Goal: Entertainment & Leisure: Consume media (video, audio)

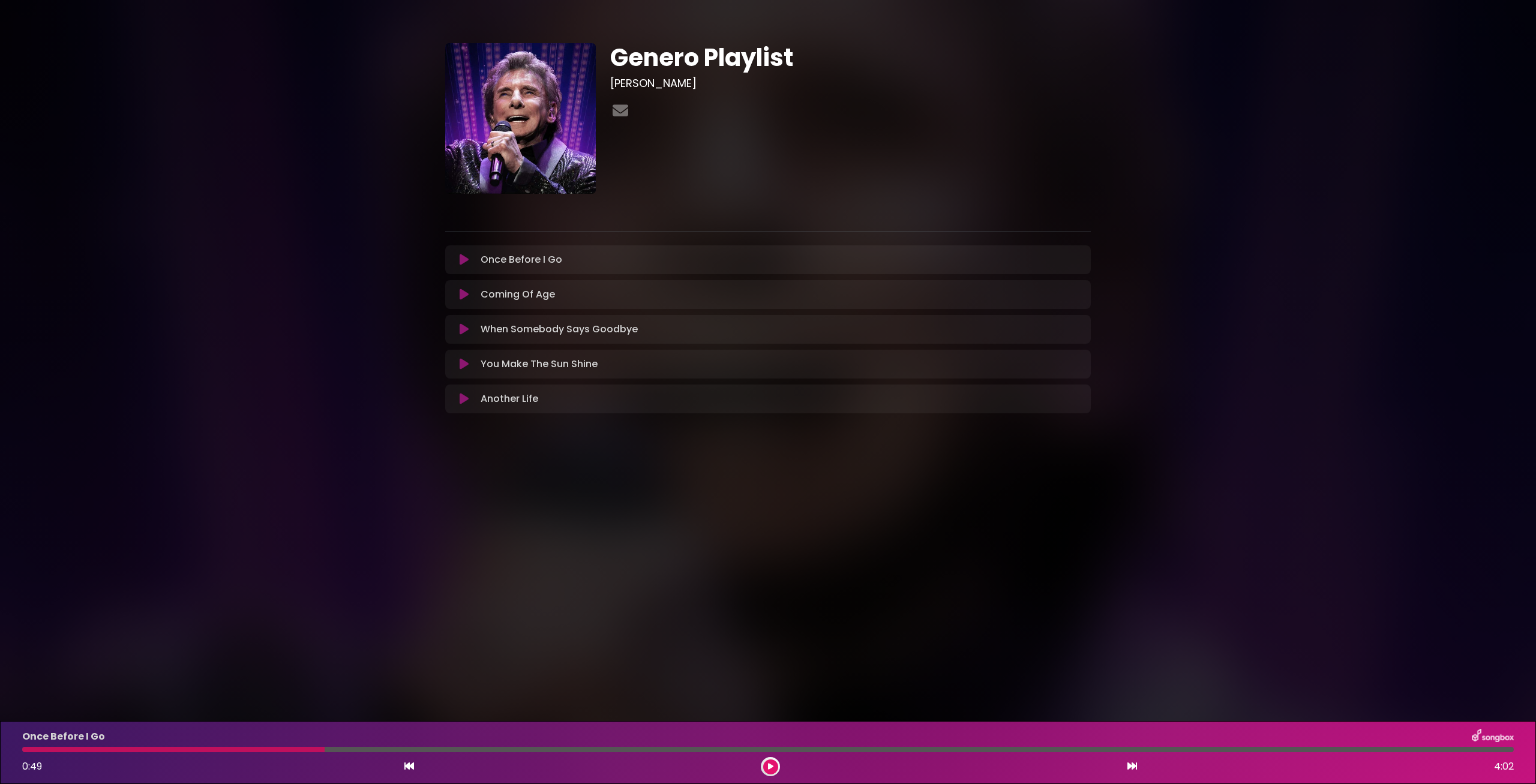
click at [452, 254] on button at bounding box center [464, 259] width 24 height 12
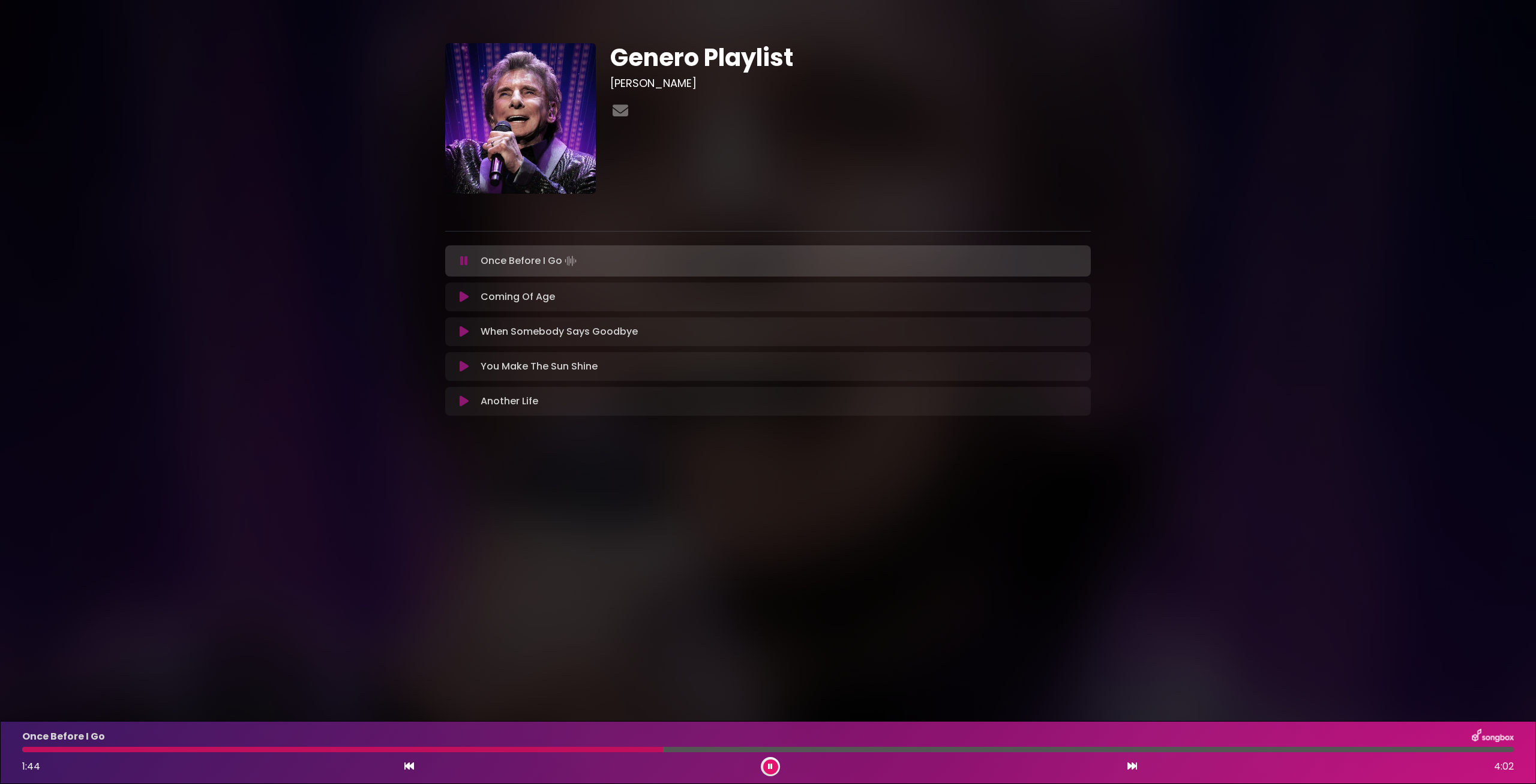
click at [53, 747] on div "Once Before I Go 1:44 4:02" at bounding box center [768, 752] width 1506 height 47
drag, startPoint x: 86, startPoint y: 752, endPoint x: 235, endPoint y: 783, distance: 152.2
click at [88, 752] on div at bounding box center [345, 750] width 647 height 6
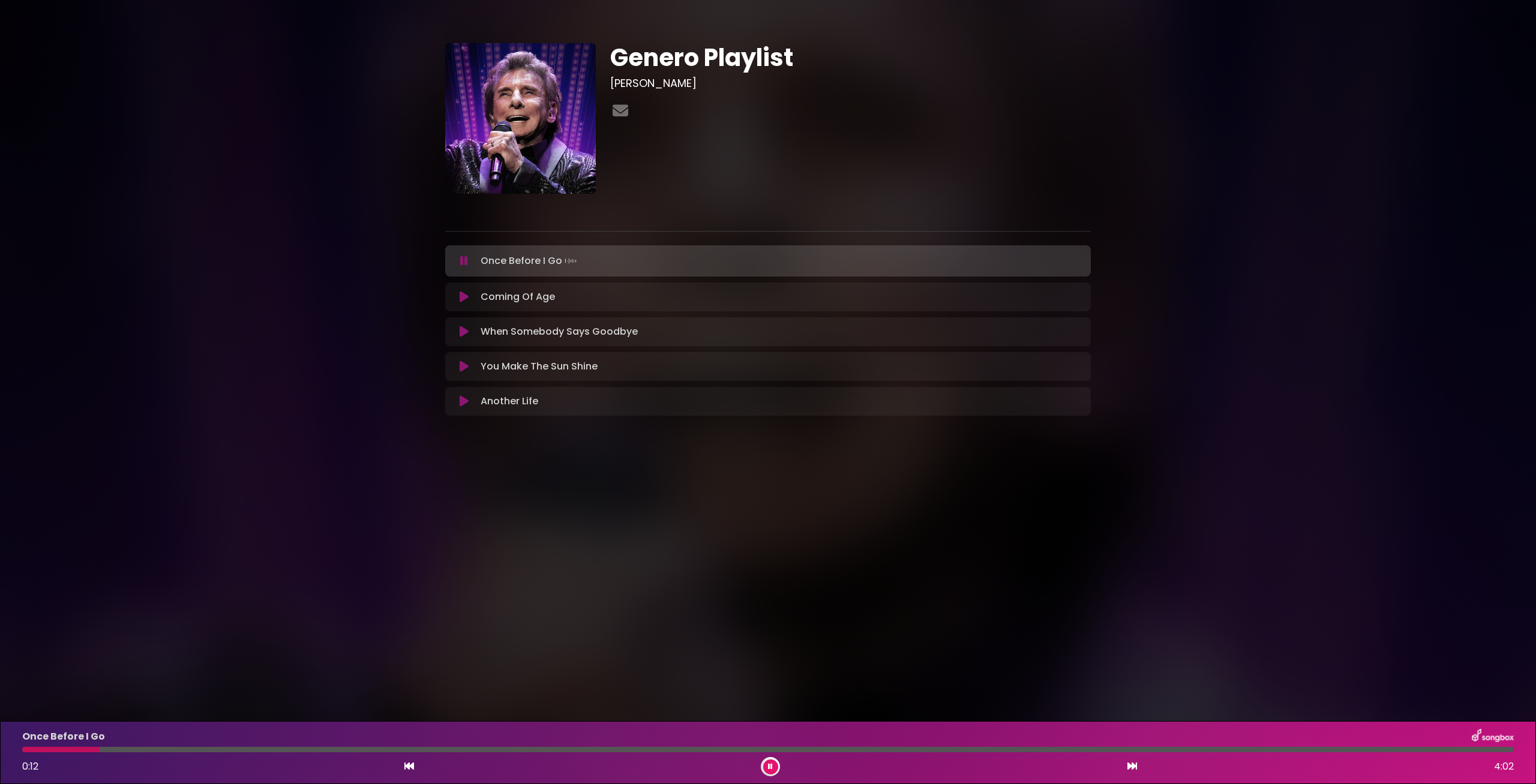
click at [55, 751] on div at bounding box center [61, 750] width 77 height 6
click at [32, 751] on div at bounding box center [47, 750] width 49 height 6
click at [172, 431] on div "Genero Playlist [PERSON_NAME]" at bounding box center [768, 225] width 1536 height 421
click at [82, 747] on div at bounding box center [768, 750] width 1492 height 6
click at [57, 750] on div at bounding box center [54, 750] width 65 height 6
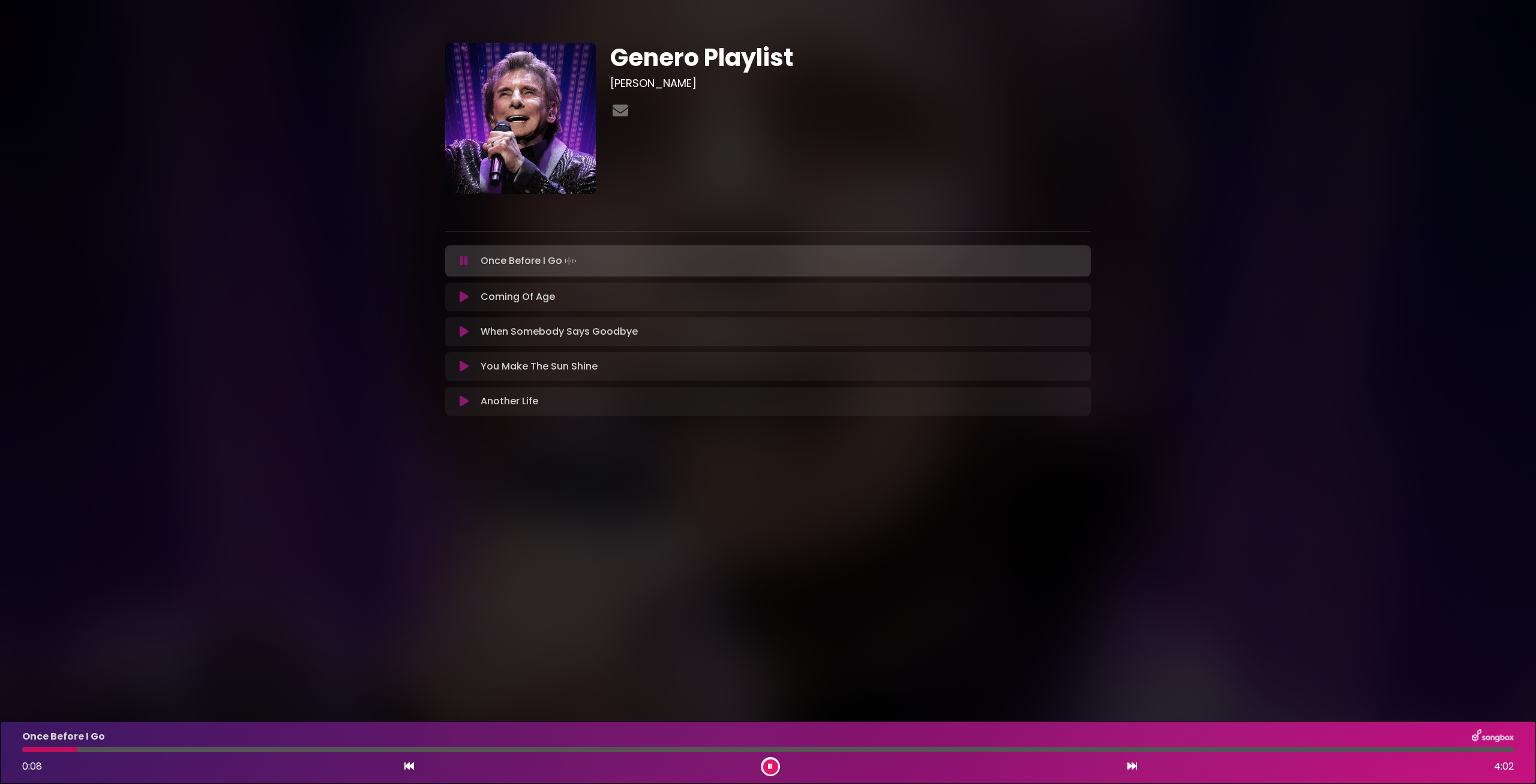
click at [773, 766] on button at bounding box center [771, 767] width 15 height 15
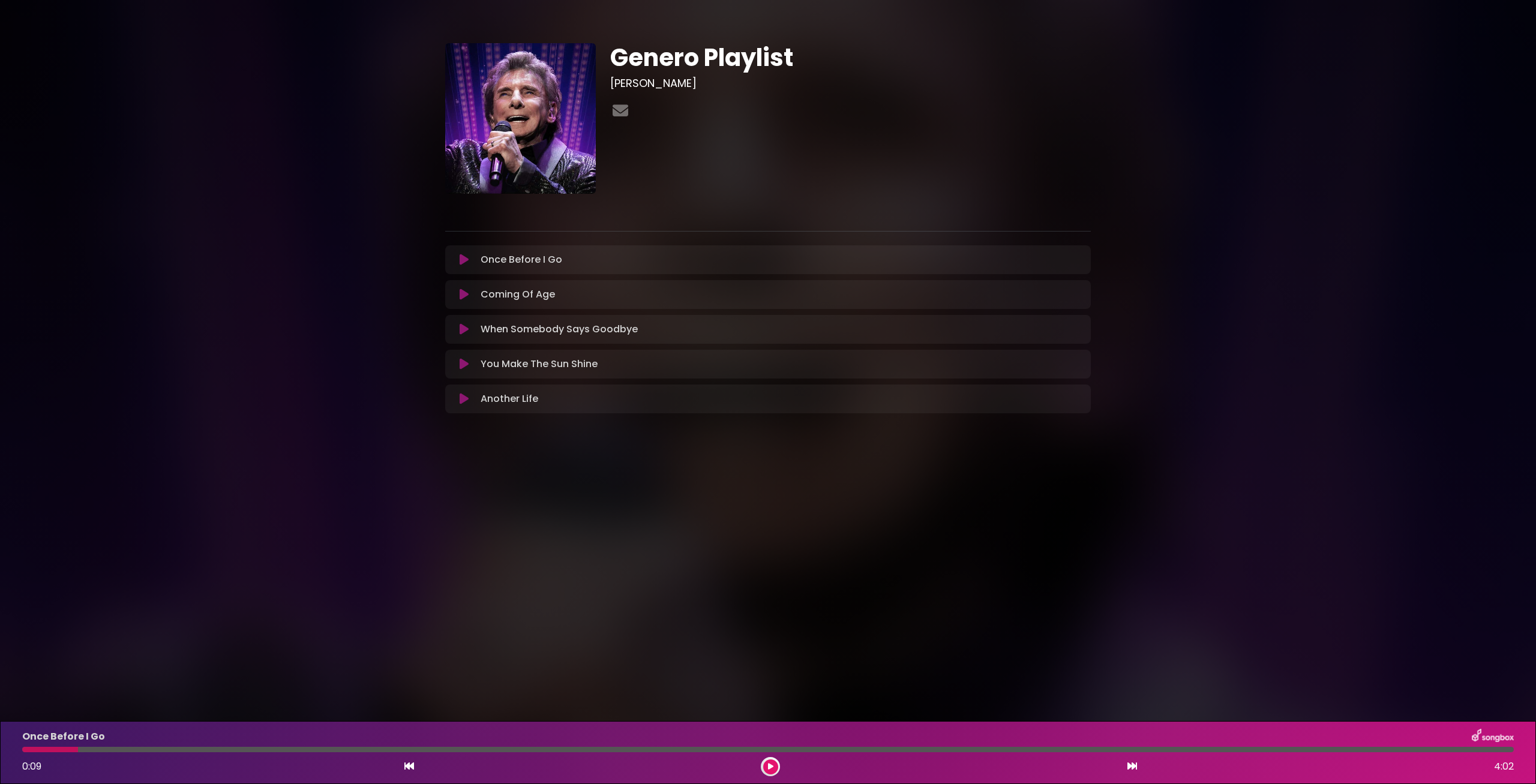
click at [773, 766] on button at bounding box center [771, 767] width 15 height 15
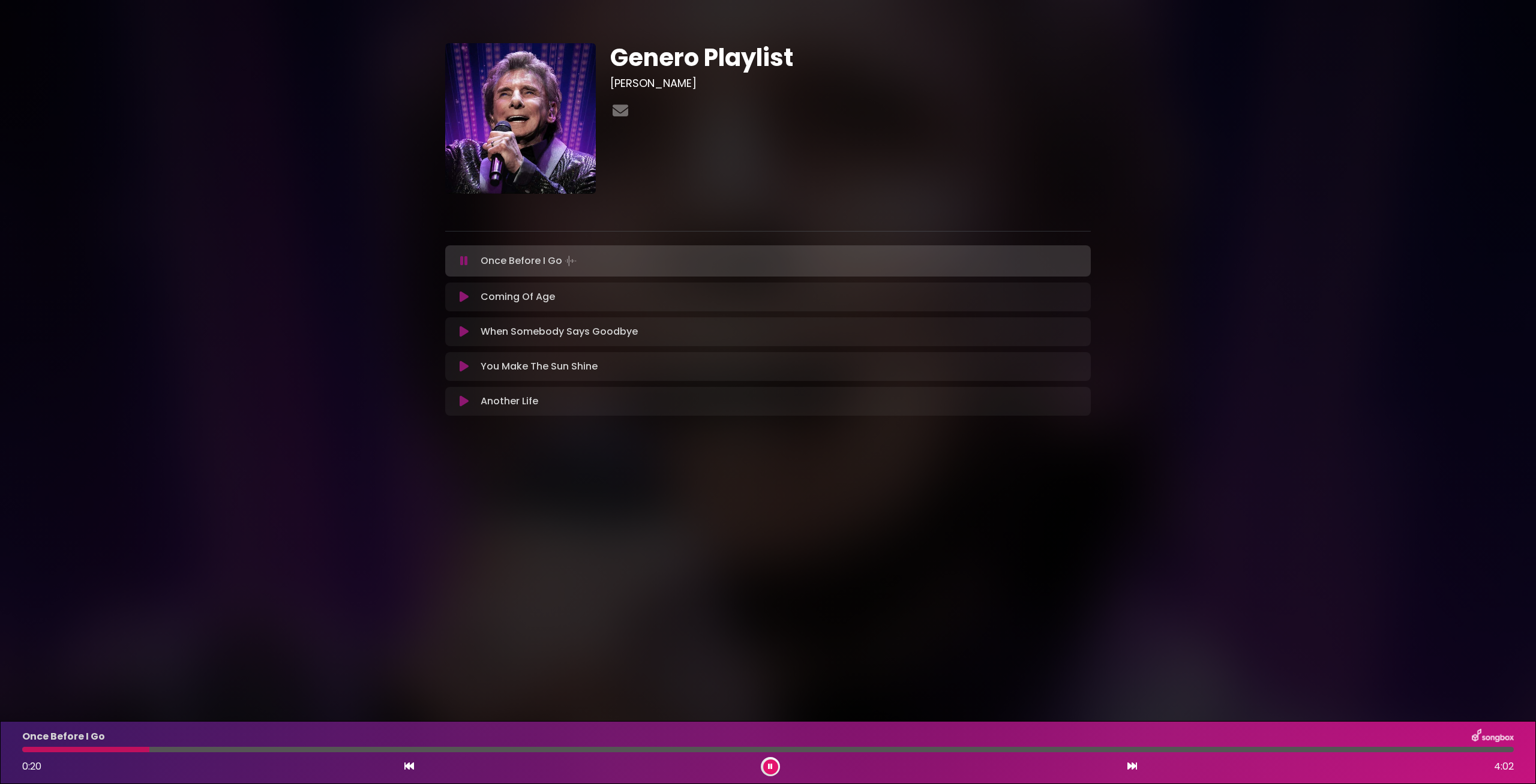
click at [775, 765] on button at bounding box center [771, 767] width 15 height 15
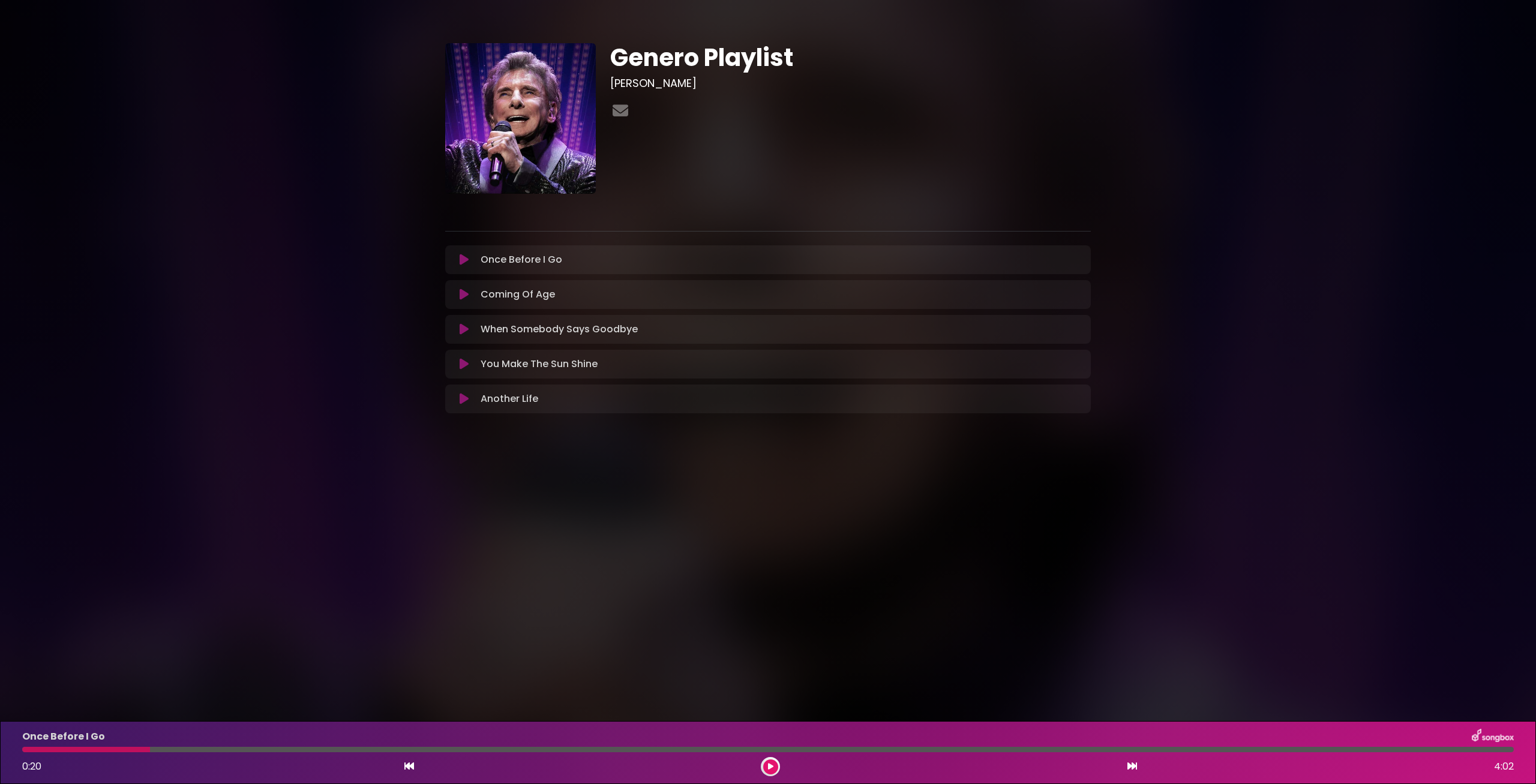
click at [555, 508] on body "× Genero Playlist [PERSON_NAME]" at bounding box center [768, 392] width 1536 height 784
click at [460, 295] on icon at bounding box center [464, 295] width 9 height 12
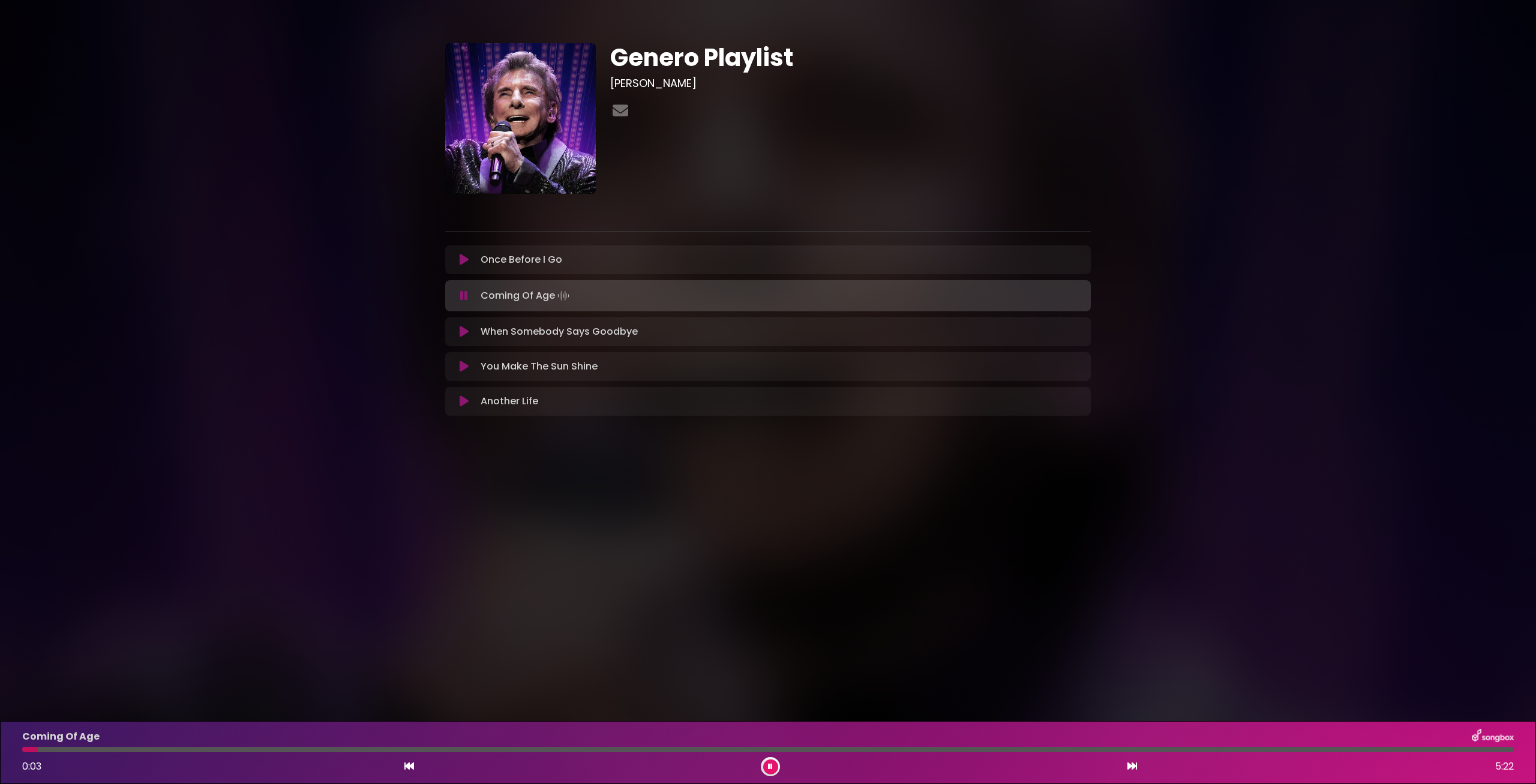
click at [287, 749] on div at bounding box center [768, 750] width 1492 height 6
click at [388, 752] on div "Coming Of Age 0:58 5:22" at bounding box center [768, 752] width 1506 height 47
click at [435, 750] on div at bounding box center [768, 750] width 1492 height 6
click at [465, 363] on icon at bounding box center [464, 366] width 9 height 12
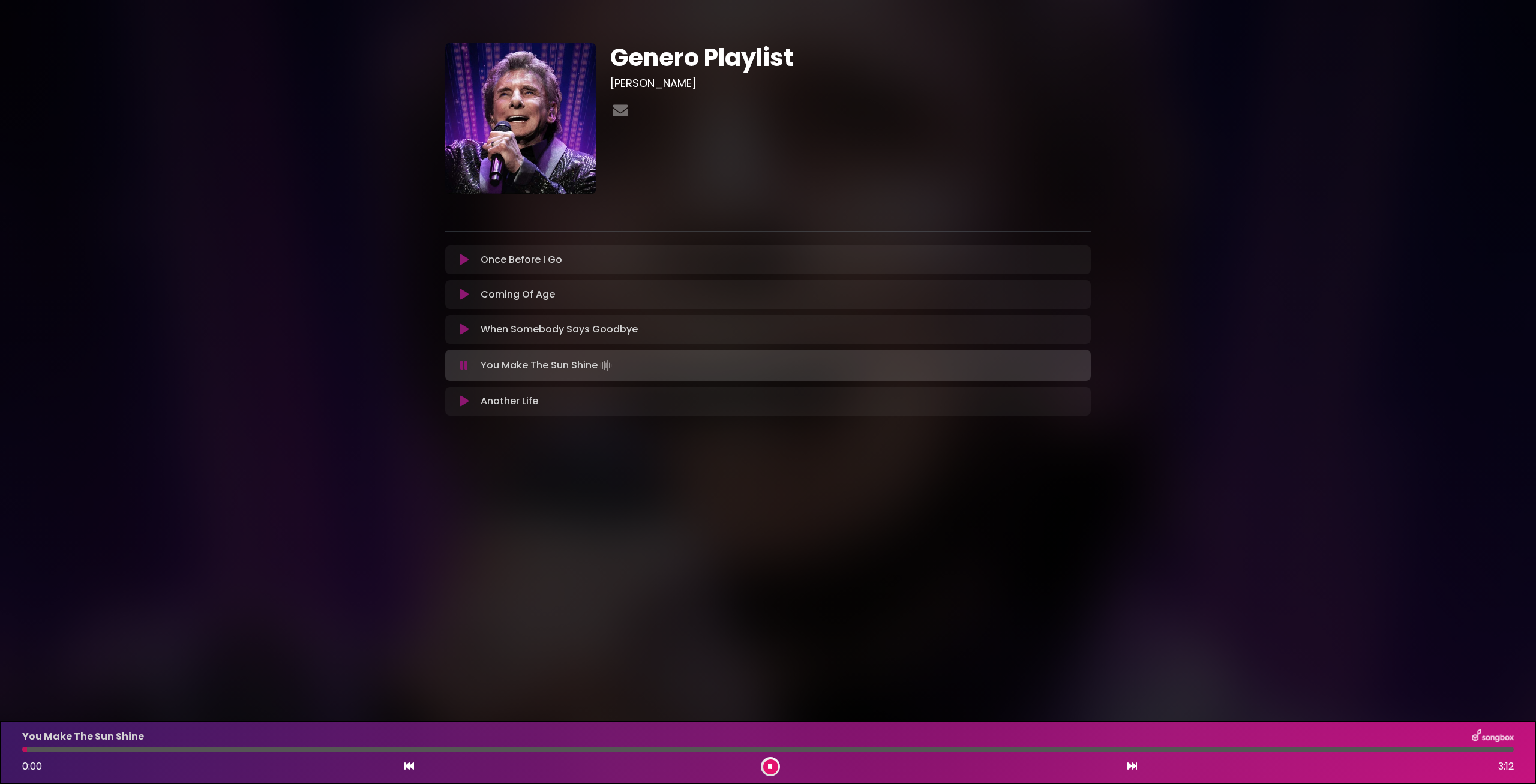
click at [462, 326] on icon at bounding box center [464, 329] width 9 height 12
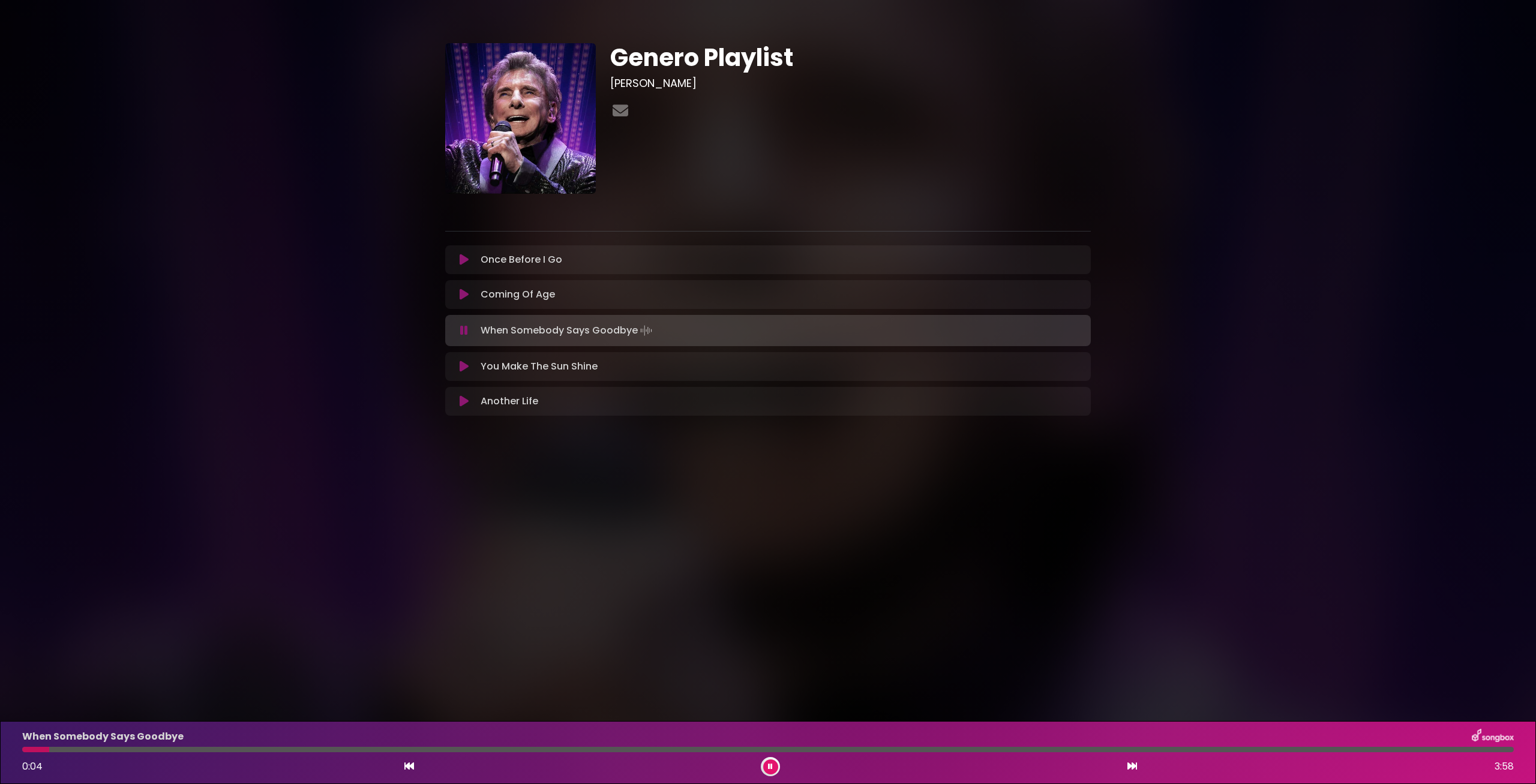
drag, startPoint x: 174, startPoint y: 748, endPoint x: 187, endPoint y: 746, distance: 13.2
click at [175, 747] on div at bounding box center [768, 750] width 1492 height 6
click at [285, 750] on div at bounding box center [768, 750] width 1492 height 6
click at [462, 401] on icon at bounding box center [464, 401] width 9 height 12
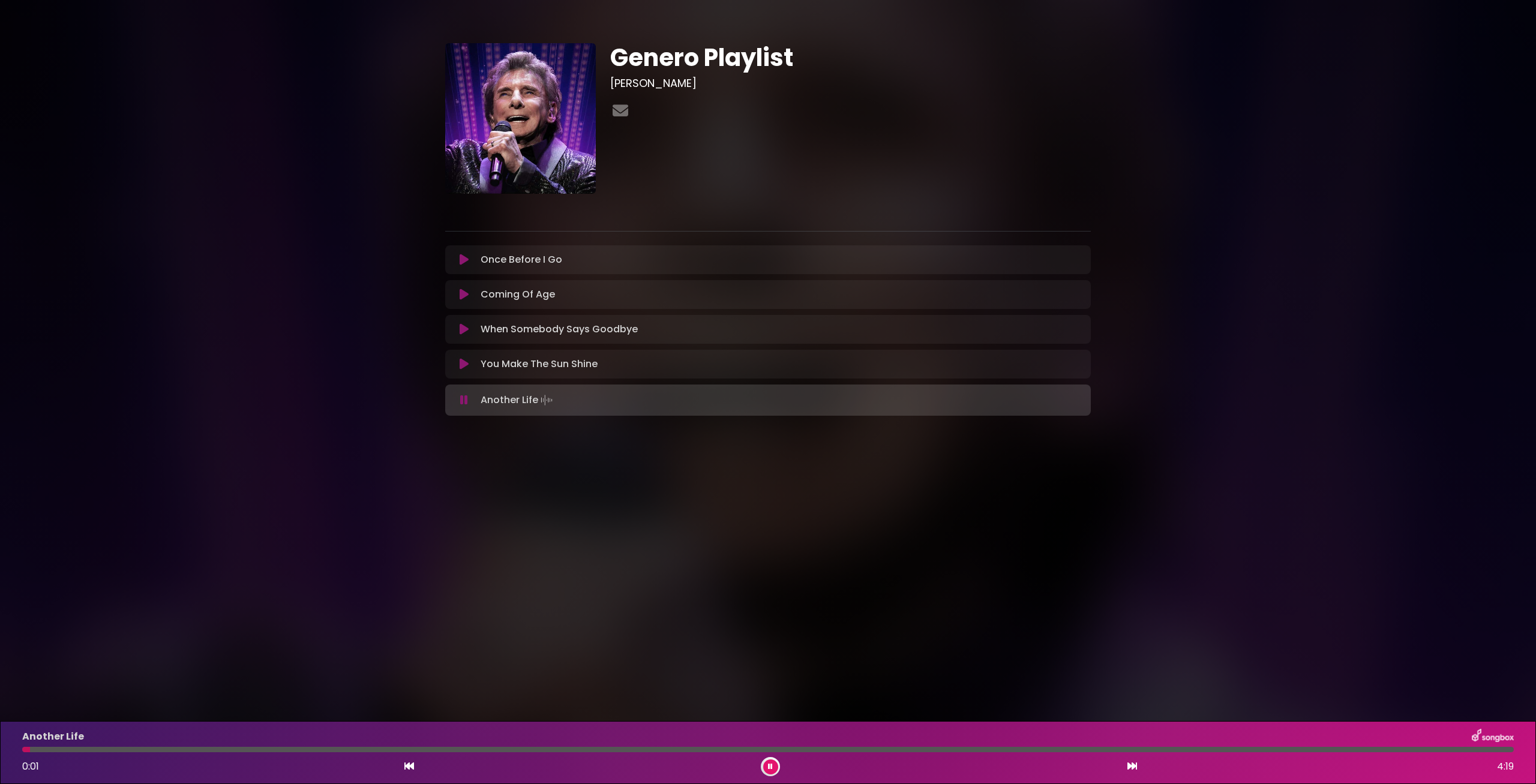
click at [58, 749] on div at bounding box center [768, 750] width 1492 height 6
click at [143, 751] on div at bounding box center [768, 750] width 1492 height 6
click at [465, 259] on icon at bounding box center [464, 259] width 9 height 12
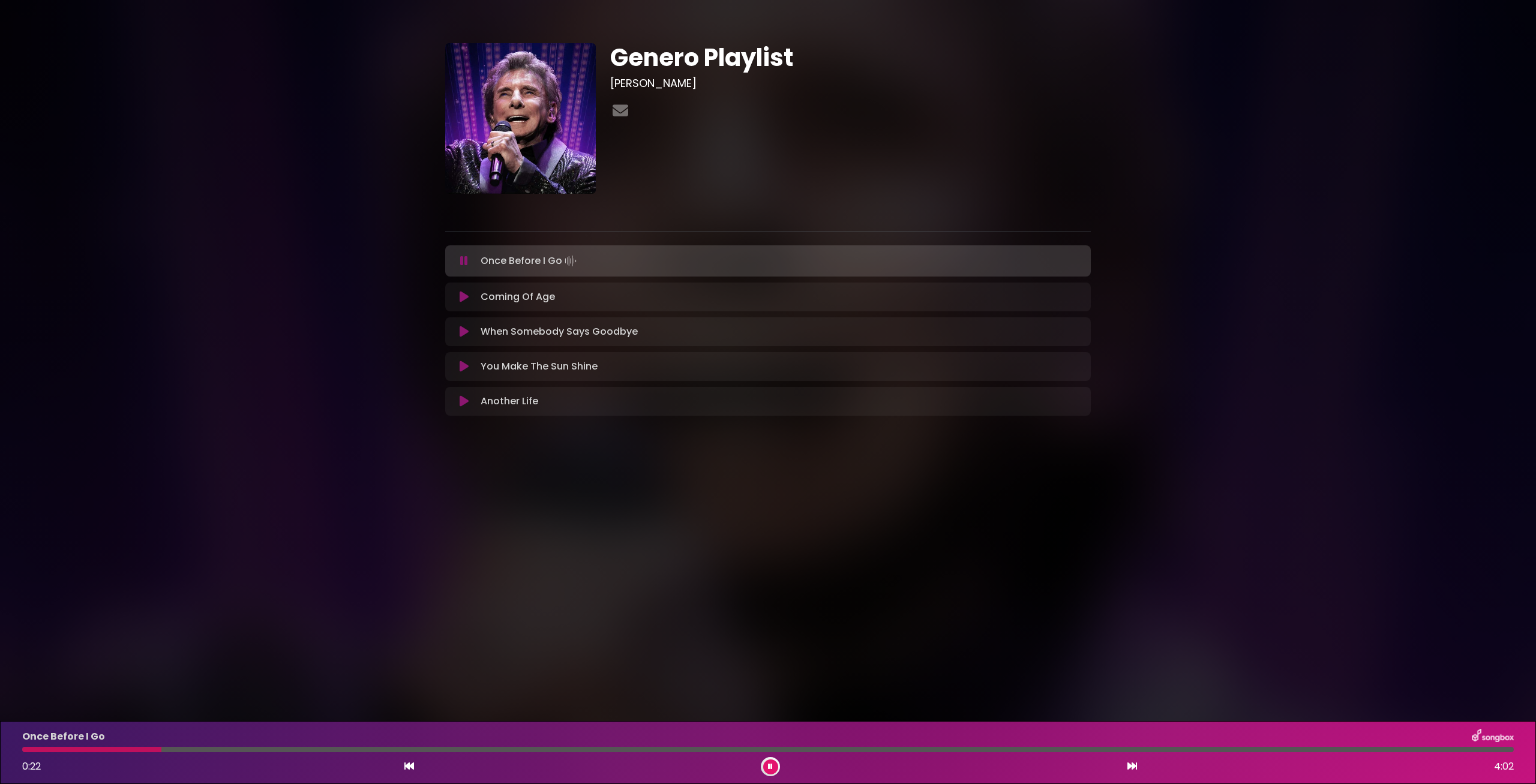
click at [768, 765] on icon at bounding box center [770, 767] width 5 height 7
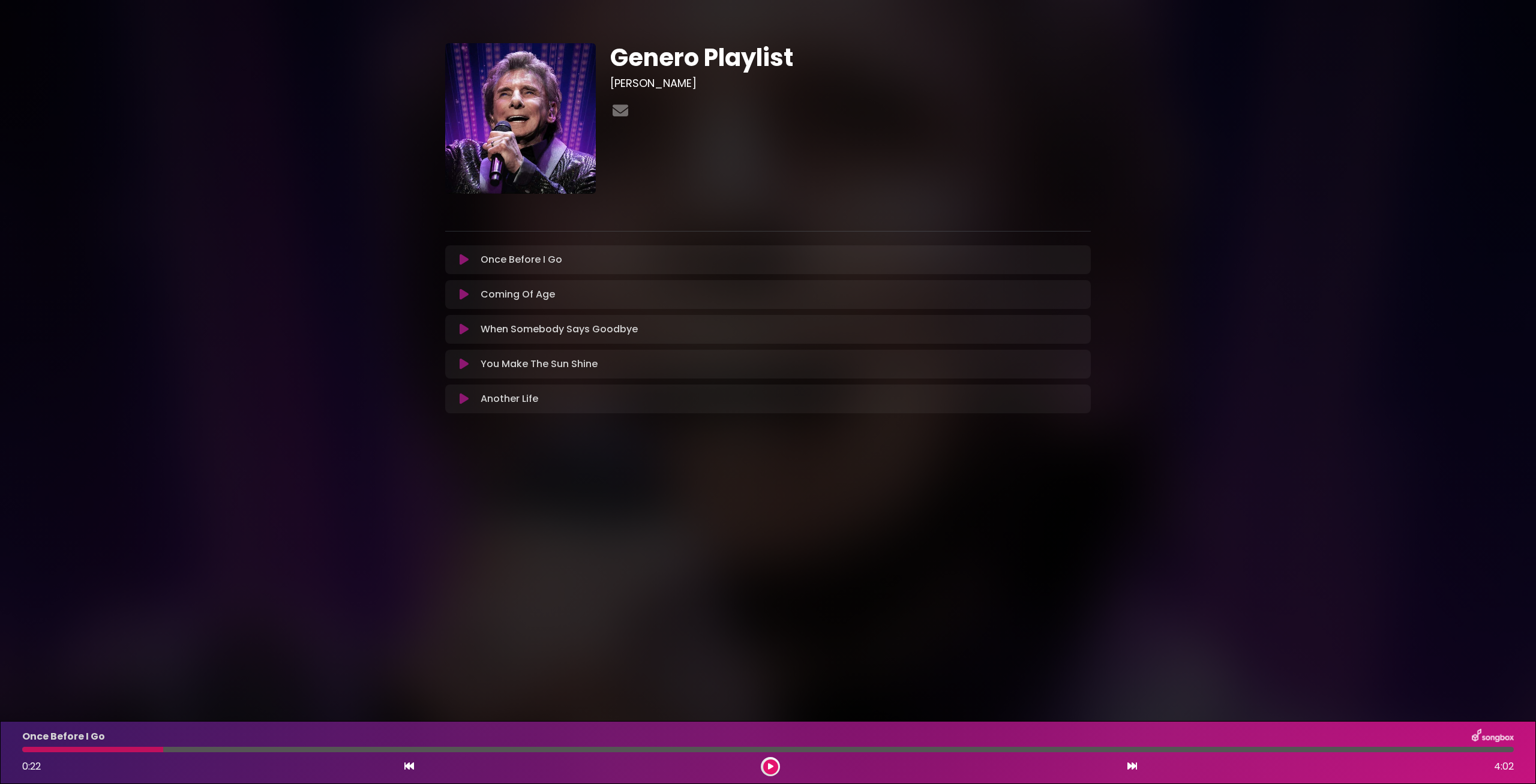
click at [761, 771] on div "0:22 4:02" at bounding box center [768, 766] width 1506 height 19
click at [763, 767] on button at bounding box center [771, 767] width 15 height 15
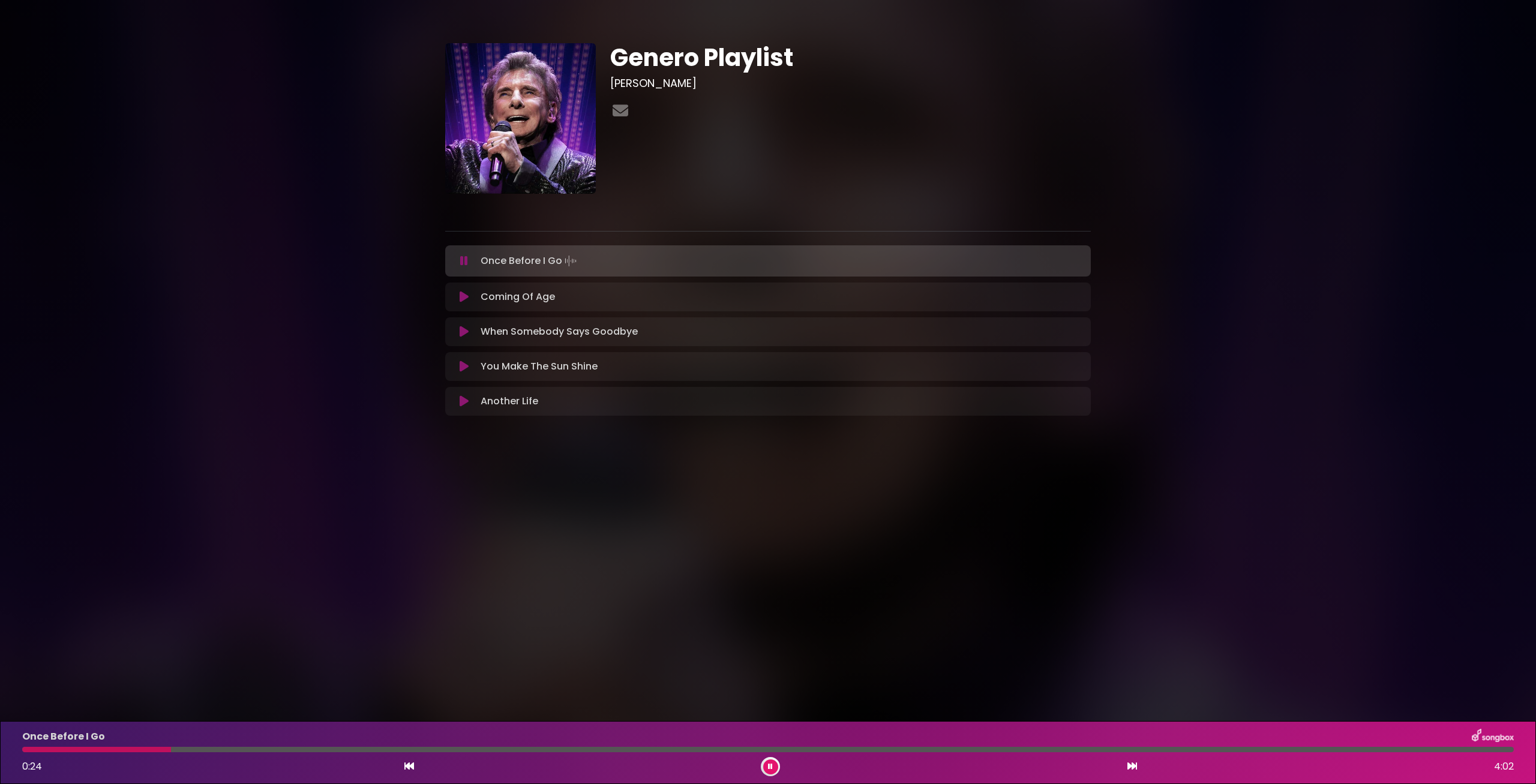
click at [151, 748] on div at bounding box center [768, 750] width 1492 height 6
click at [138, 749] on div at bounding box center [97, 750] width 149 height 6
click at [771, 769] on icon at bounding box center [770, 767] width 5 height 7
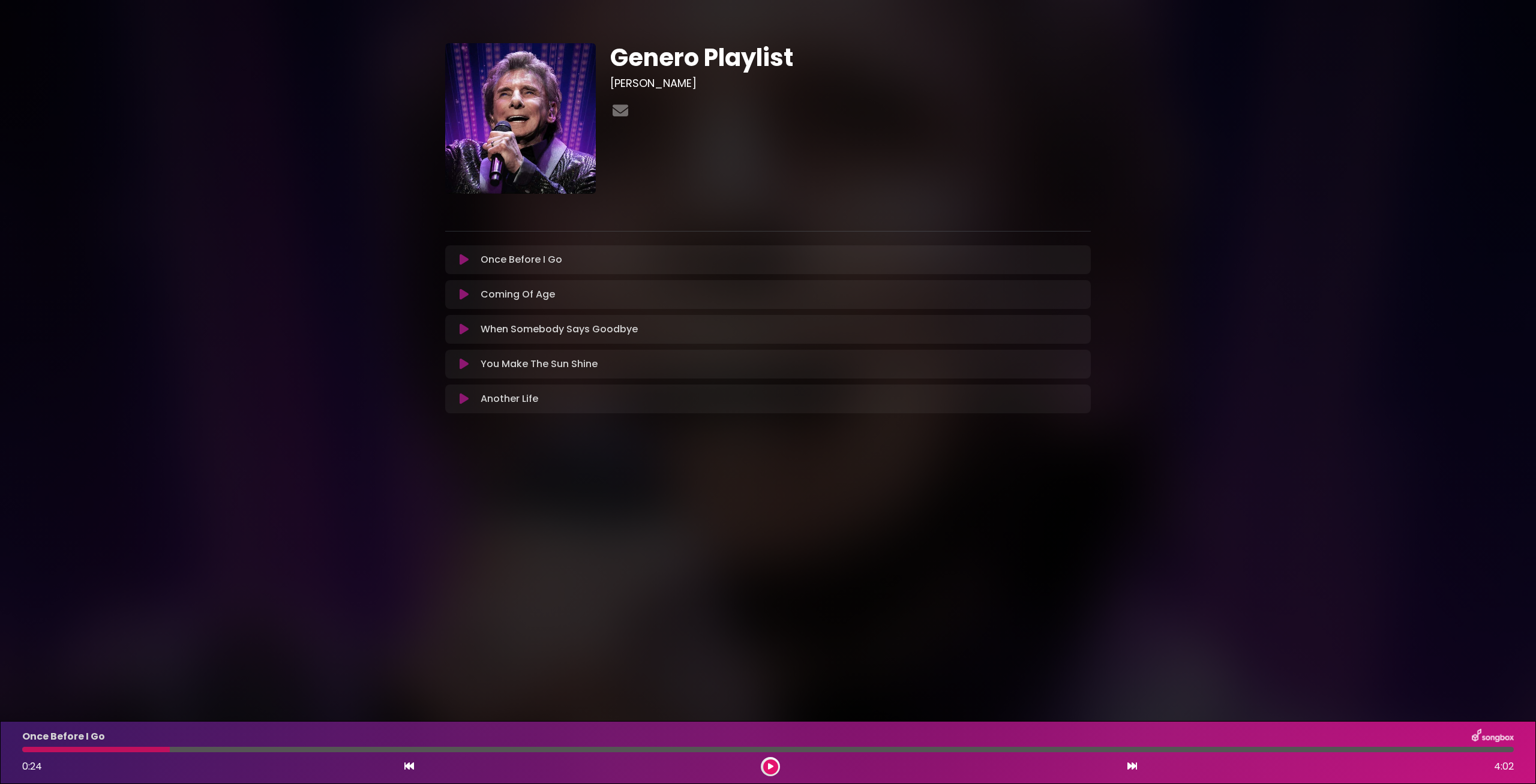
click at [768, 770] on icon at bounding box center [771, 767] width 6 height 7
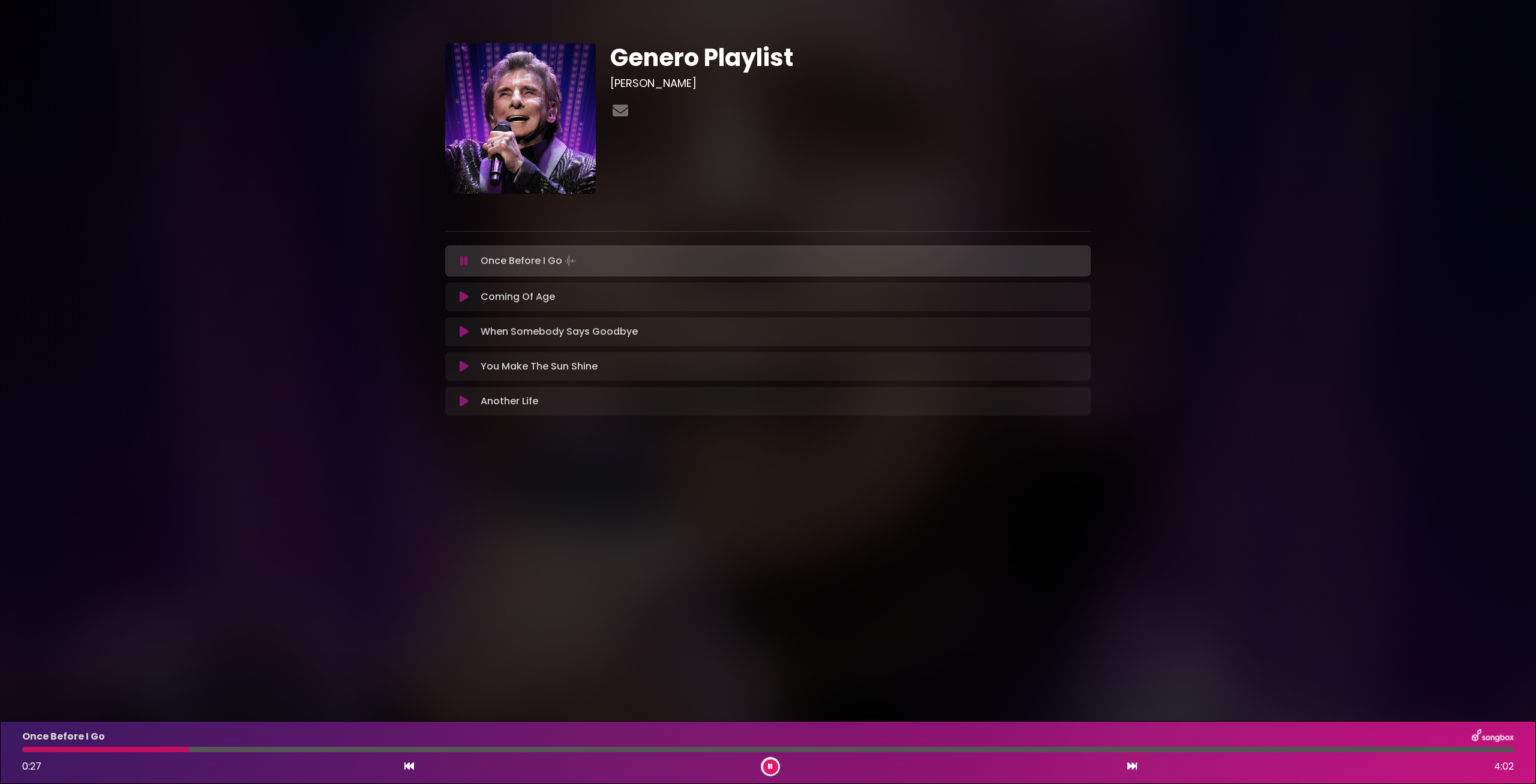
click at [766, 766] on button at bounding box center [771, 767] width 15 height 15
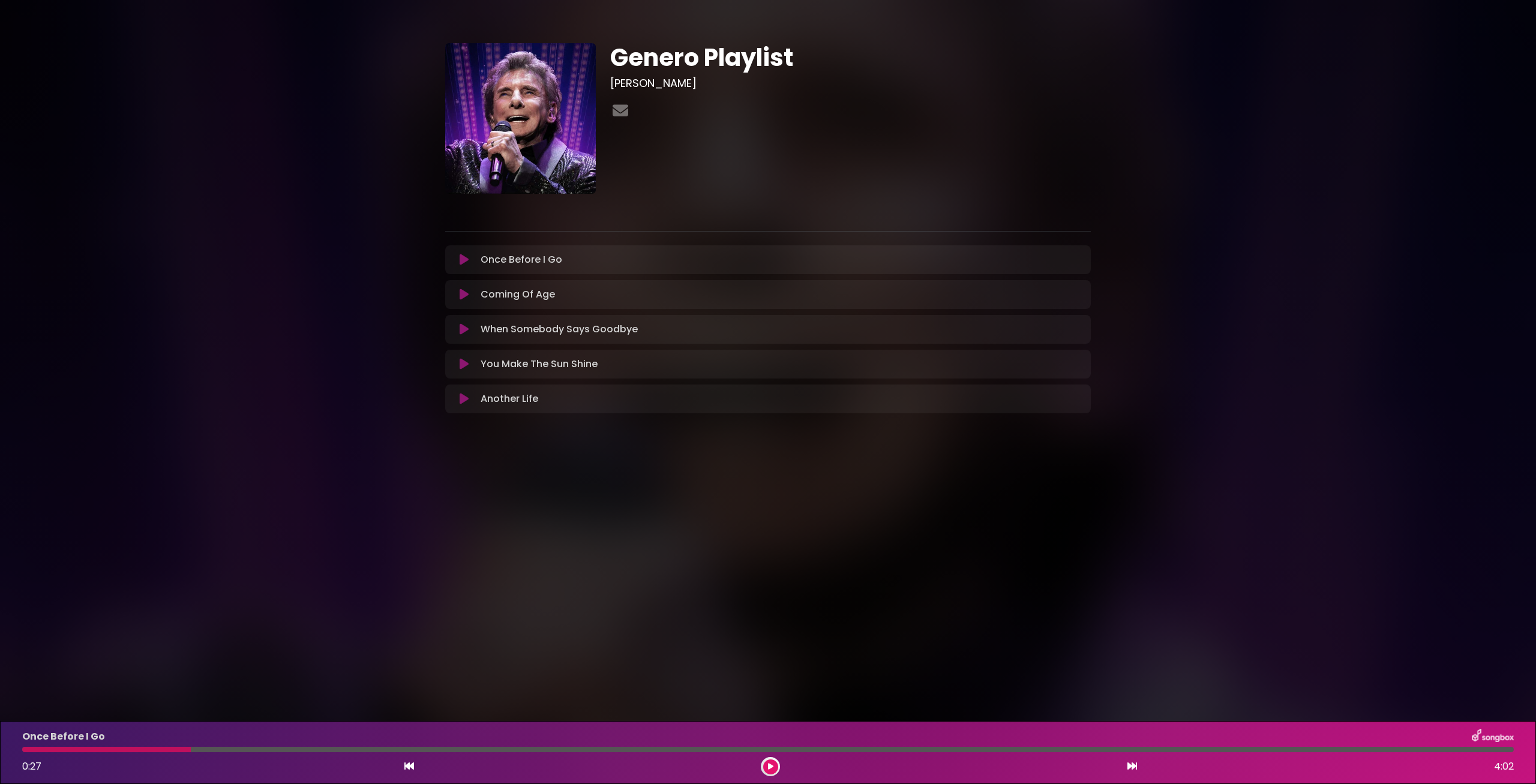
click at [765, 768] on button at bounding box center [771, 767] width 15 height 15
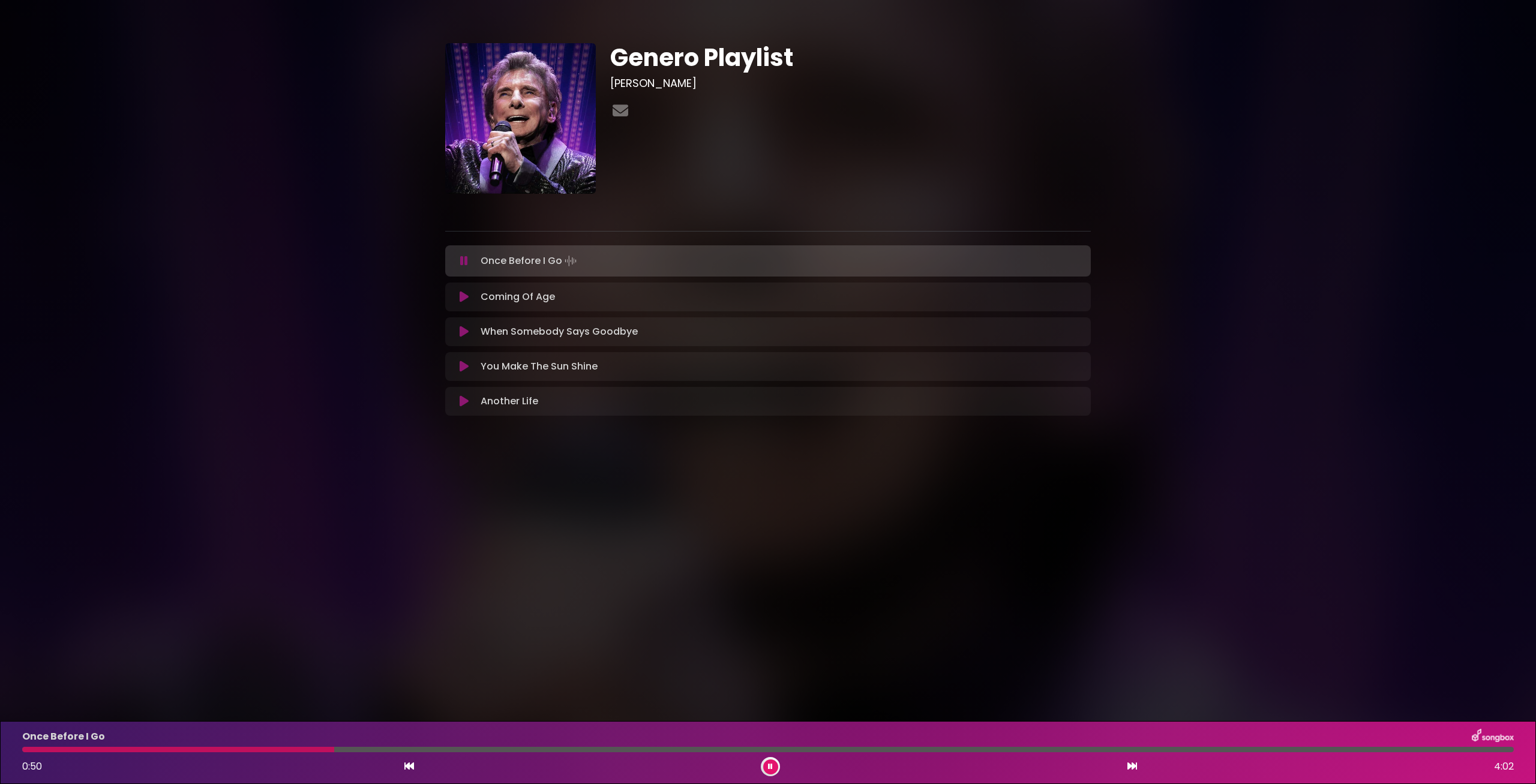
click at [768, 761] on button at bounding box center [771, 767] width 15 height 15
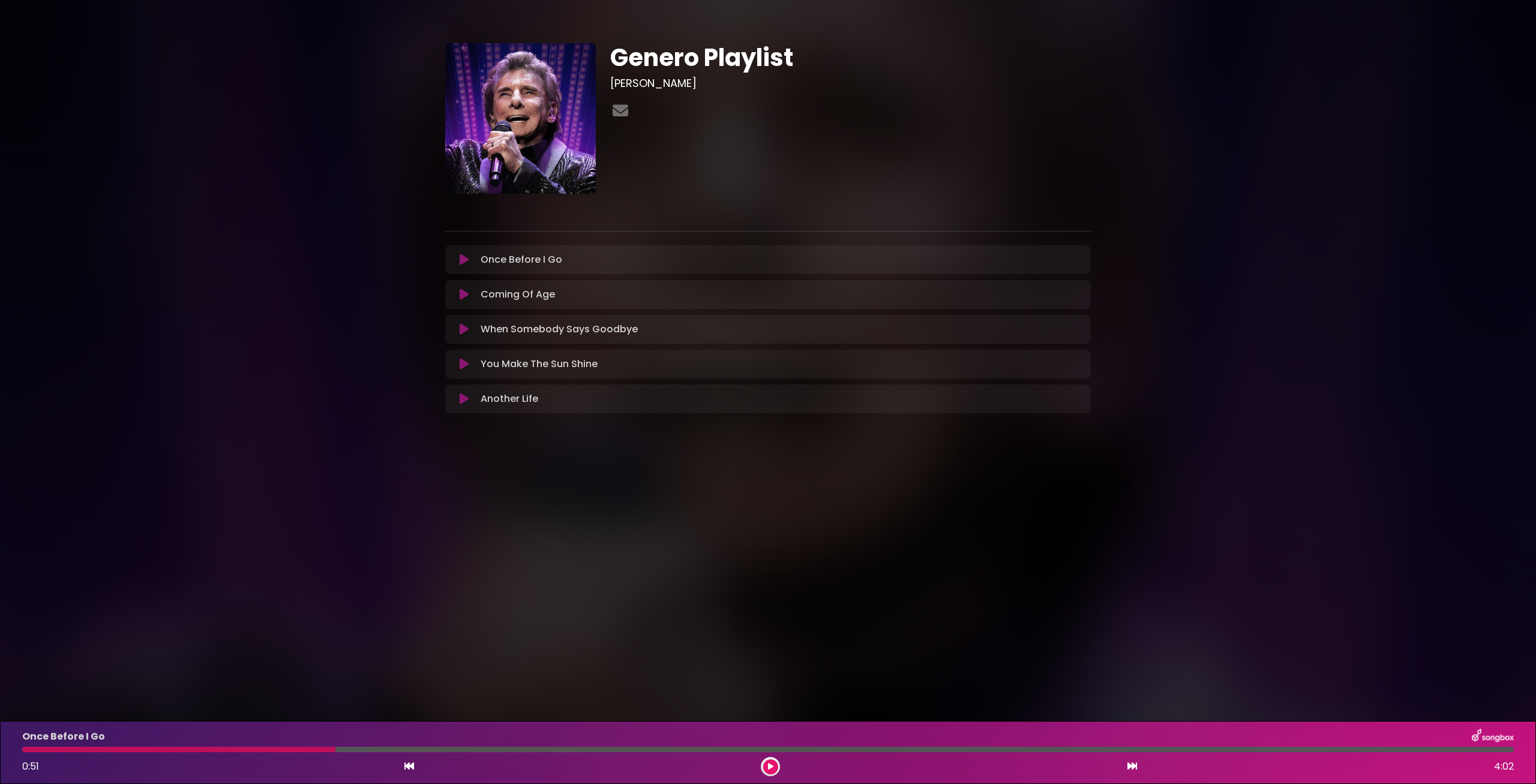
click at [318, 752] on div at bounding box center [178, 750] width 313 height 6
click at [322, 749] on div at bounding box center [178, 750] width 313 height 6
click at [768, 765] on icon at bounding box center [771, 767] width 6 height 7
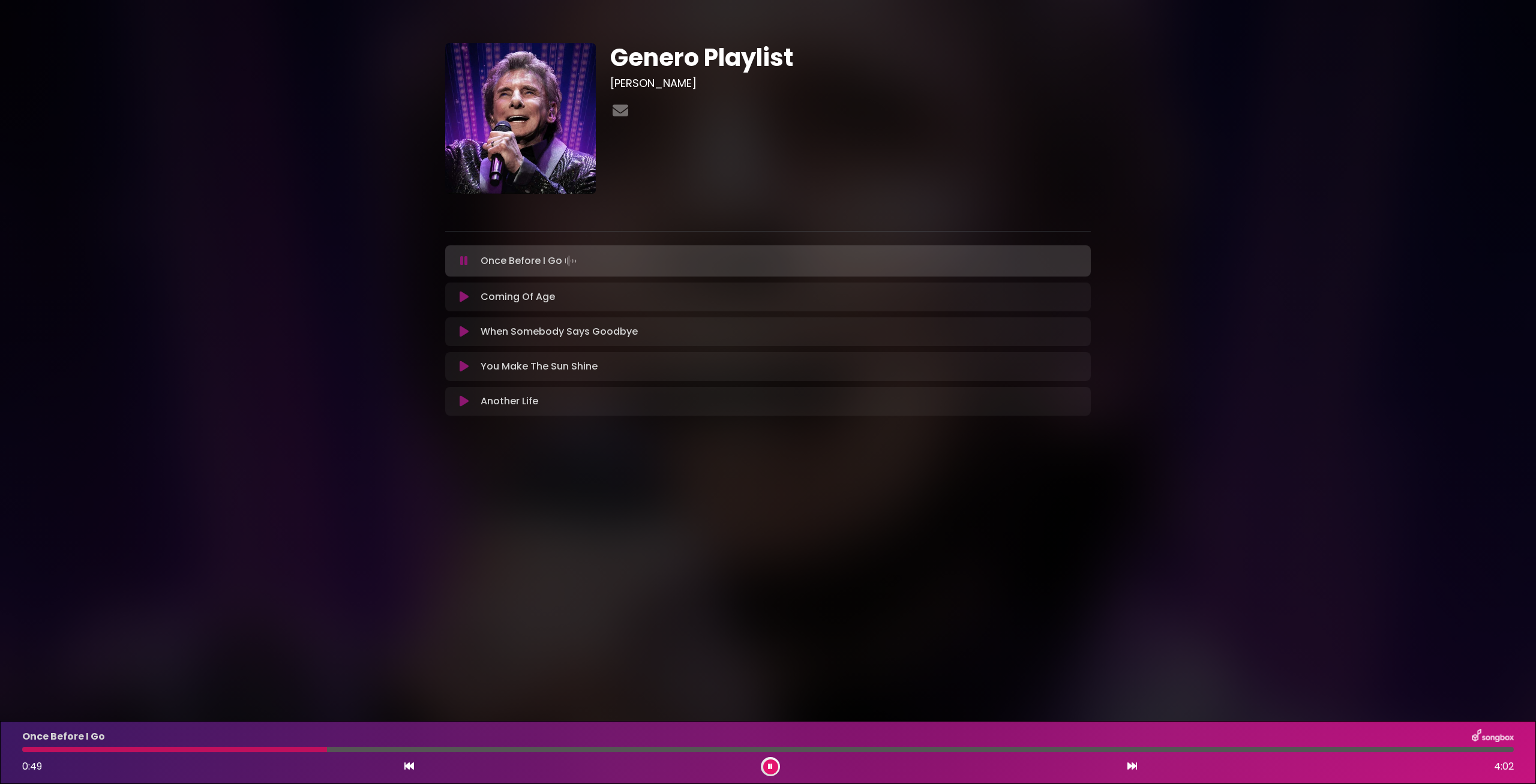
click at [303, 750] on div at bounding box center [174, 750] width 305 height 6
click at [777, 768] on button at bounding box center [771, 767] width 15 height 15
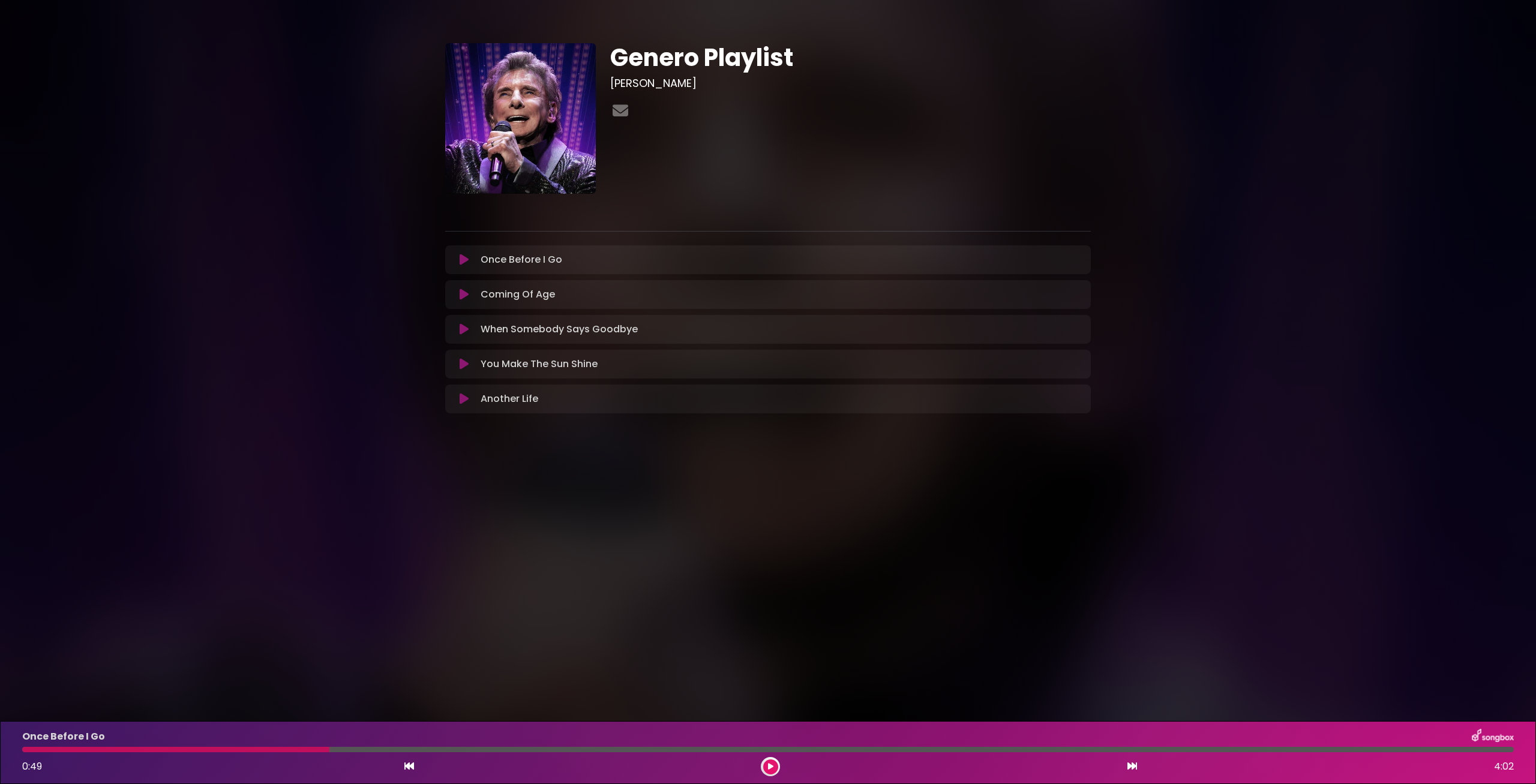
click at [287, 745] on div "Once Before I Go 0:49 4:02" at bounding box center [768, 752] width 1506 height 47
click at [305, 748] on div at bounding box center [176, 750] width 307 height 6
click at [292, 748] on div at bounding box center [176, 750] width 307 height 6
click at [297, 750] on div at bounding box center [176, 750] width 307 height 6
click at [302, 749] on div at bounding box center [176, 750] width 307 height 6
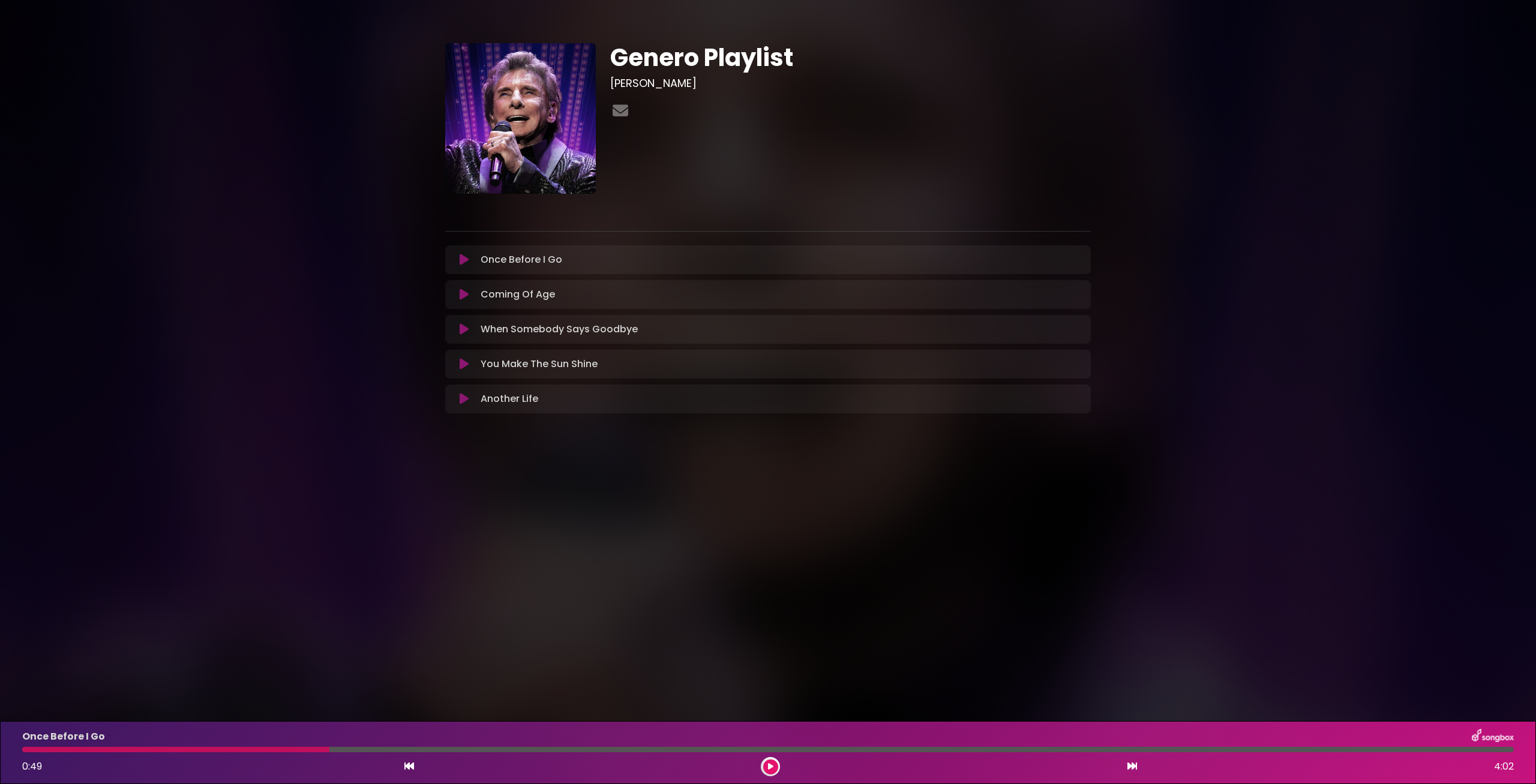
click at [771, 768] on icon at bounding box center [771, 767] width 6 height 7
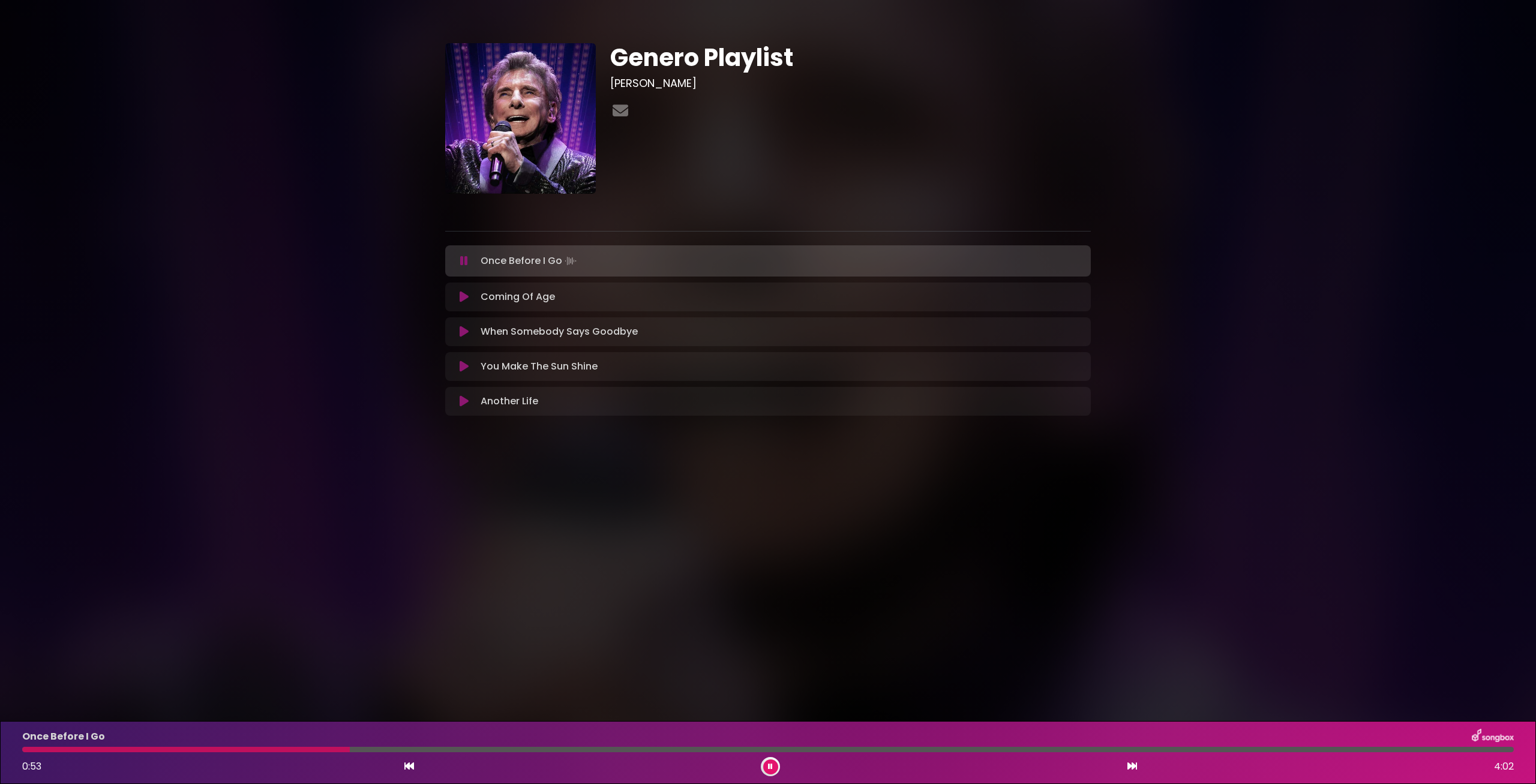
click at [766, 768] on button at bounding box center [771, 767] width 15 height 15
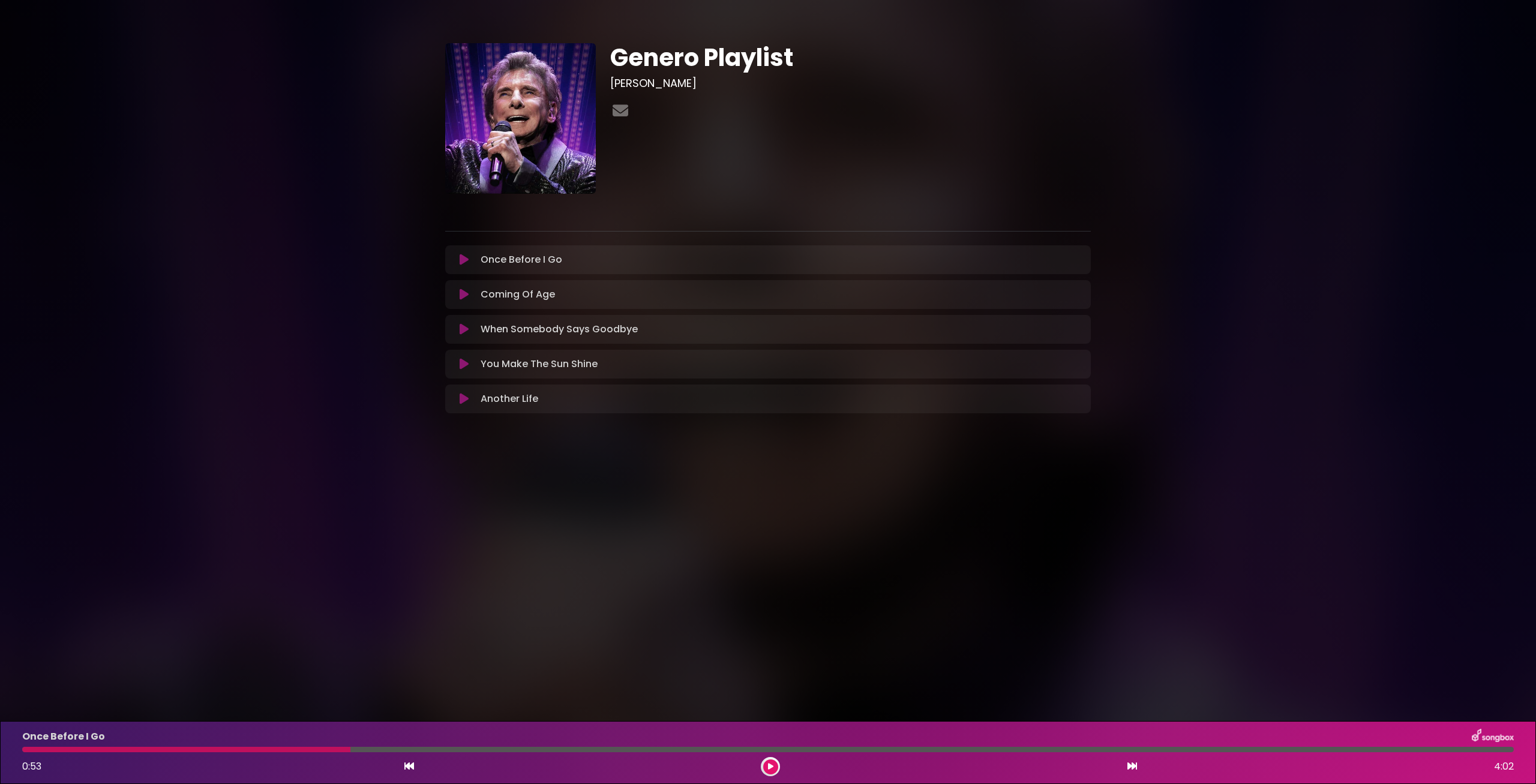
click at [320, 749] on div at bounding box center [186, 750] width 328 height 6
click at [313, 748] on div at bounding box center [186, 750] width 328 height 6
click at [774, 768] on button at bounding box center [771, 767] width 15 height 15
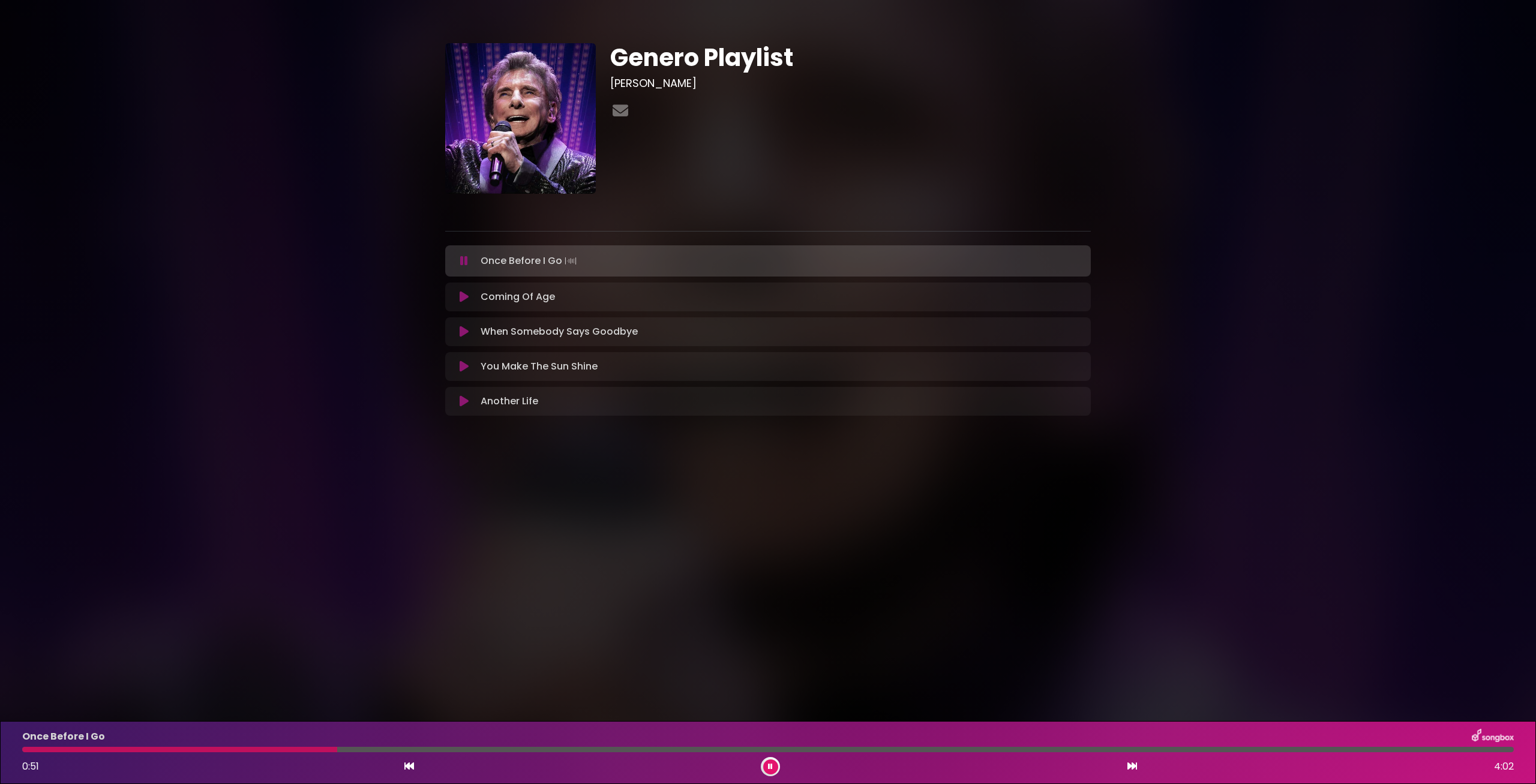
click at [774, 768] on button at bounding box center [771, 767] width 15 height 15
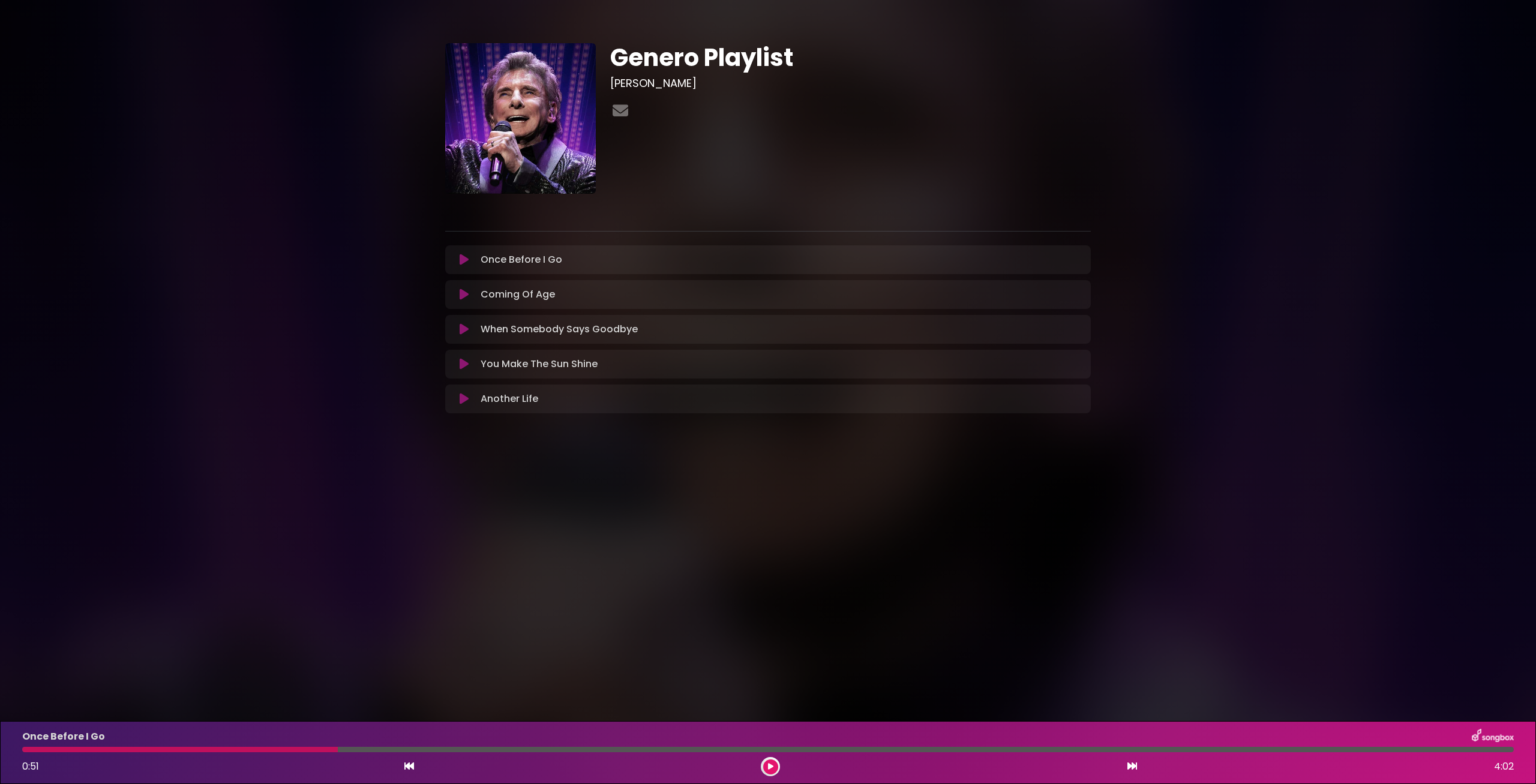
click at [765, 765] on button at bounding box center [771, 767] width 15 height 15
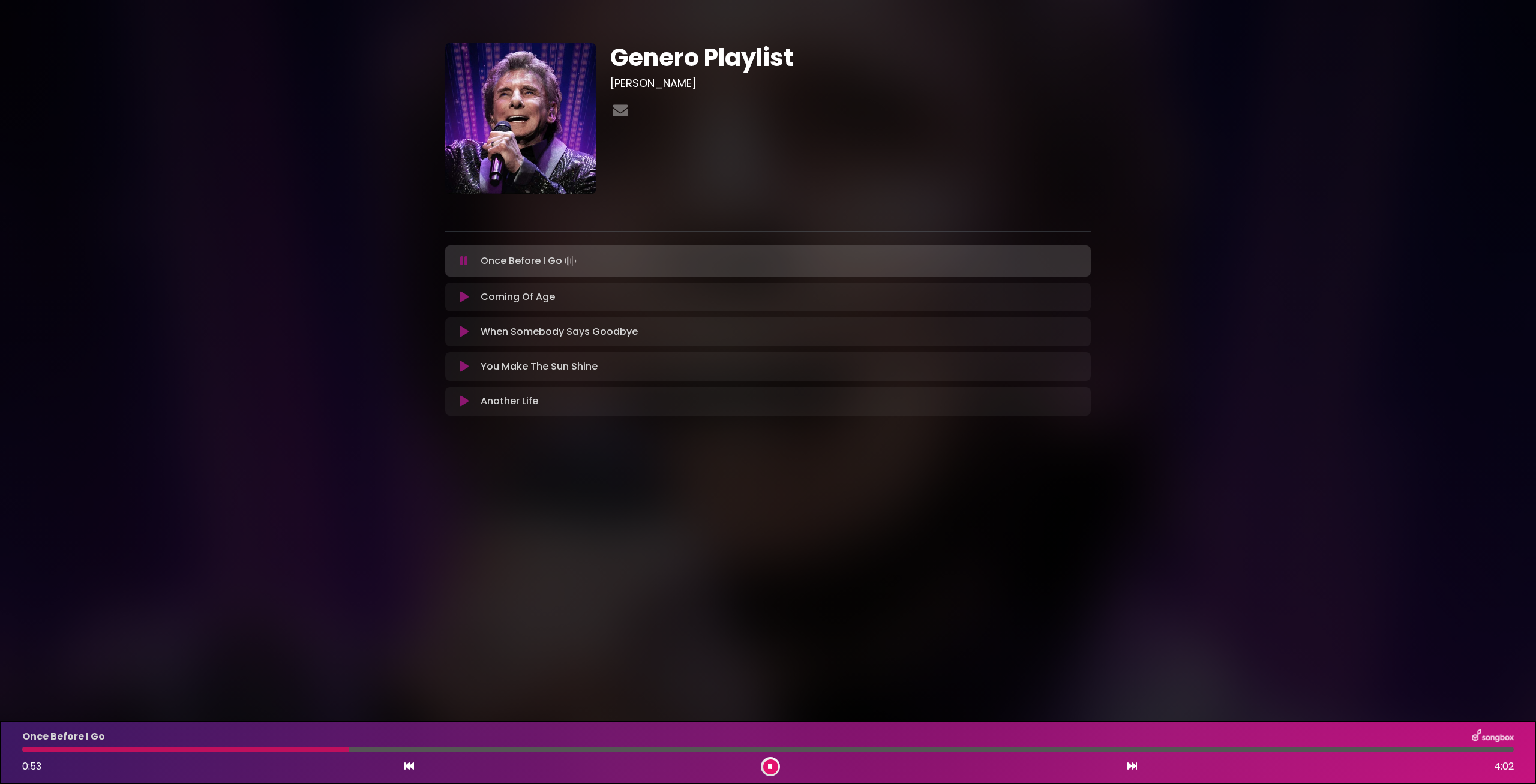
click at [323, 749] on div at bounding box center [185, 750] width 326 height 6
click at [765, 768] on button at bounding box center [771, 767] width 15 height 15
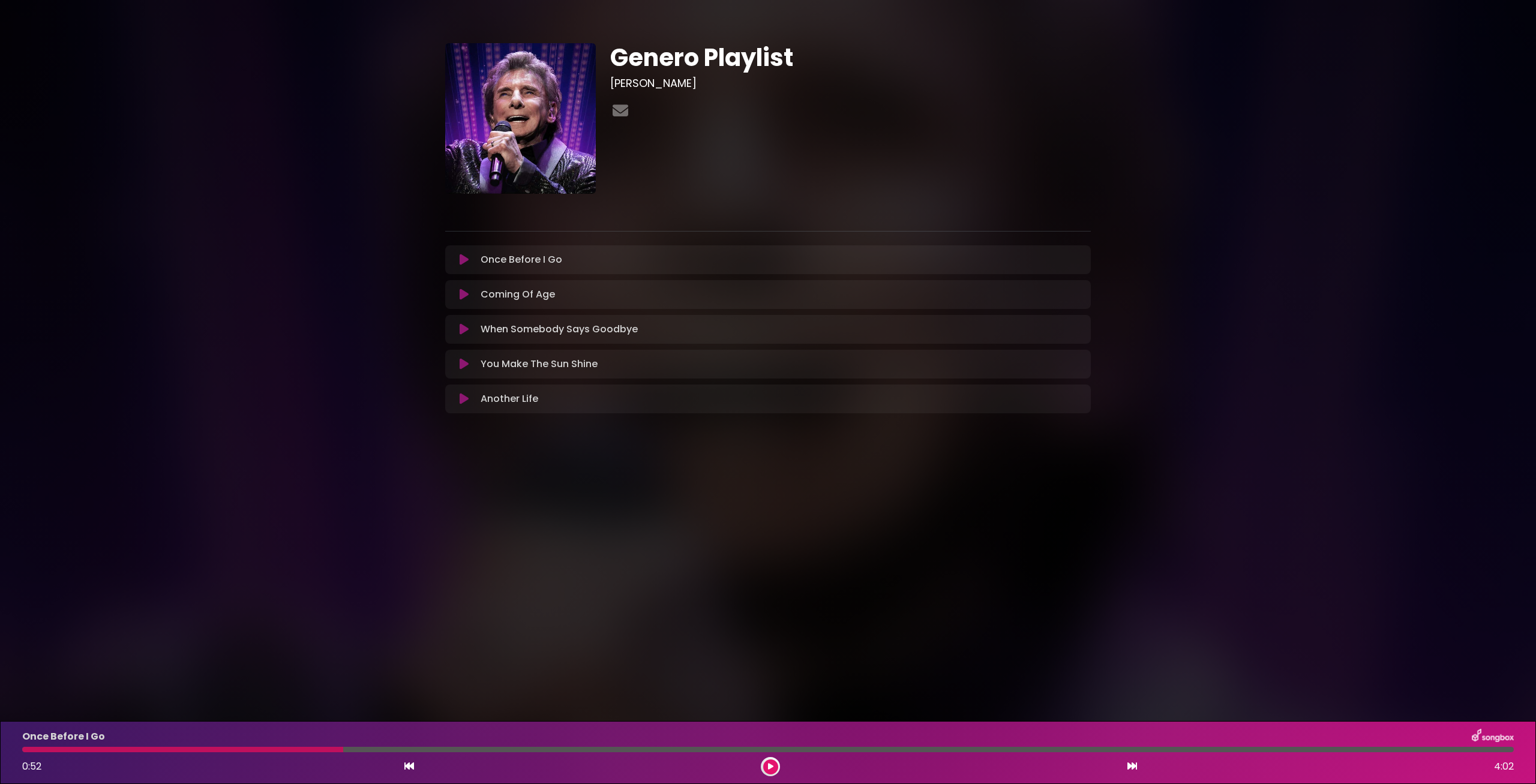
click at [763, 760] on button at bounding box center [771, 767] width 15 height 15
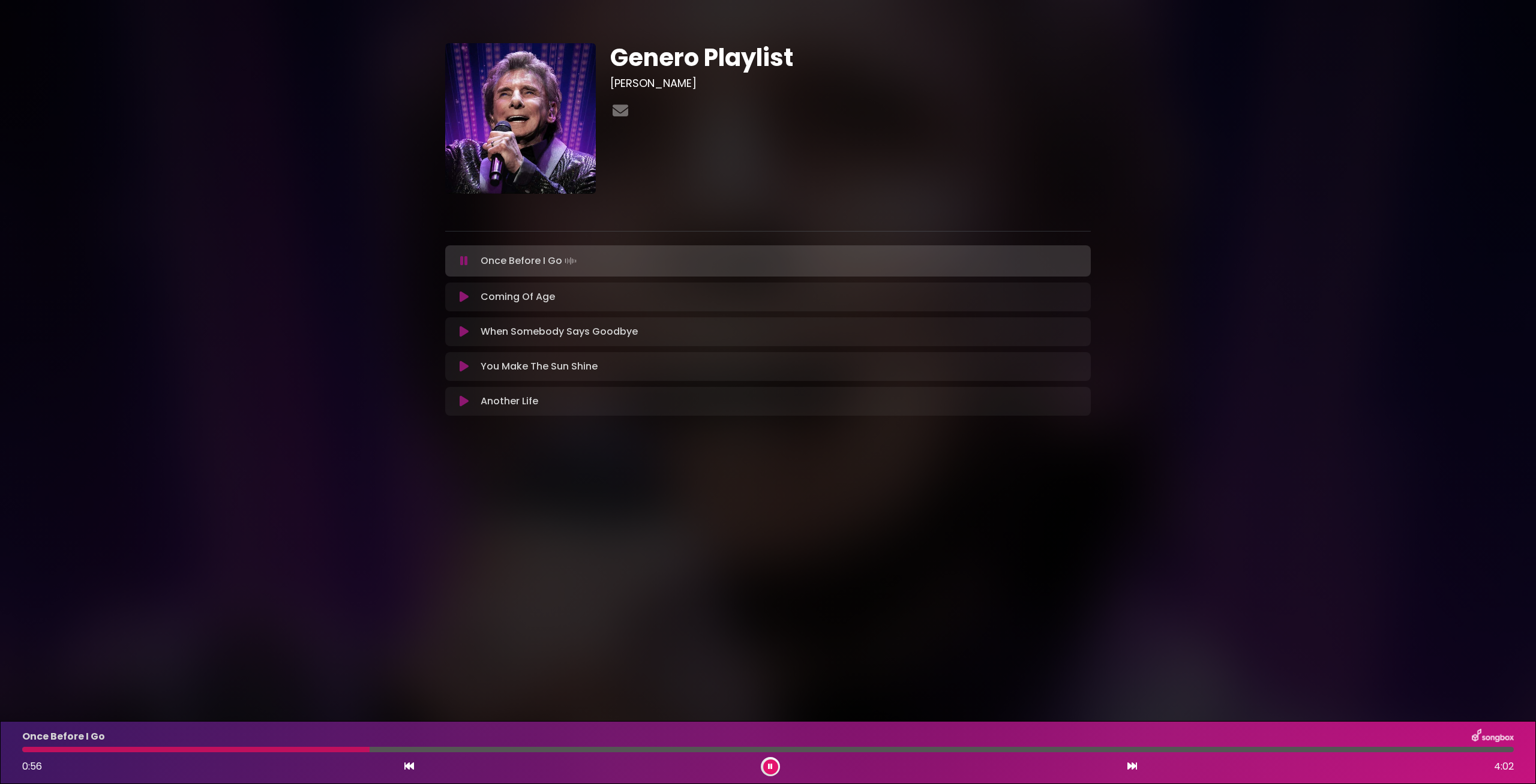
click at [343, 749] on div at bounding box center [196, 750] width 348 height 6
click at [776, 767] on button at bounding box center [771, 767] width 15 height 15
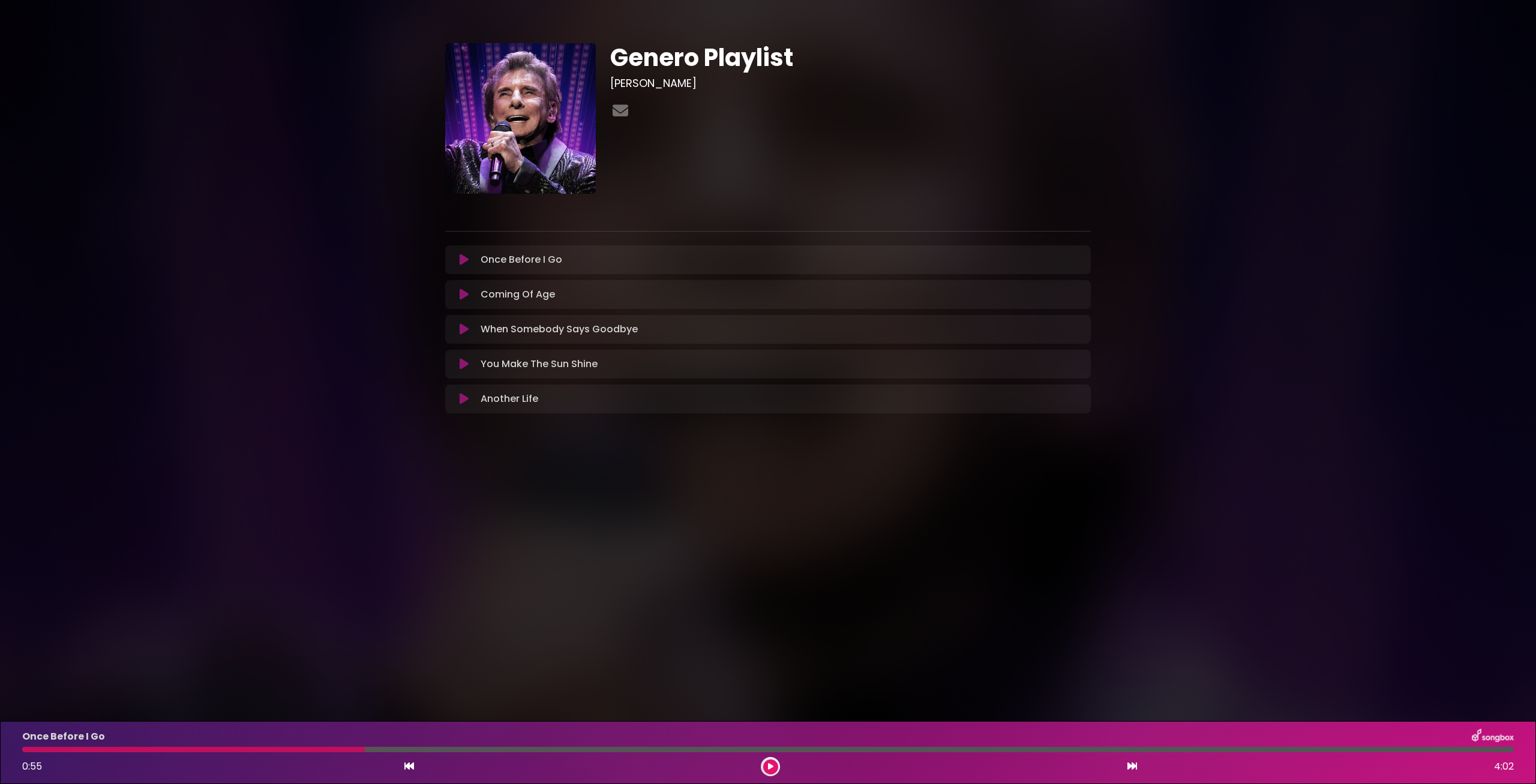
click at [774, 763] on button at bounding box center [771, 767] width 15 height 15
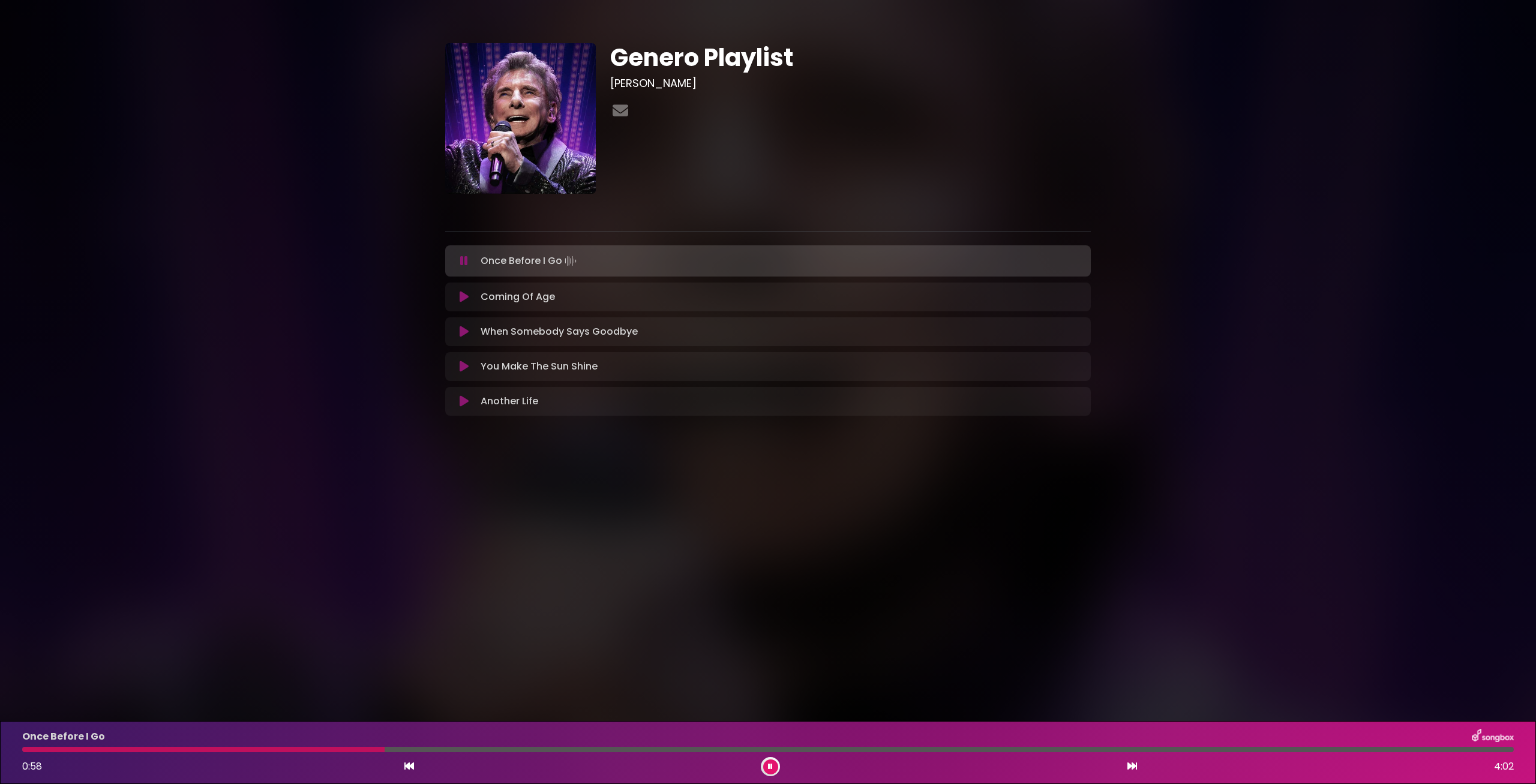
click at [771, 768] on icon at bounding box center [770, 767] width 5 height 7
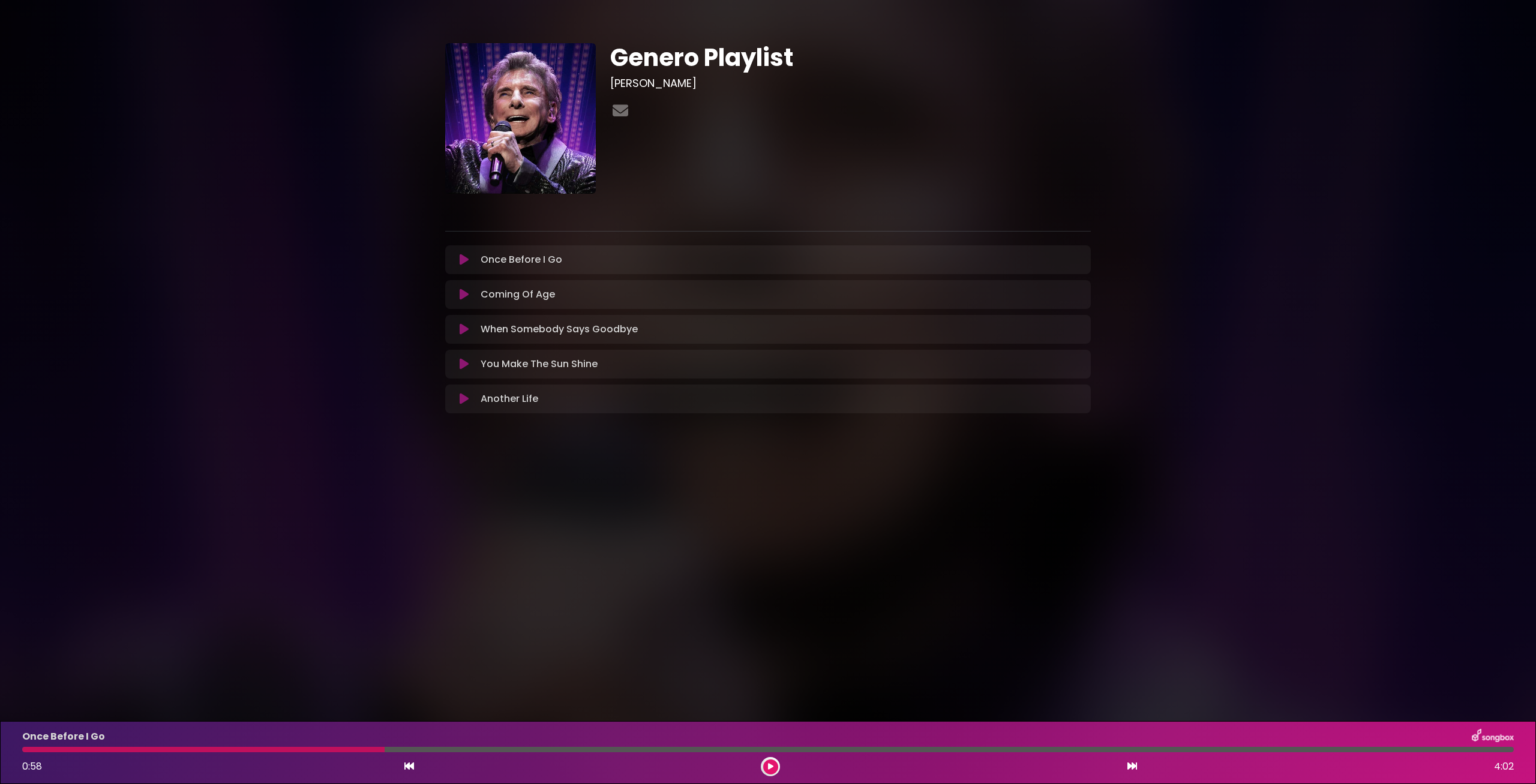
click at [328, 745] on div "Once Before I Go 0:58 4:02" at bounding box center [768, 752] width 1506 height 47
click at [327, 750] on div at bounding box center [204, 750] width 363 height 6
click at [767, 765] on button at bounding box center [771, 767] width 15 height 15
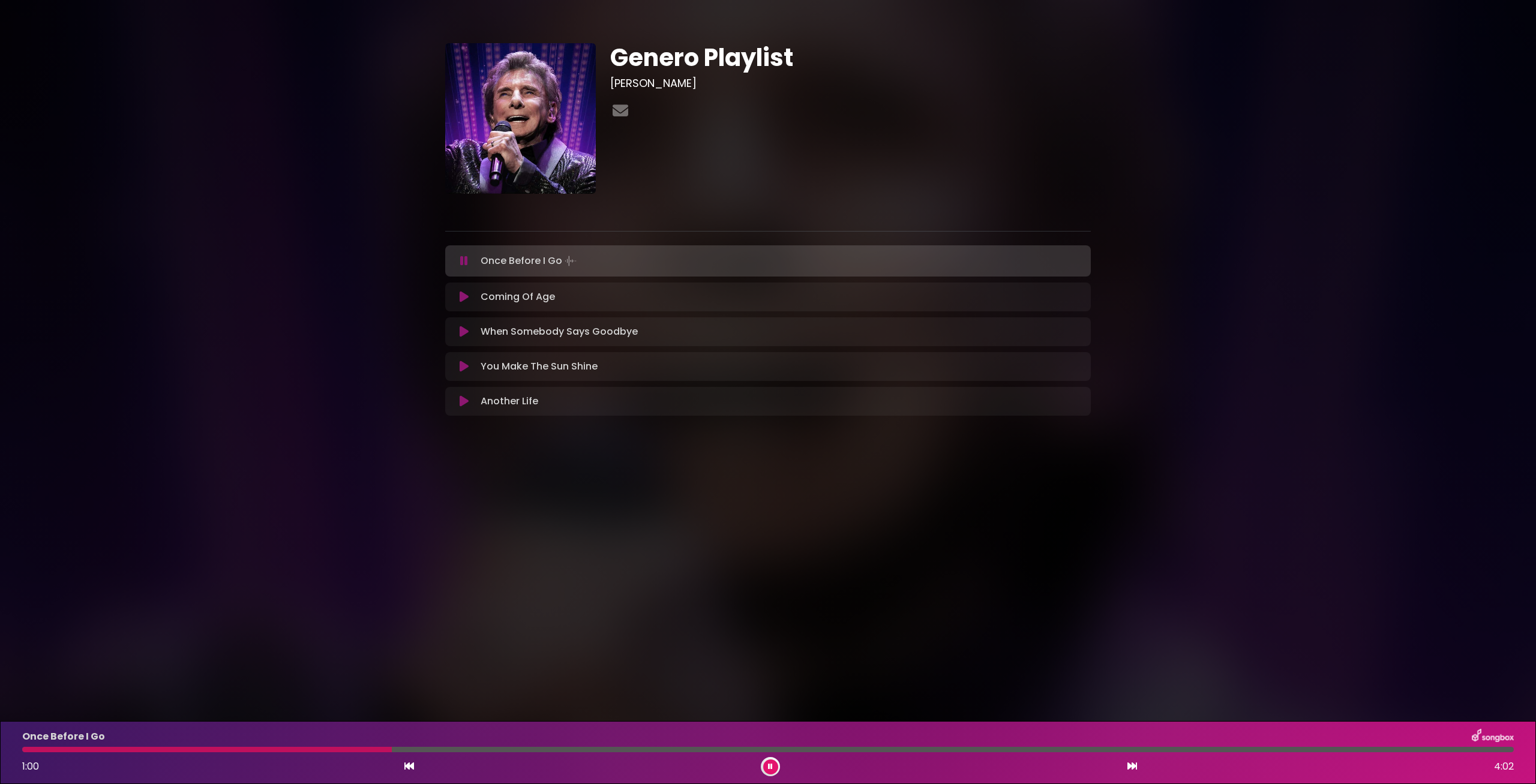
click at [351, 747] on div "Once Before I Go 1:00 4:02" at bounding box center [768, 752] width 1506 height 47
click at [264, 750] on div at bounding box center [211, 750] width 379 height 6
click at [768, 763] on button at bounding box center [771, 767] width 15 height 15
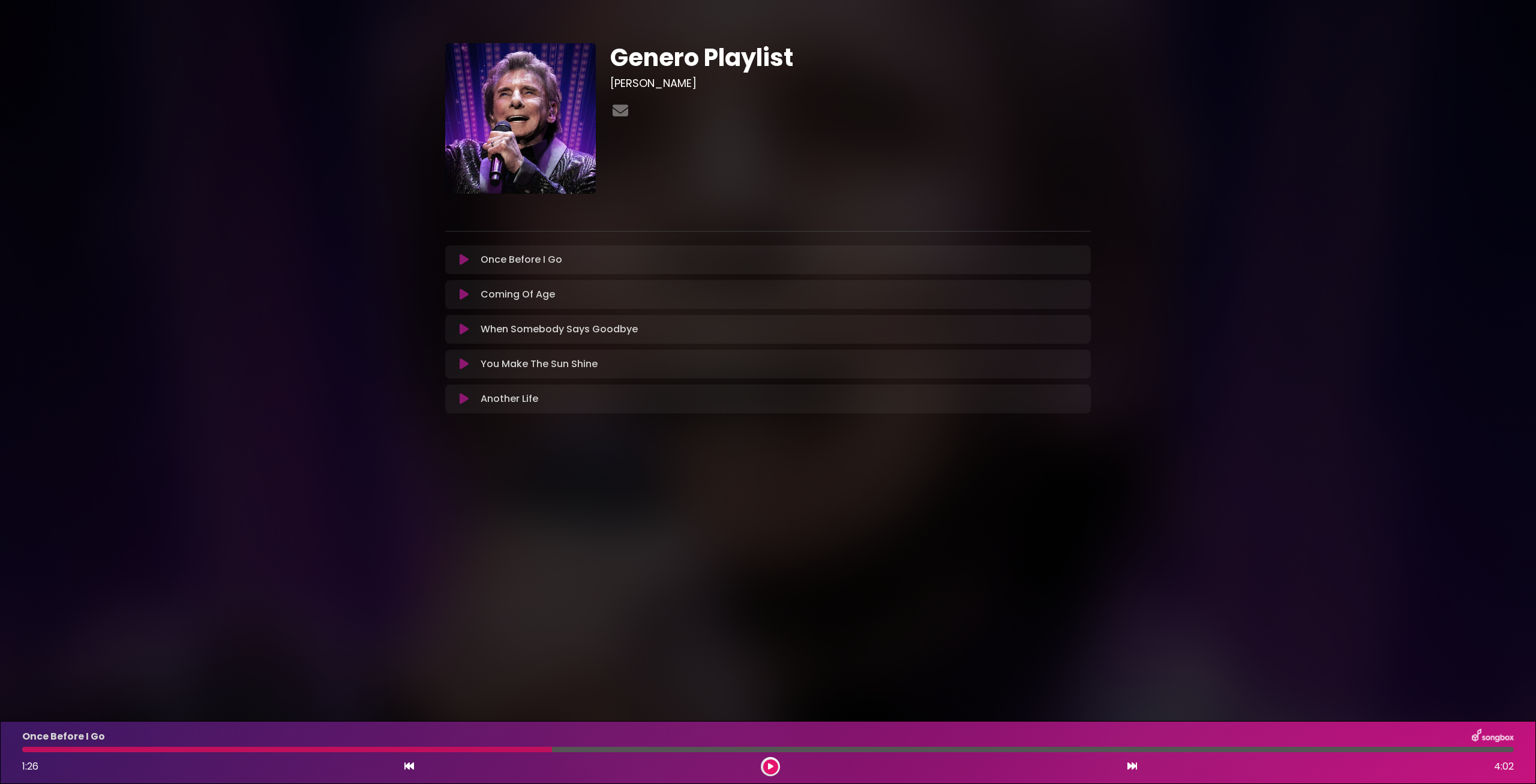
click at [707, 638] on body "× Genero Playlist [PERSON_NAME]" at bounding box center [768, 392] width 1536 height 784
click at [765, 765] on button at bounding box center [771, 767] width 15 height 15
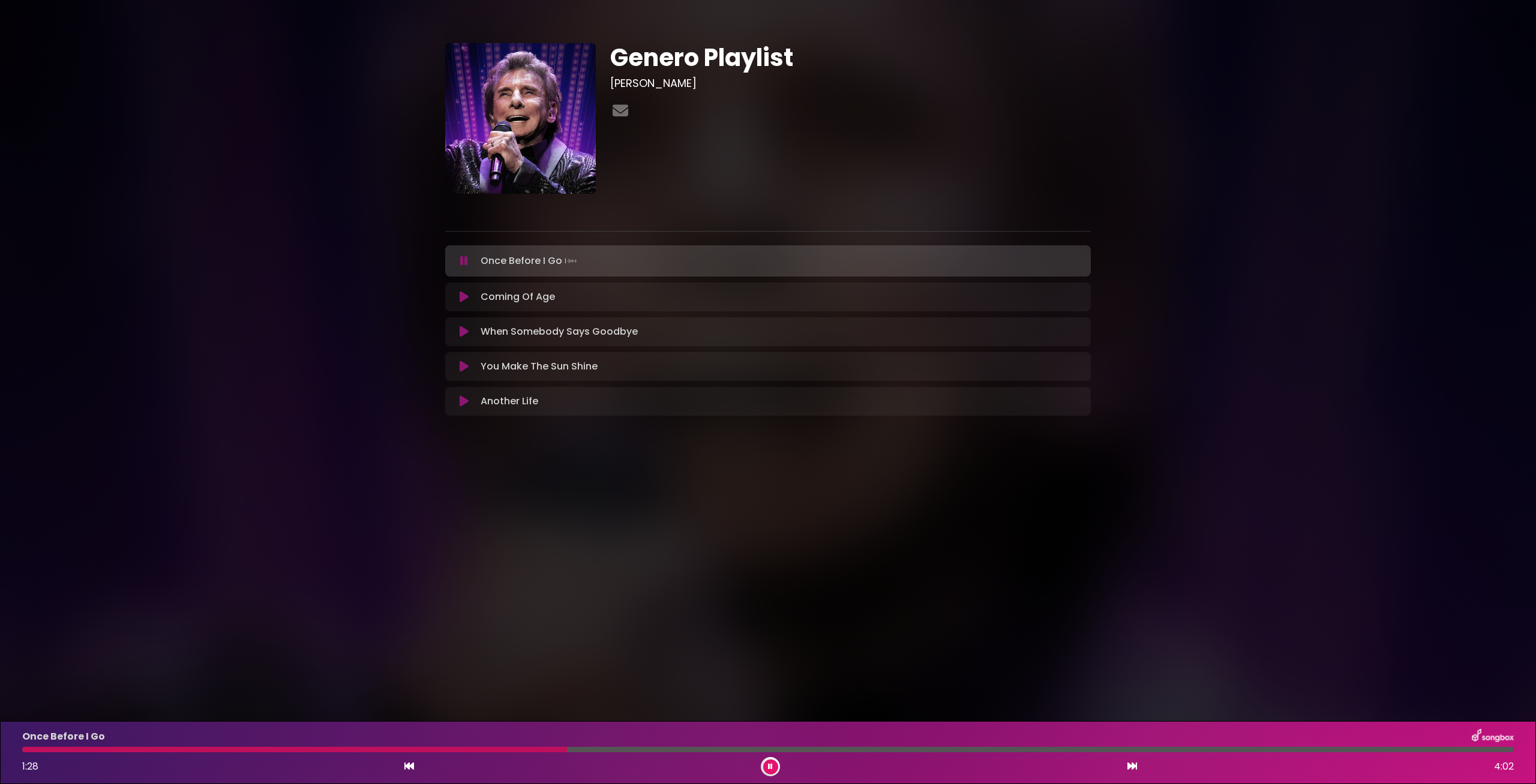
drag, startPoint x: 528, startPoint y: 749, endPoint x: 560, endPoint y: 742, distance: 32.8
click at [528, 748] on div at bounding box center [768, 750] width 1492 height 6
click at [773, 766] on button at bounding box center [771, 767] width 15 height 15
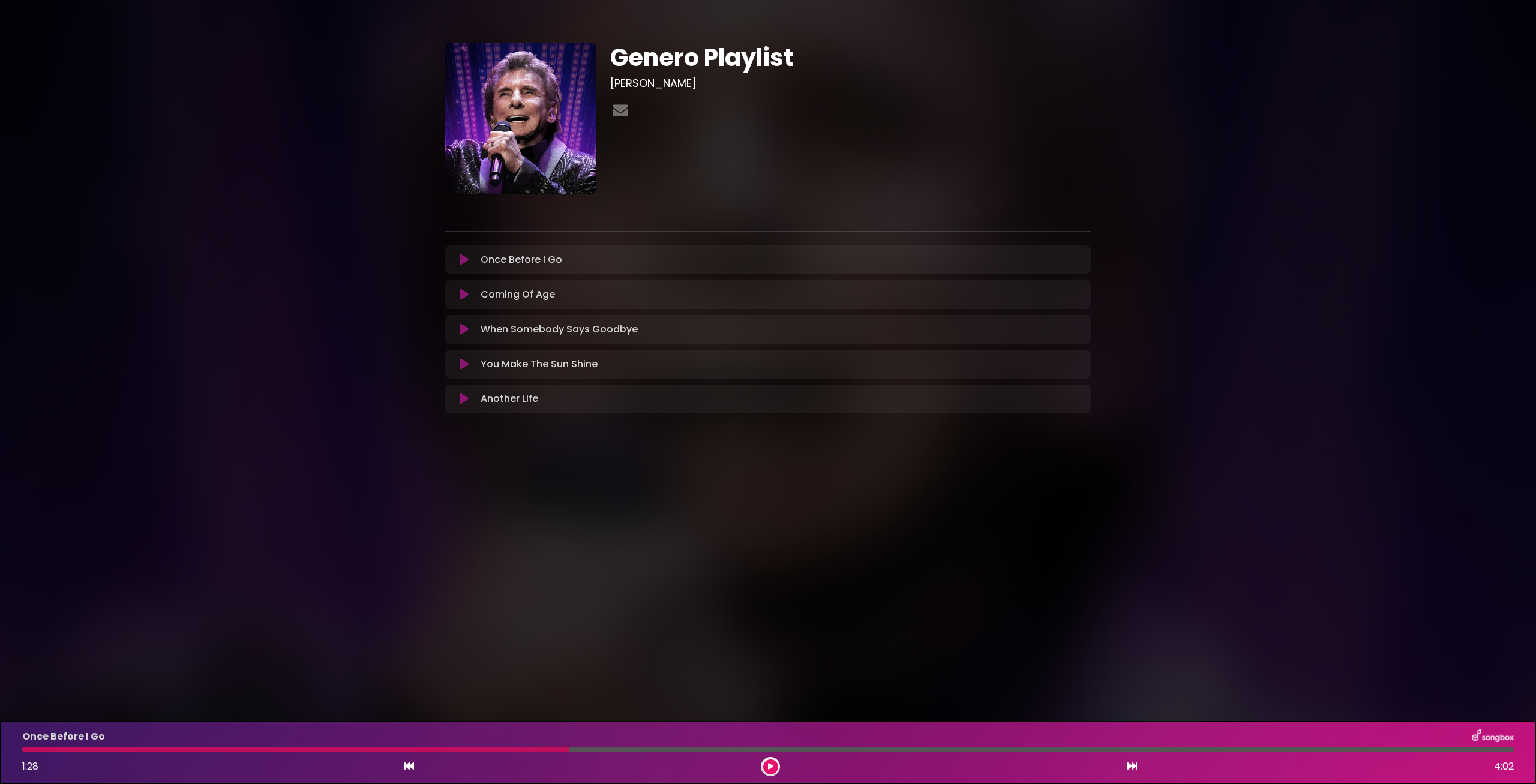
click at [778, 763] on div at bounding box center [770, 766] width 19 height 19
click at [772, 767] on icon at bounding box center [771, 767] width 6 height 7
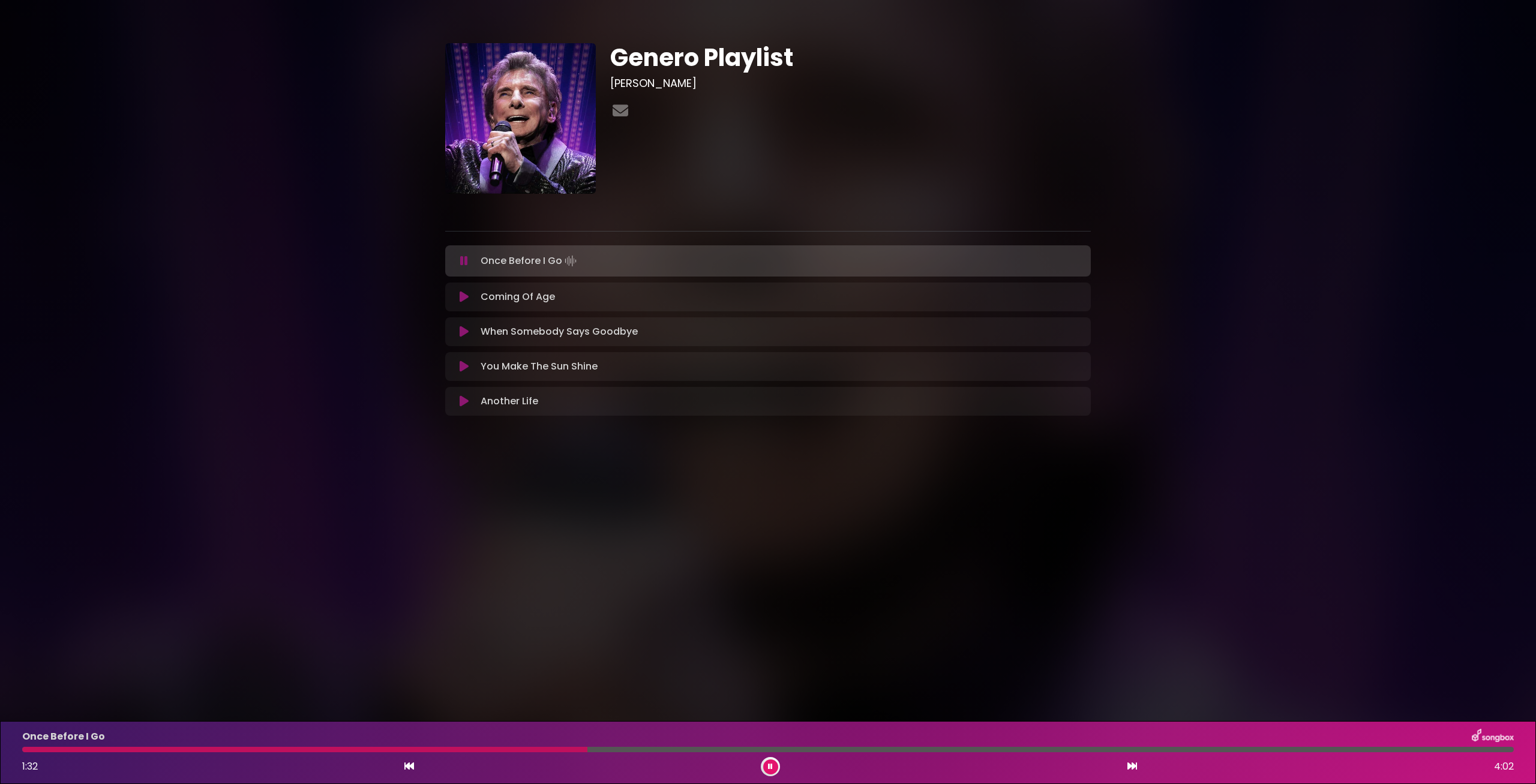
click at [772, 767] on icon at bounding box center [770, 767] width 5 height 7
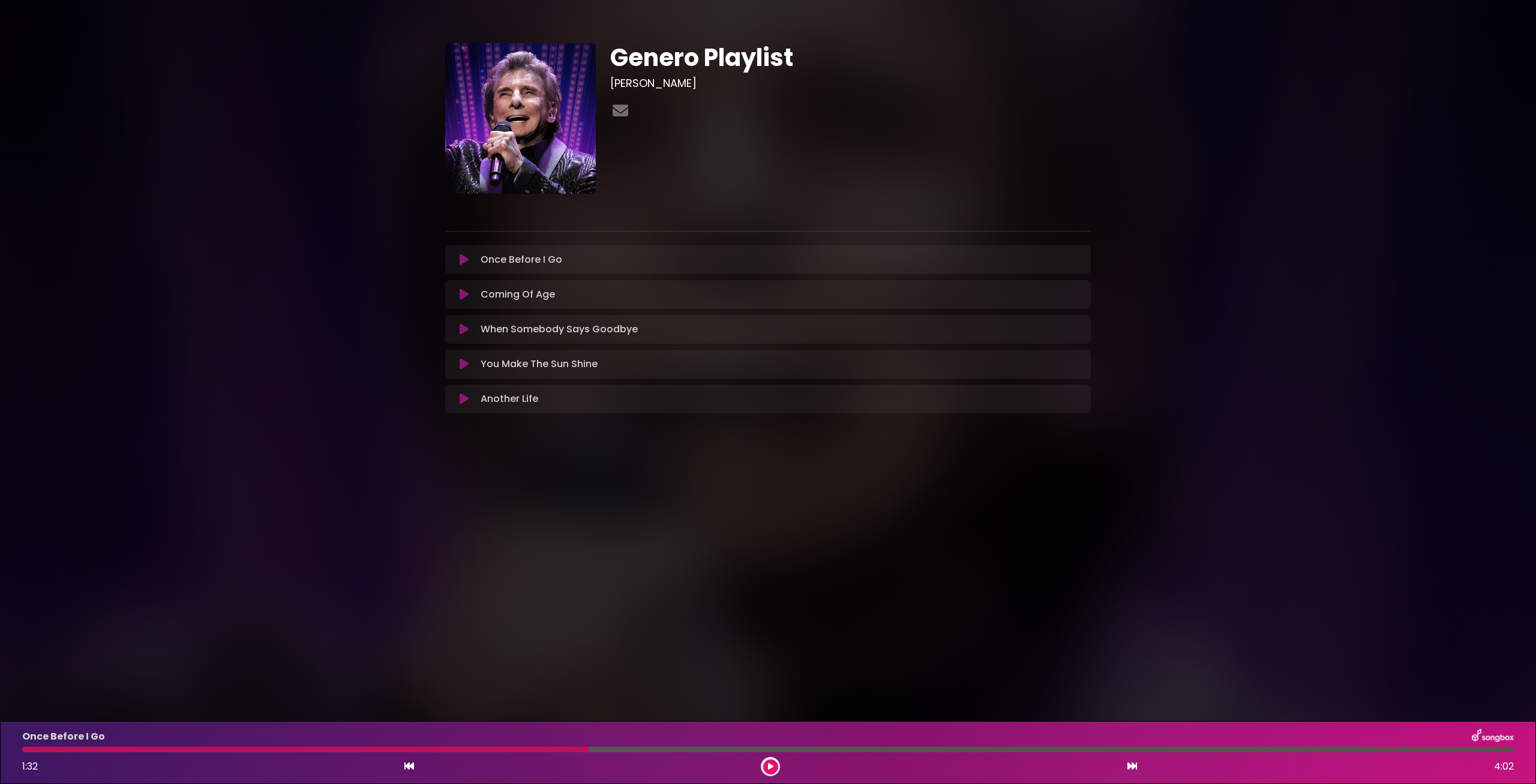
click at [767, 768] on button at bounding box center [771, 767] width 15 height 15
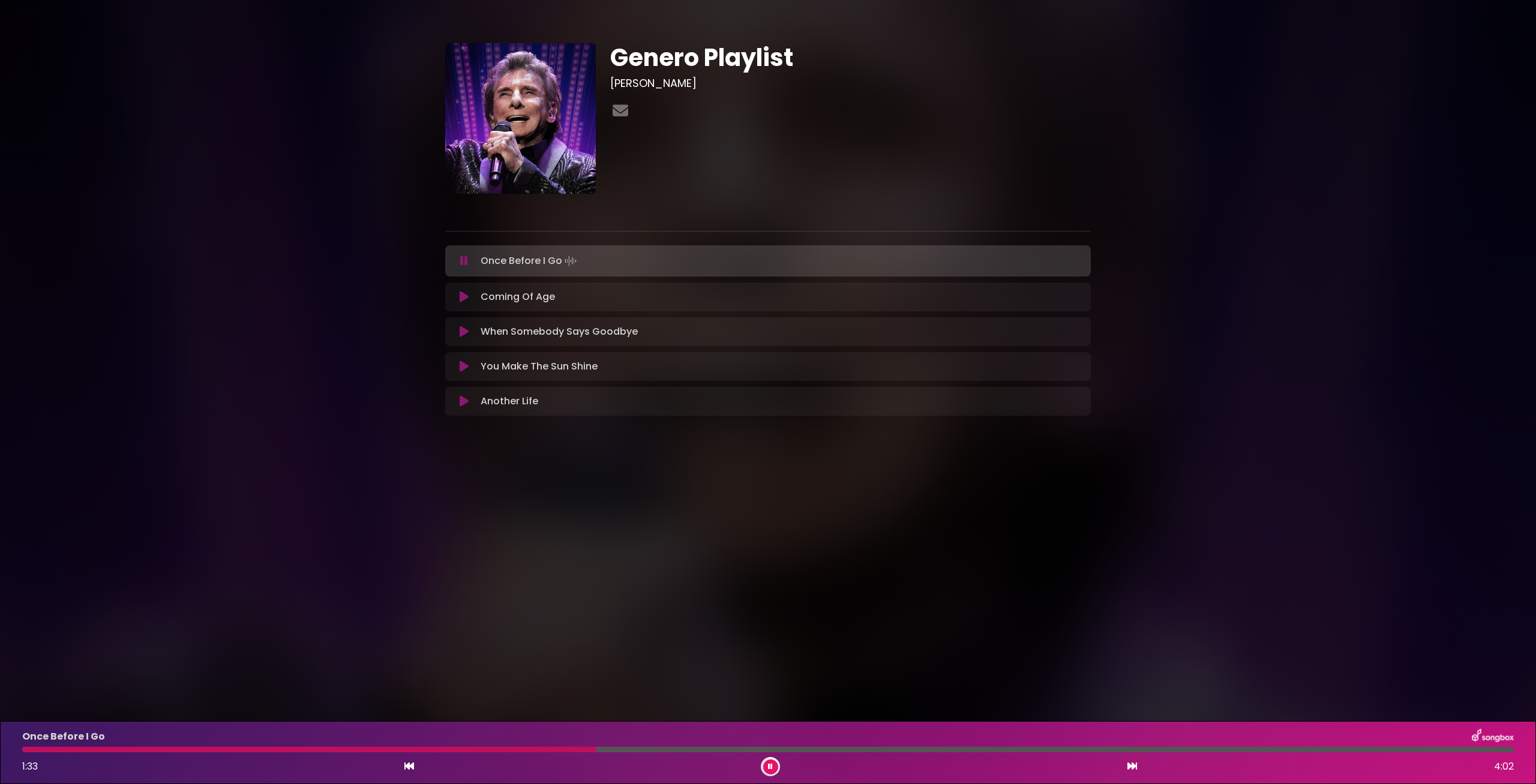
click at [559, 748] on div at bounding box center [309, 750] width 574 height 6
click at [769, 766] on icon at bounding box center [770, 767] width 5 height 7
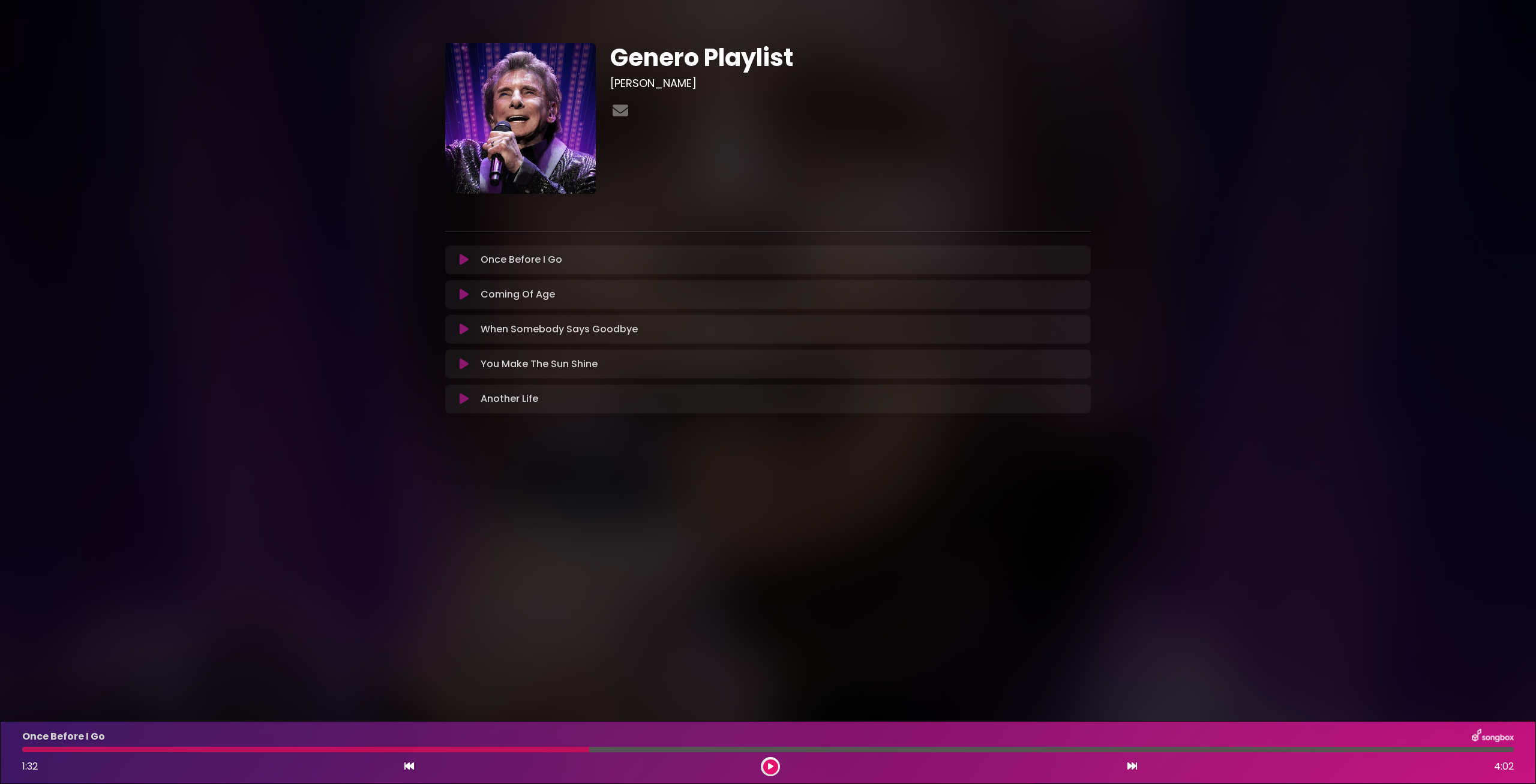
click at [543, 747] on div at bounding box center [768, 750] width 1492 height 6
click at [764, 765] on button at bounding box center [771, 767] width 15 height 15
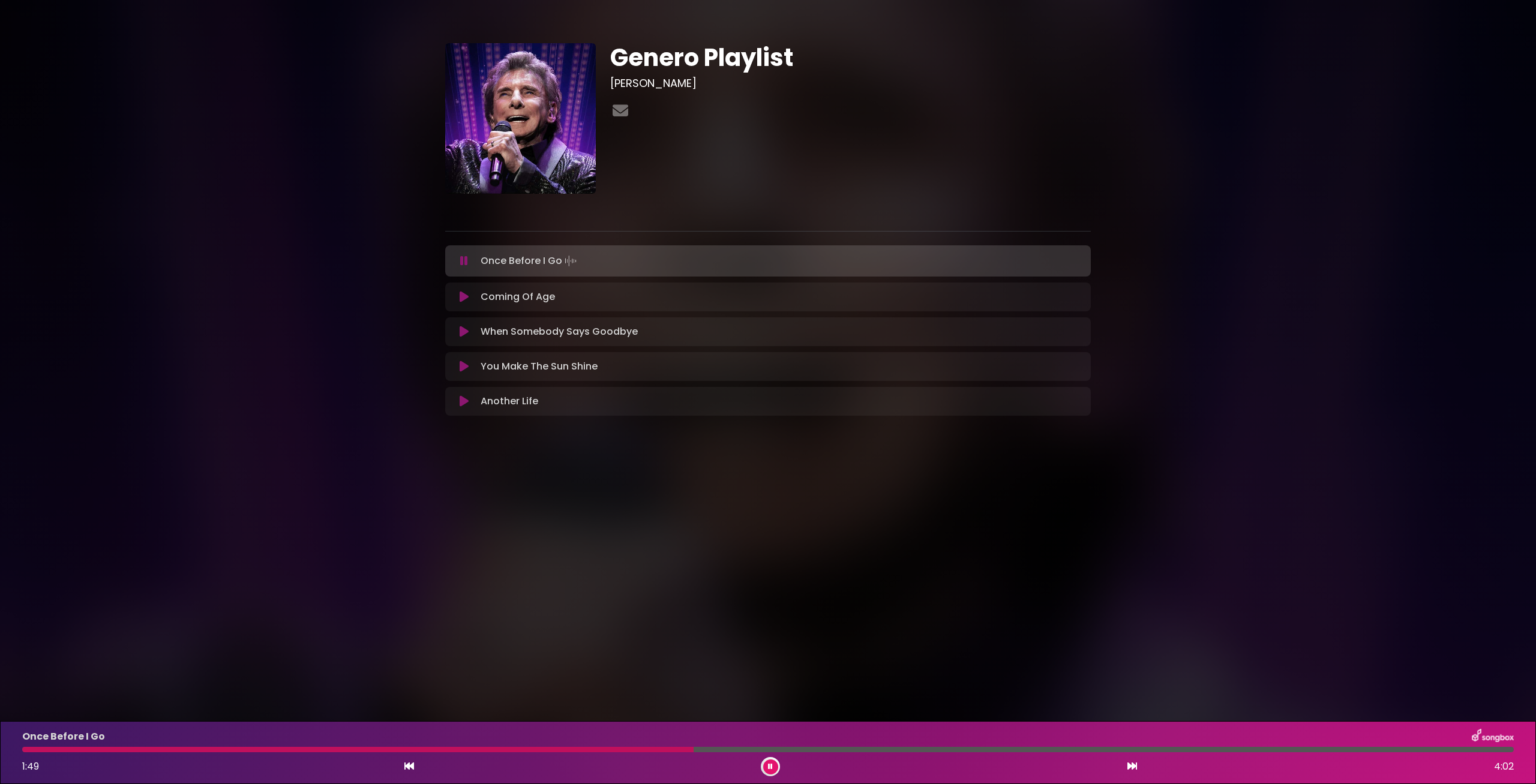
click at [576, 749] on div at bounding box center [358, 750] width 672 height 6
click at [693, 752] on div at bounding box center [382, 750] width 720 height 6
click at [692, 747] on div "Once Before I Go 2:00 4:02" at bounding box center [768, 752] width 1506 height 47
click at [689, 750] on div at bounding box center [768, 750] width 1492 height 6
click at [573, 749] on div at bounding box center [357, 750] width 669 height 6
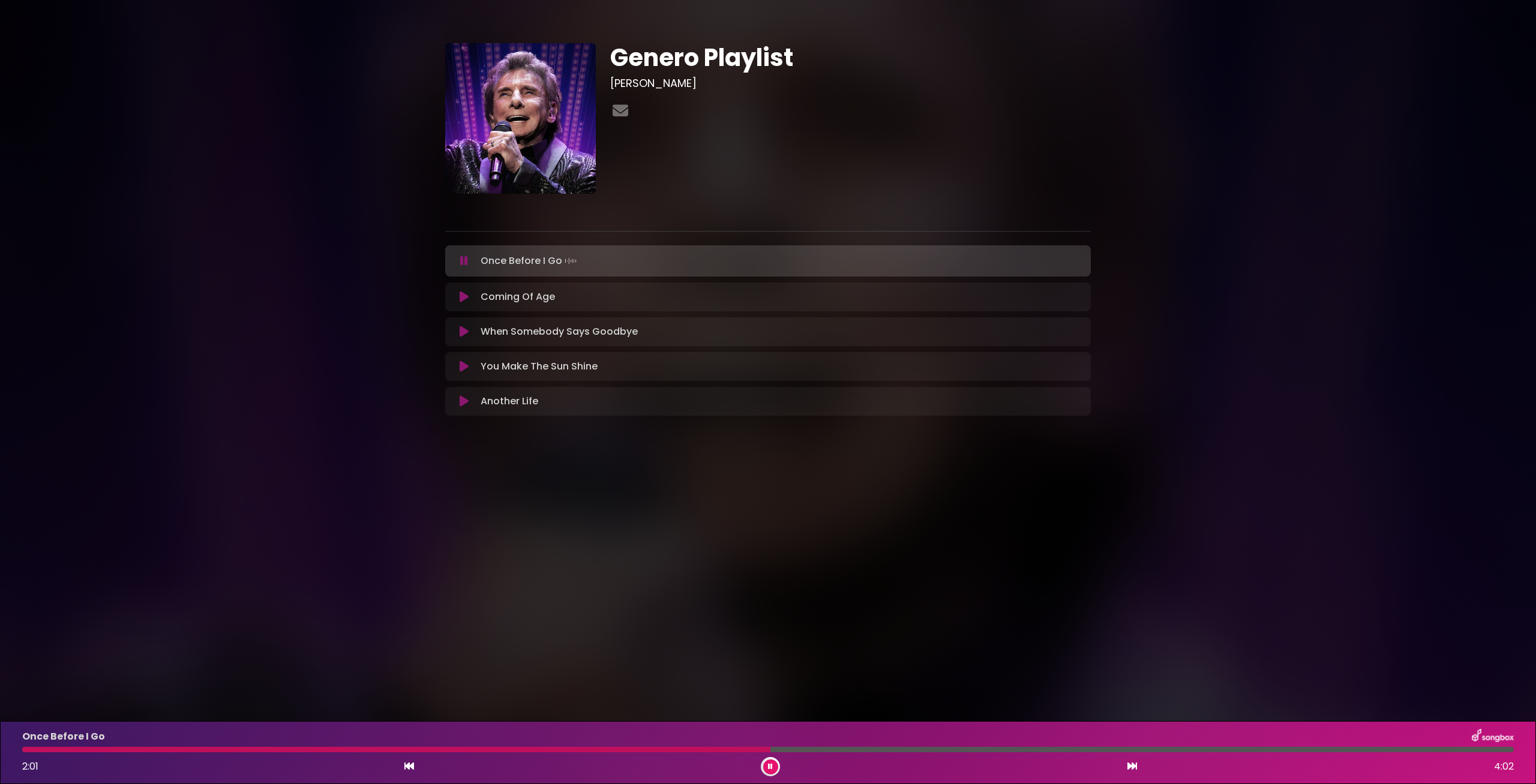
click at [687, 746] on div "Once Before I Go 2:01 4:02" at bounding box center [768, 752] width 1506 height 47
click at [693, 750] on div at bounding box center [397, 750] width 750 height 6
click at [704, 747] on div "Once Before I Go 1:59 4:02" at bounding box center [768, 752] width 1506 height 47
click at [704, 752] on div at bounding box center [390, 750] width 735 height 6
click at [760, 762] on div "1:57 4:02" at bounding box center [768, 766] width 1506 height 19
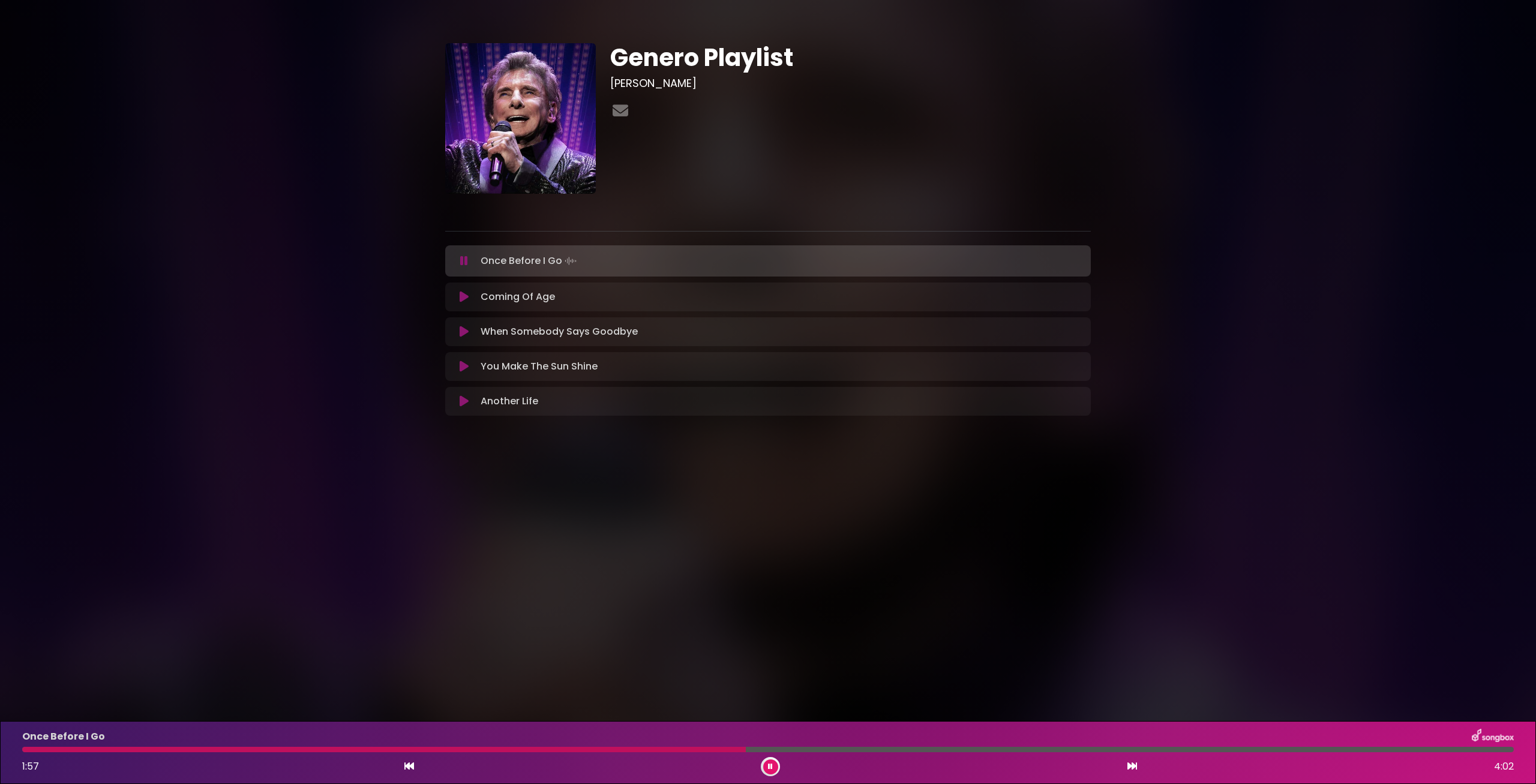
click at [773, 763] on button at bounding box center [771, 767] width 15 height 15
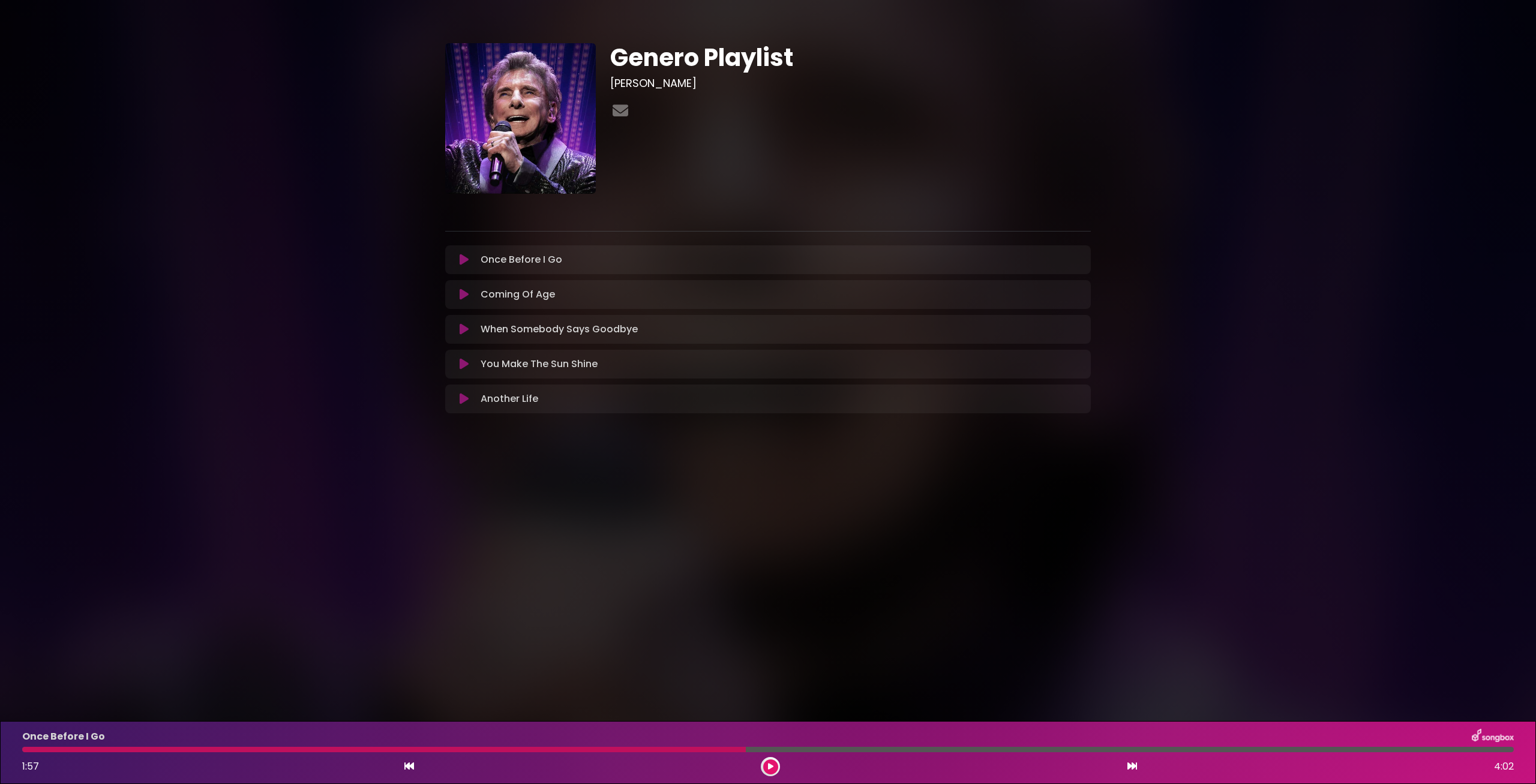
click at [727, 748] on div at bounding box center [383, 750] width 723 height 6
click at [723, 749] on div at bounding box center [383, 750] width 723 height 6
click at [768, 763] on button at bounding box center [771, 767] width 15 height 15
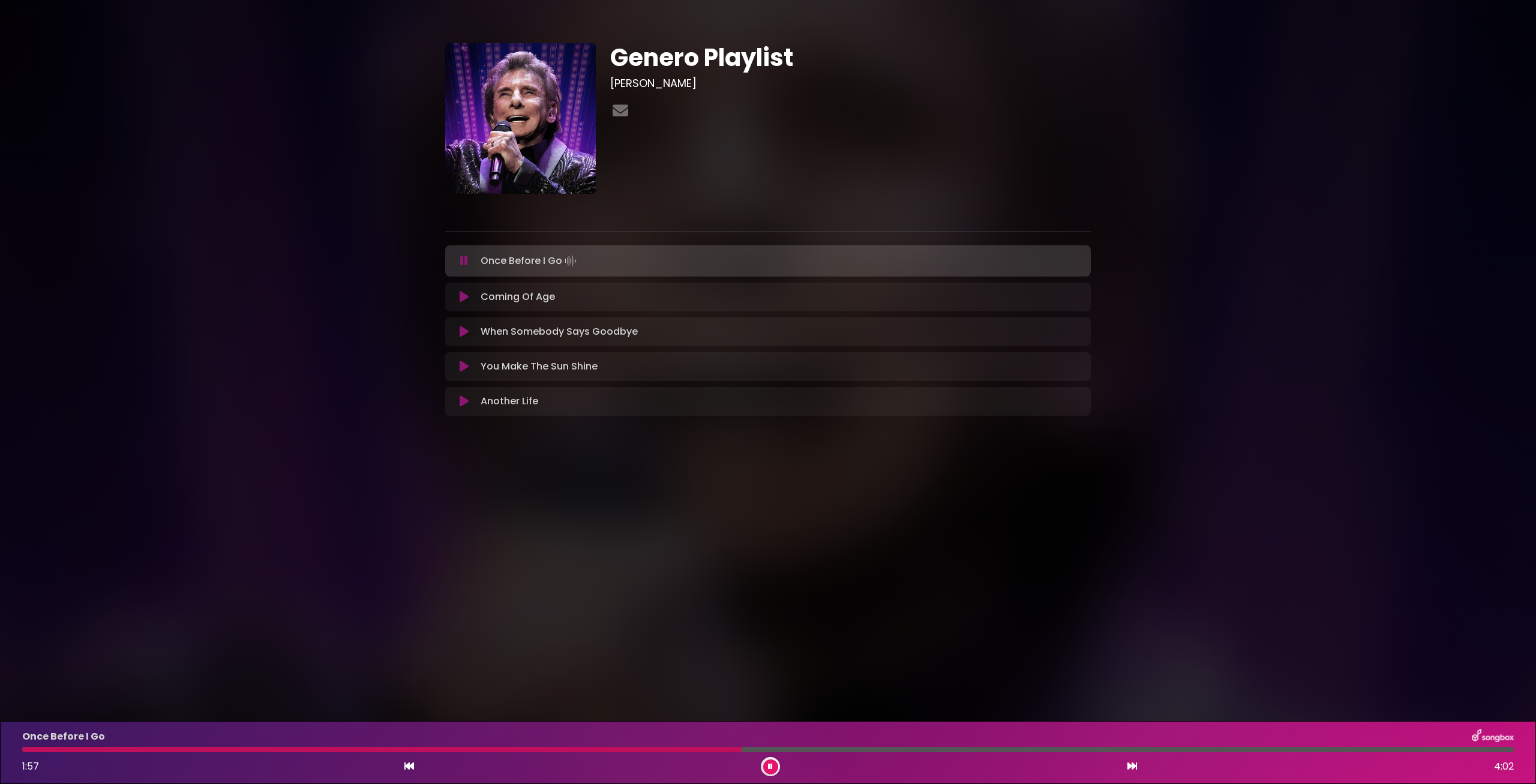
click at [774, 767] on button at bounding box center [771, 767] width 15 height 15
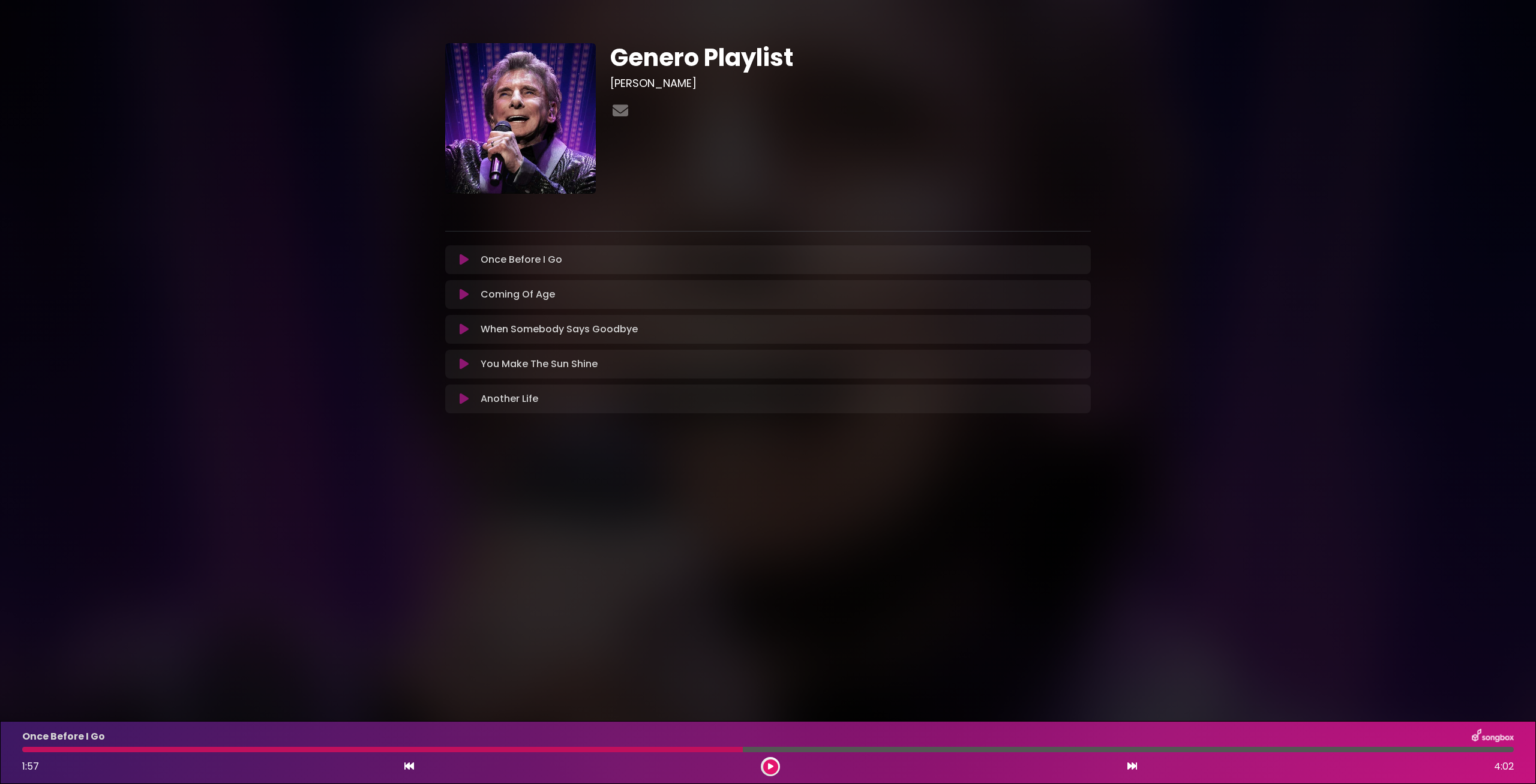
click at [803, 685] on body "× Genero Playlist [PERSON_NAME]" at bounding box center [768, 392] width 1536 height 784
click at [764, 760] on div at bounding box center [770, 766] width 19 height 19
click at [768, 767] on icon at bounding box center [771, 767] width 6 height 7
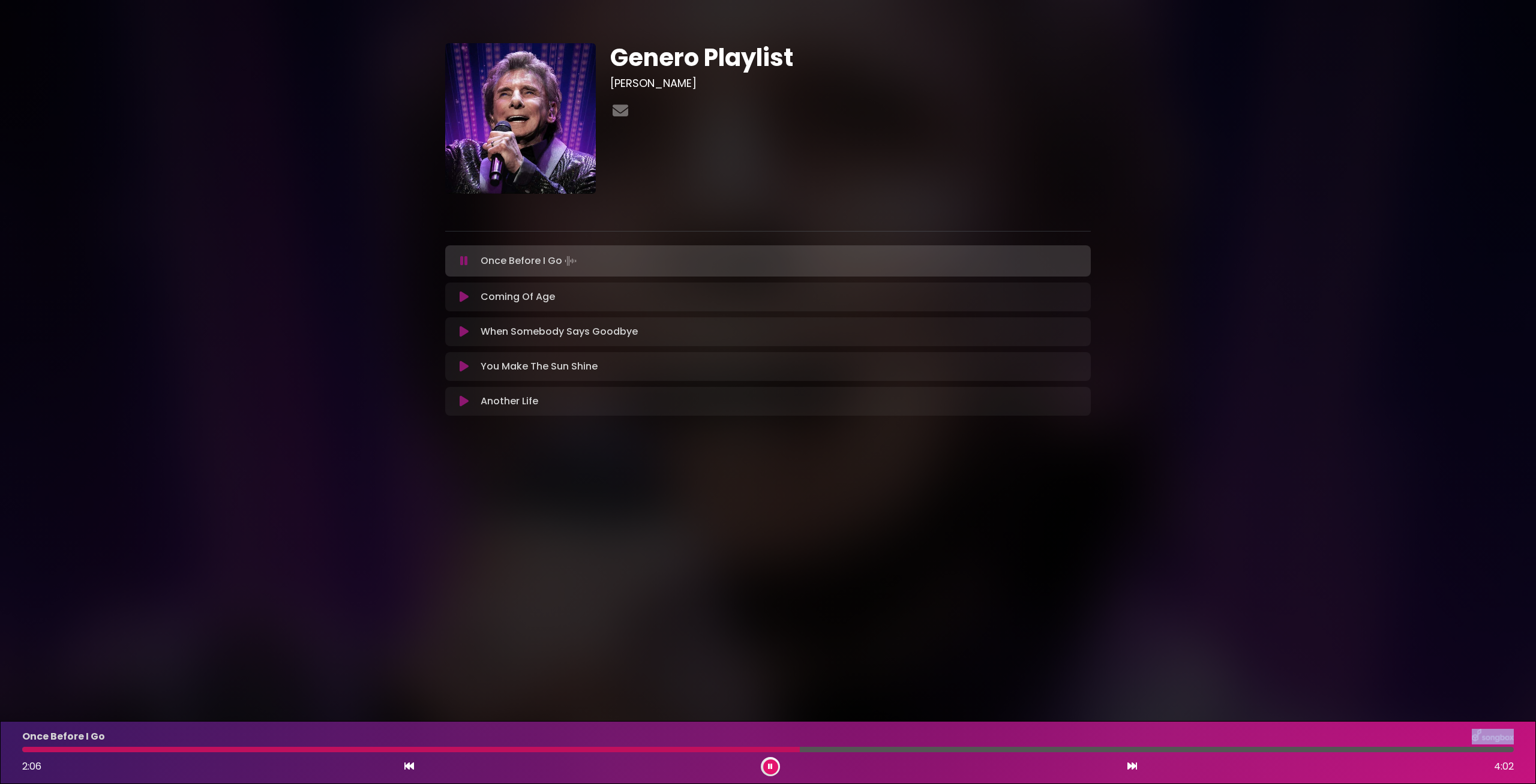
click at [723, 746] on div "Once Before I Go 2:06 4:02" at bounding box center [768, 752] width 1506 height 47
click at [722, 752] on div at bounding box center [411, 750] width 779 height 6
click at [755, 748] on div at bounding box center [462, 750] width 881 height 6
click at [854, 745] on div "Once Before I Go 2:32 4:02" at bounding box center [768, 752] width 1506 height 47
click at [855, 749] on div at bounding box center [439, 750] width 833 height 6
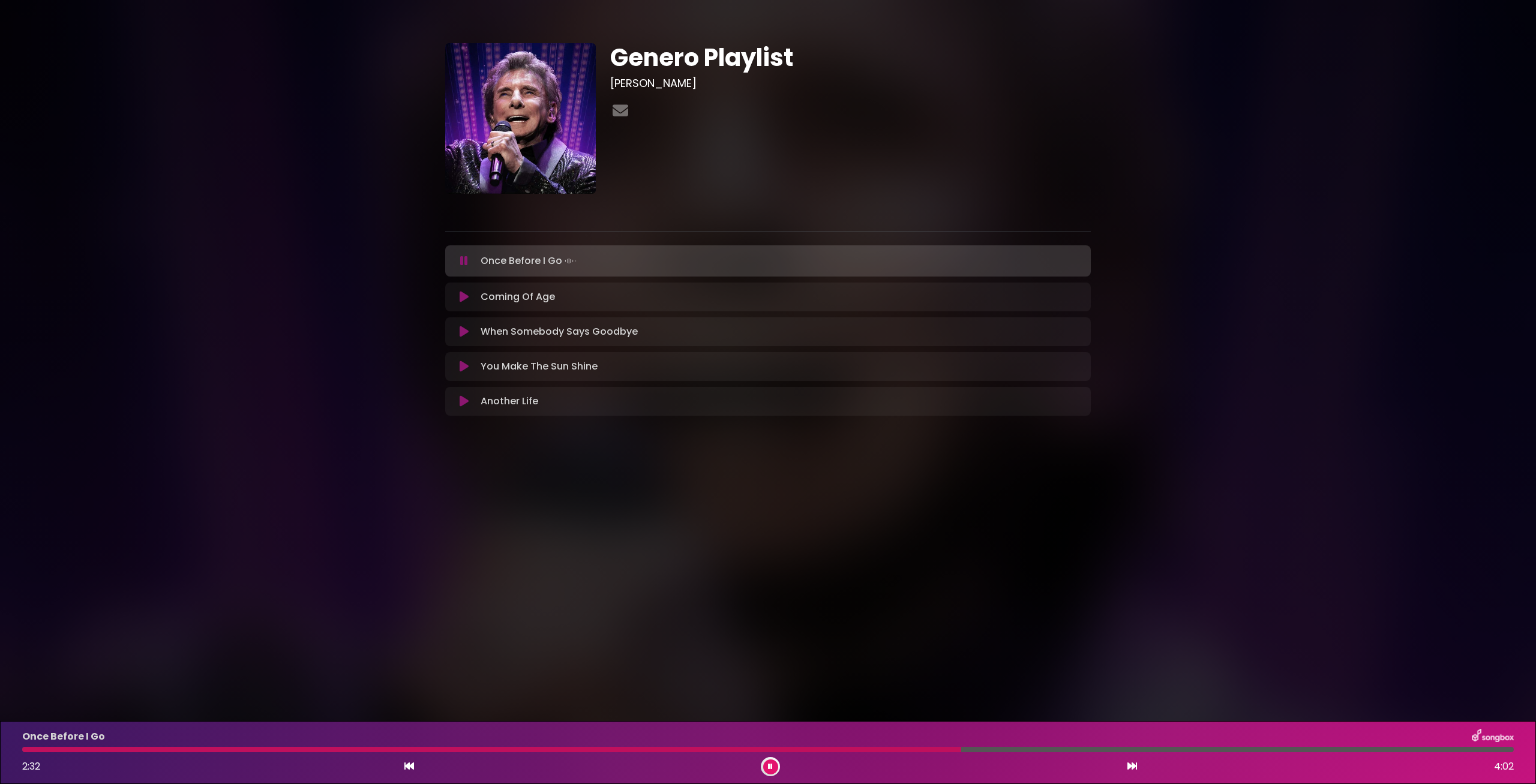
click at [889, 743] on div "Once Before I Go" at bounding box center [768, 737] width 1506 height 16
click at [889, 748] on div at bounding box center [492, 750] width 940 height 6
click at [876, 563] on body "× Genero Playlist [PERSON_NAME]" at bounding box center [768, 392] width 1536 height 784
click at [776, 766] on div at bounding box center [770, 766] width 19 height 19
click at [776, 767] on button at bounding box center [771, 767] width 15 height 15
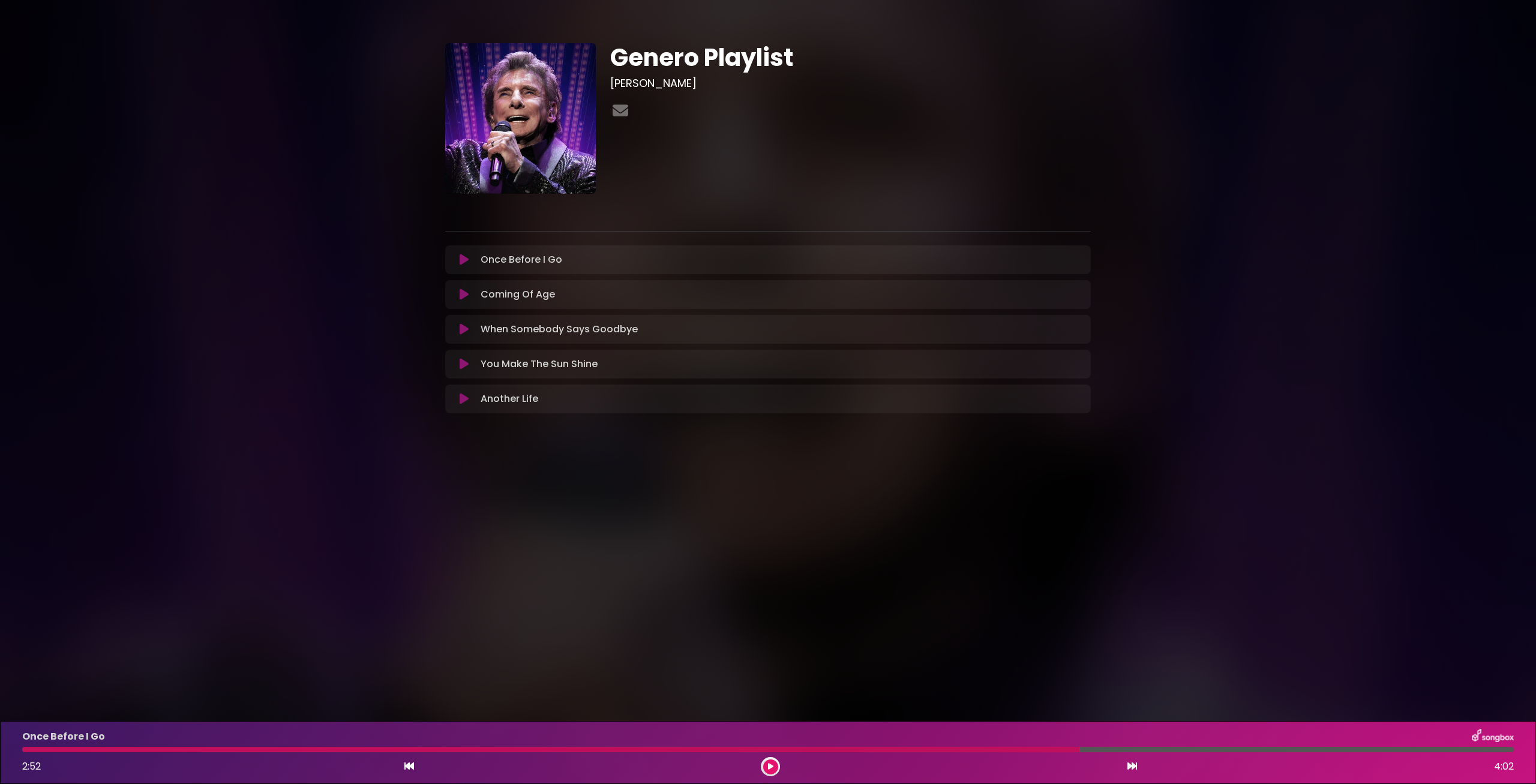
click at [923, 752] on div at bounding box center [550, 750] width 1057 height 6
click at [909, 747] on div "Once Before I Go 2:52 4:02" at bounding box center [768, 752] width 1506 height 47
click at [773, 767] on button at bounding box center [771, 767] width 15 height 15
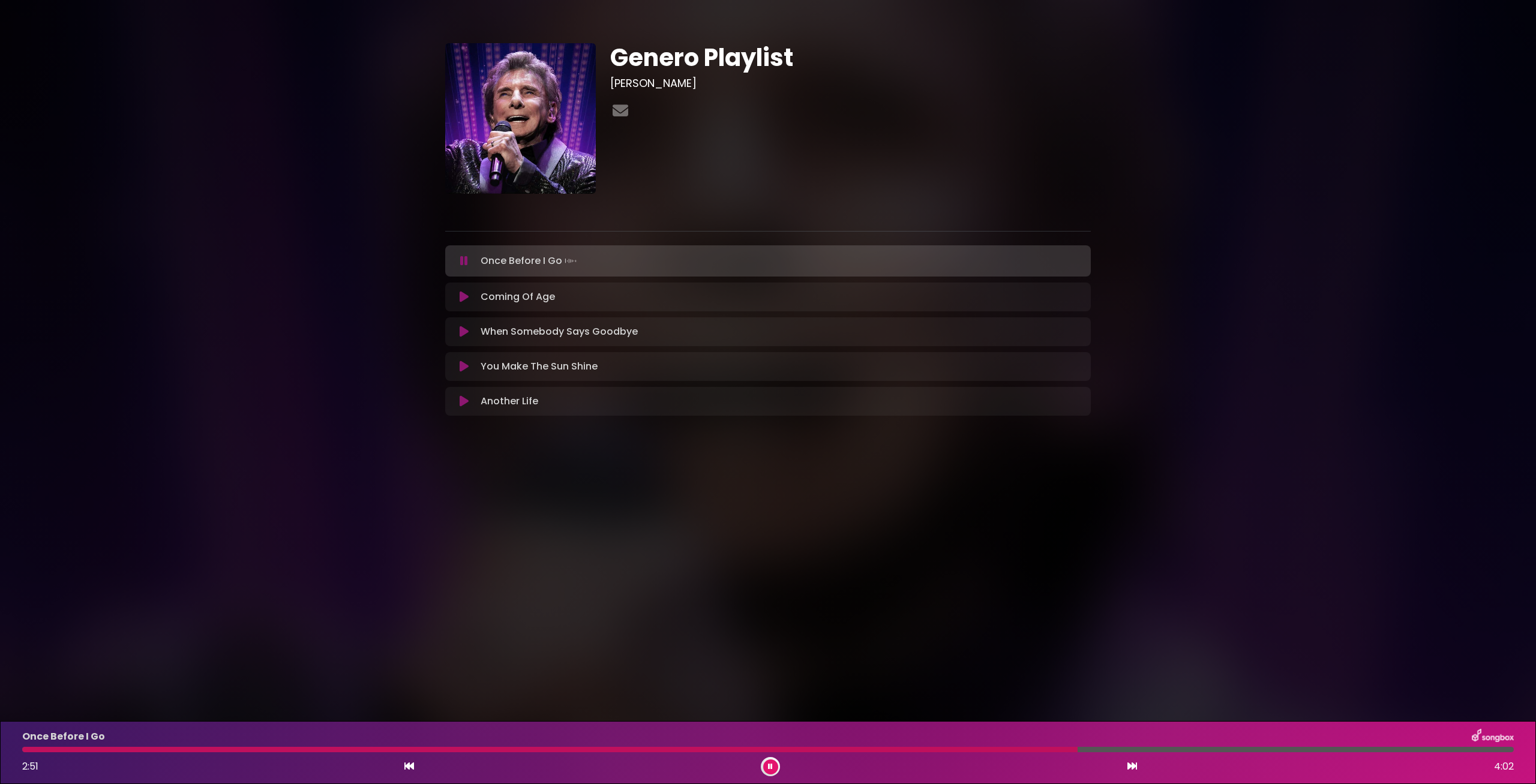
click at [771, 768] on icon at bounding box center [770, 767] width 5 height 7
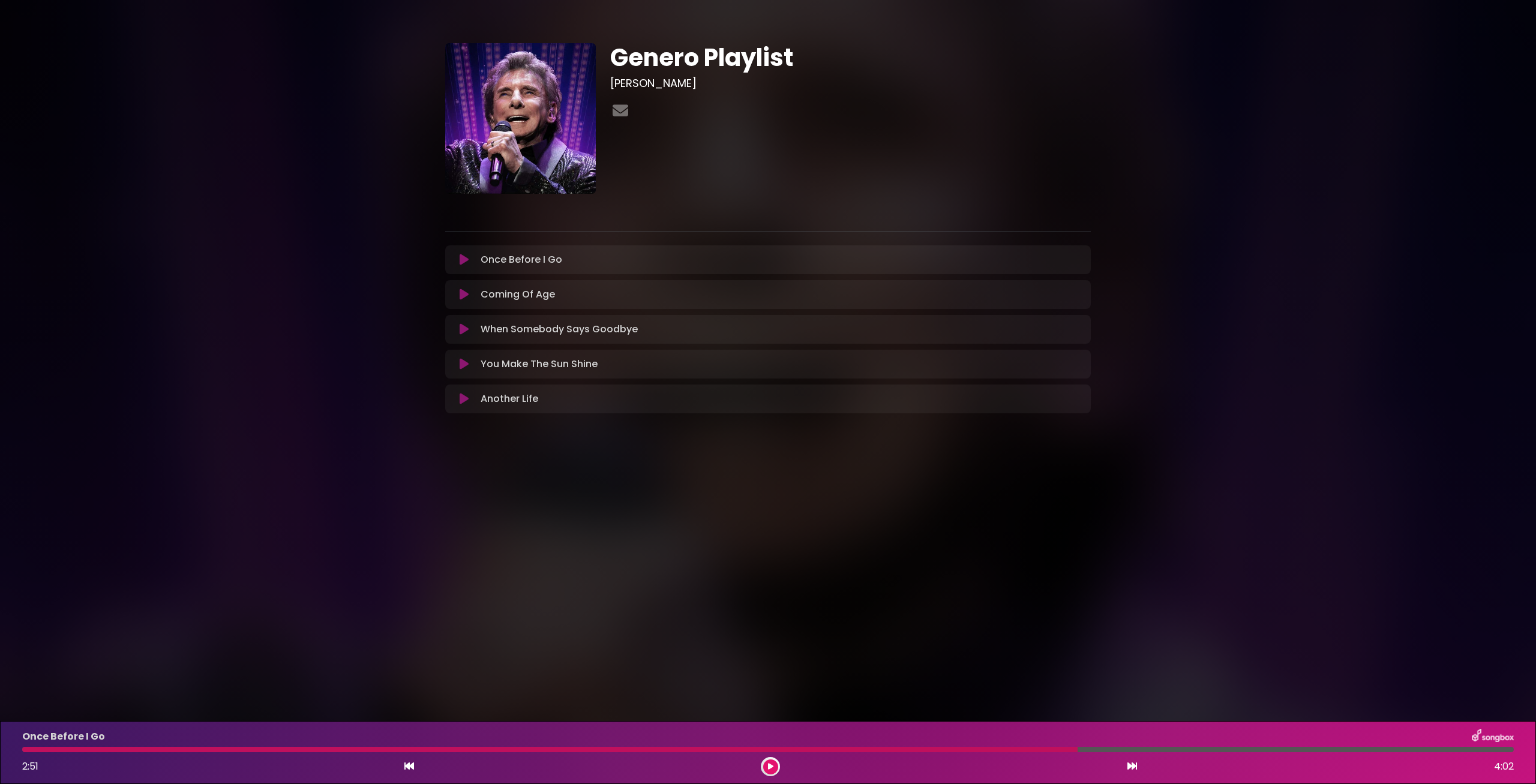
click at [1053, 747] on div at bounding box center [768, 750] width 1492 height 6
click at [1049, 750] on div at bounding box center [550, 750] width 1055 height 6
click at [771, 767] on icon at bounding box center [771, 767] width 6 height 7
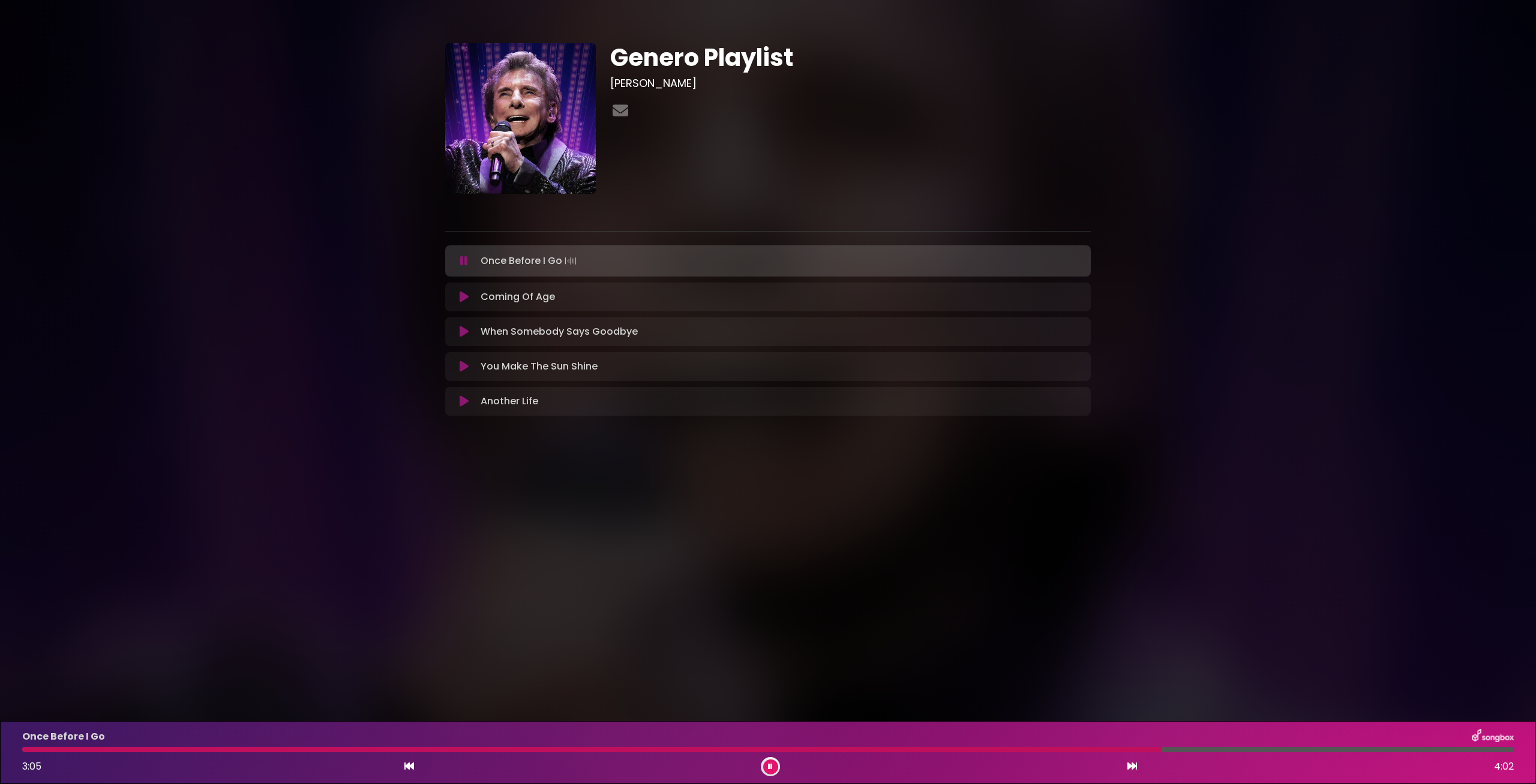
drag, startPoint x: 861, startPoint y: 606, endPoint x: 819, endPoint y: 664, distance: 71.6
click at [859, 606] on body "× Genero Playlist [PERSON_NAME]" at bounding box center [768, 392] width 1536 height 784
click at [772, 765] on icon at bounding box center [770, 767] width 5 height 7
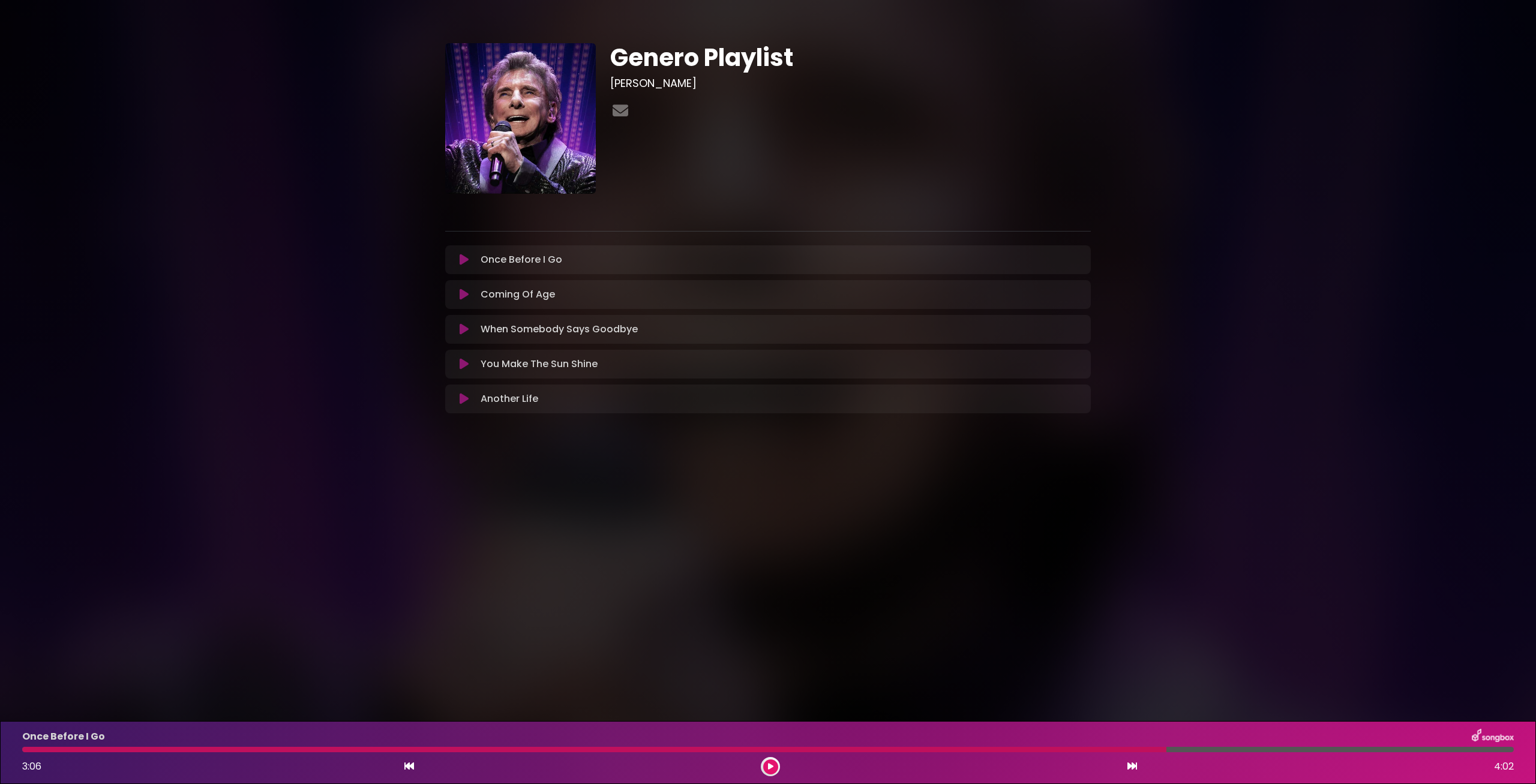
click at [953, 601] on body "× Genero Playlist [PERSON_NAME]" at bounding box center [768, 392] width 1536 height 784
click at [771, 770] on icon at bounding box center [771, 767] width 6 height 7
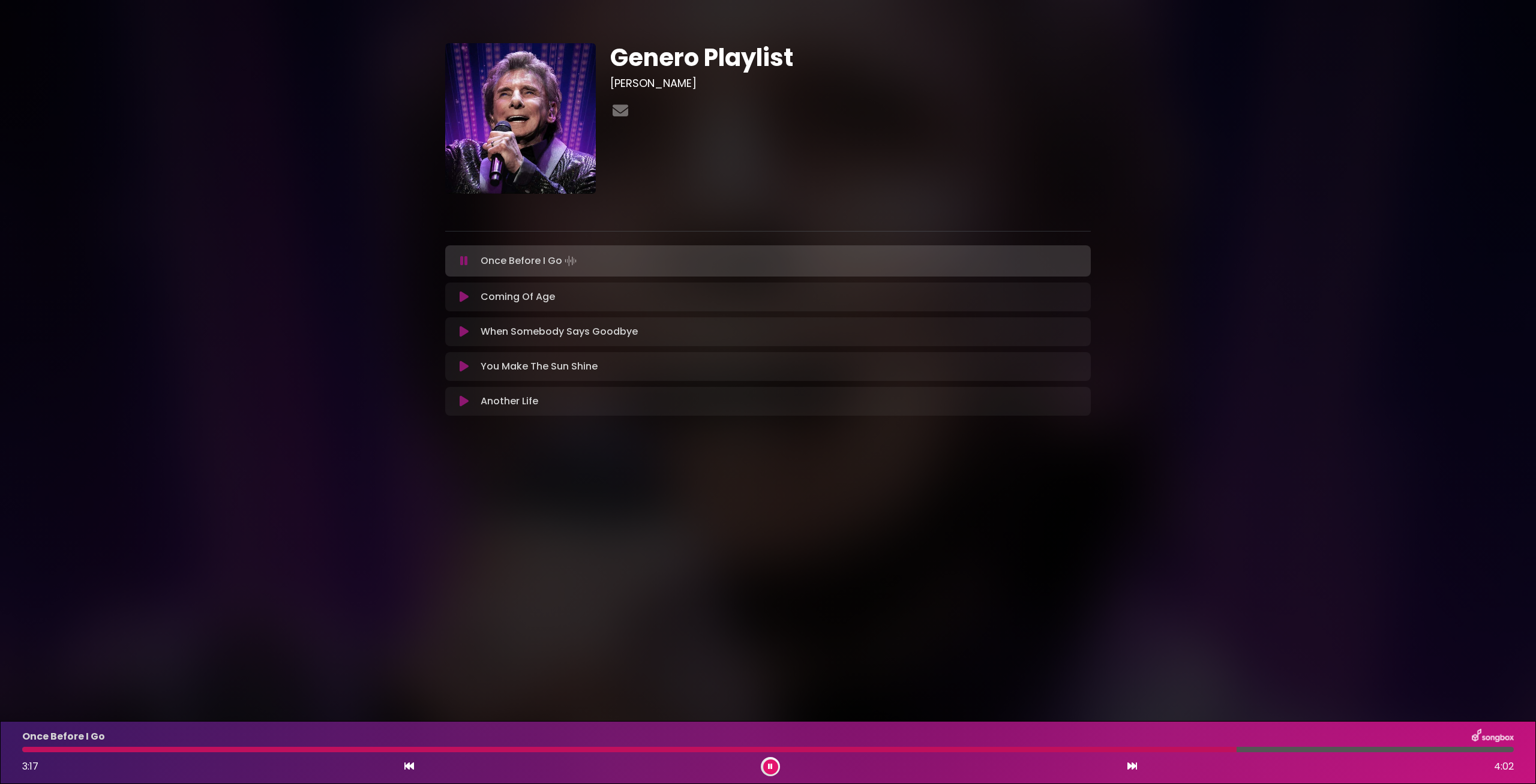
click at [765, 765] on button at bounding box center [771, 767] width 15 height 15
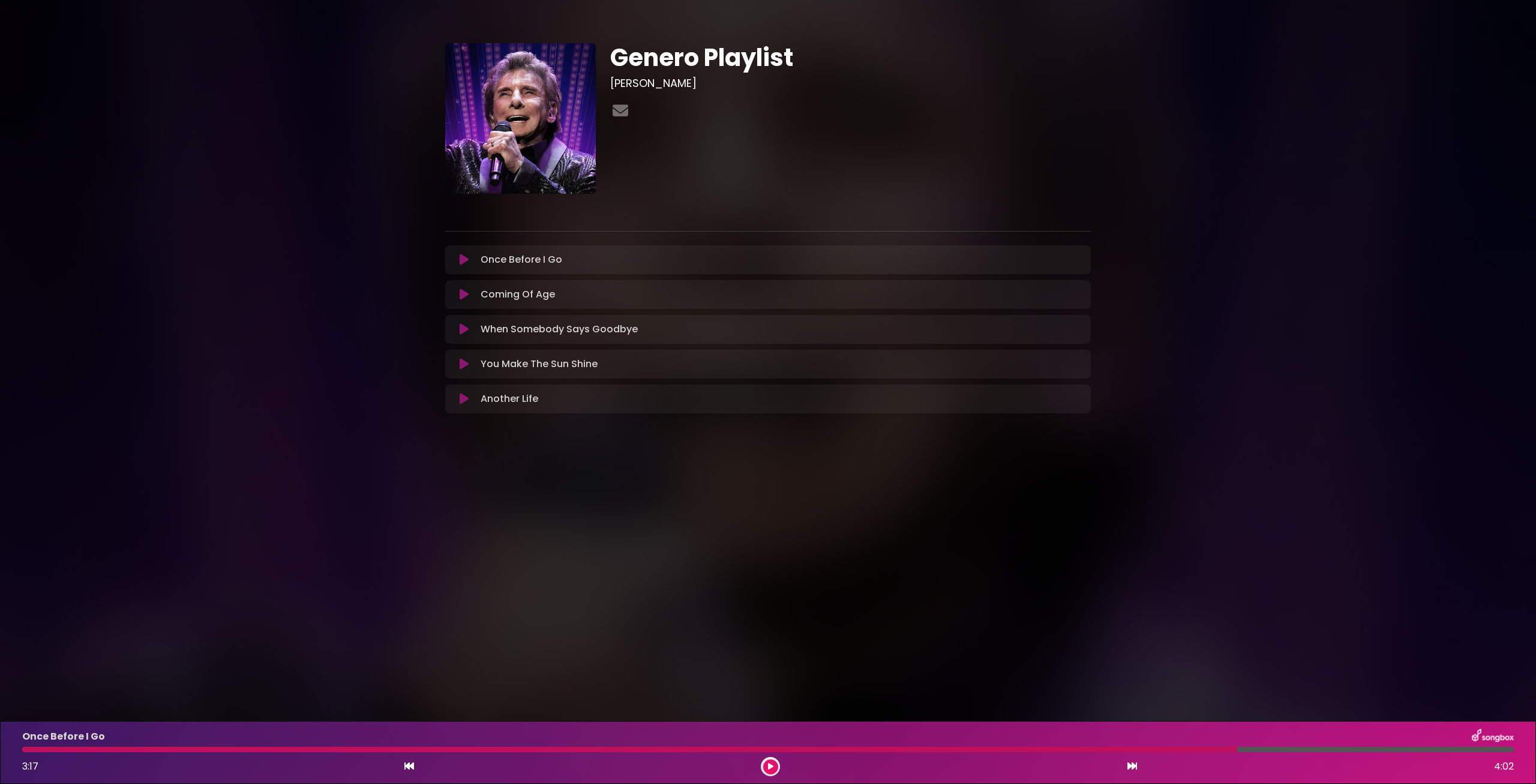
click at [842, 656] on body "× Genero Playlist [PERSON_NAME]" at bounding box center [768, 392] width 1536 height 784
click at [773, 763] on icon at bounding box center [771, 767] width 6 height 7
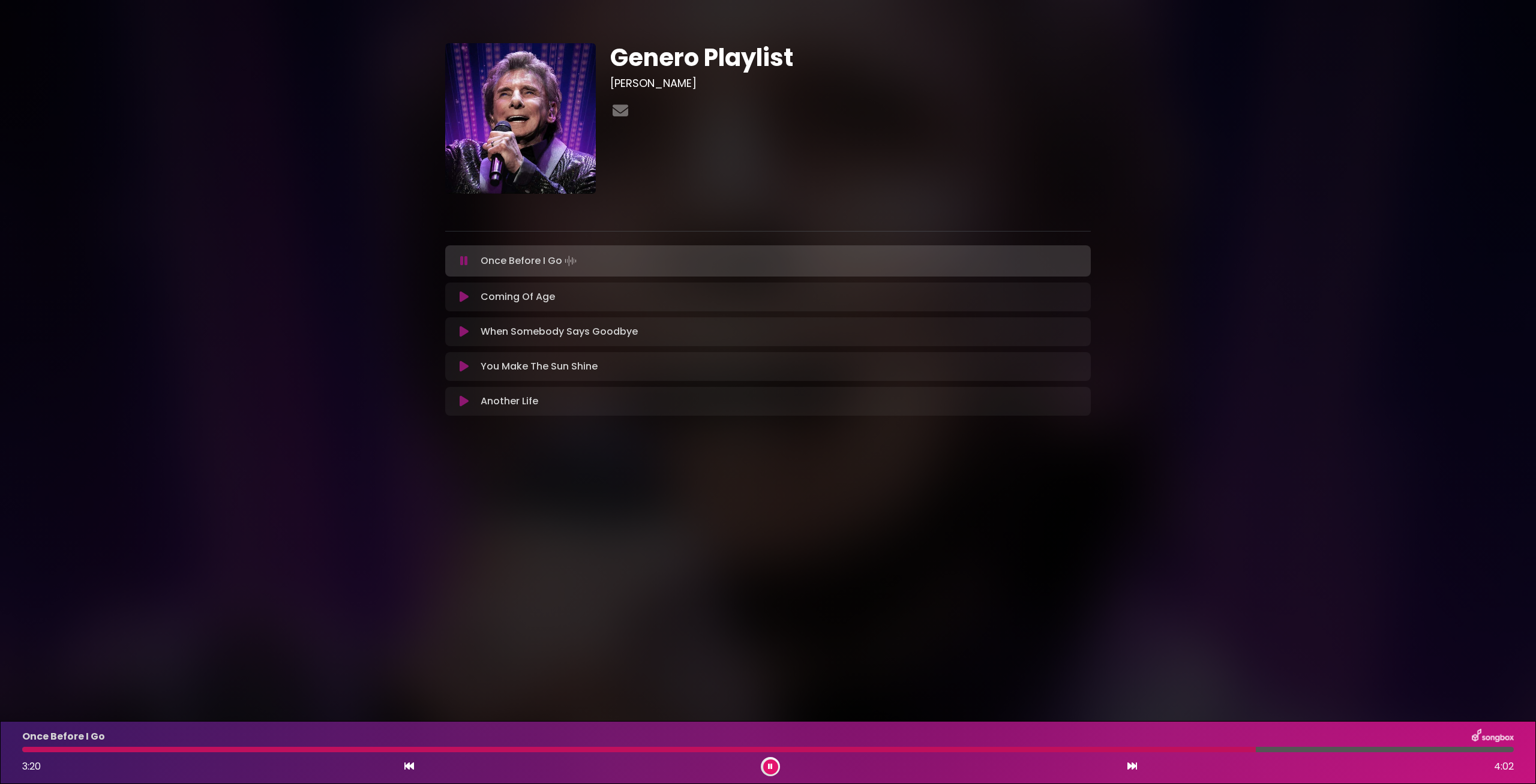
click at [1171, 745] on div "Once Before I Go" at bounding box center [768, 737] width 1506 height 16
click at [1170, 748] on div at bounding box center [641, 750] width 1238 height 6
click at [1168, 752] on div at bounding box center [697, 750] width 1349 height 6
click at [20, 752] on div at bounding box center [768, 750] width 1506 height 6
click at [24, 752] on div at bounding box center [737, 750] width 1430 height 6
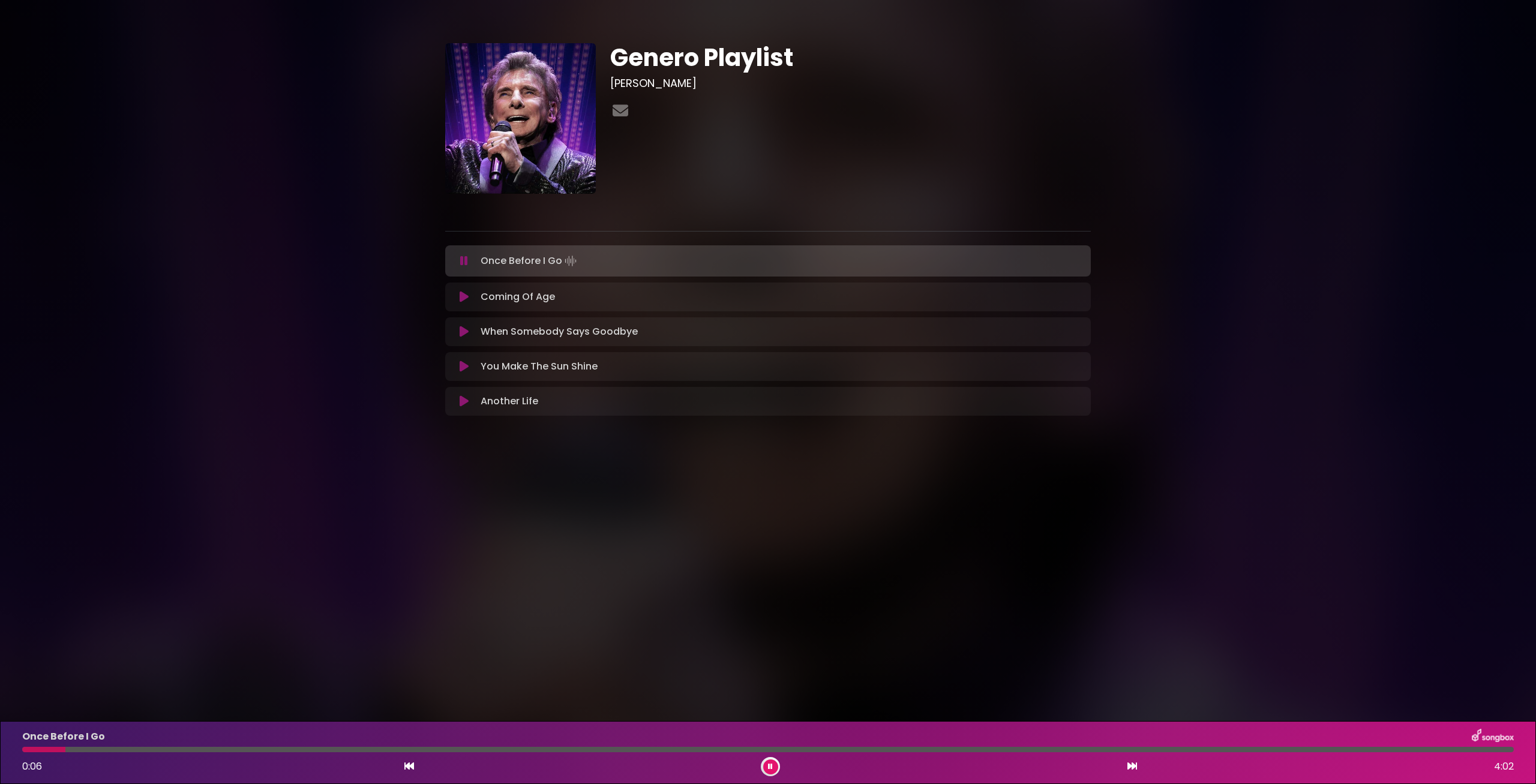
click at [771, 773] on button at bounding box center [771, 767] width 15 height 15
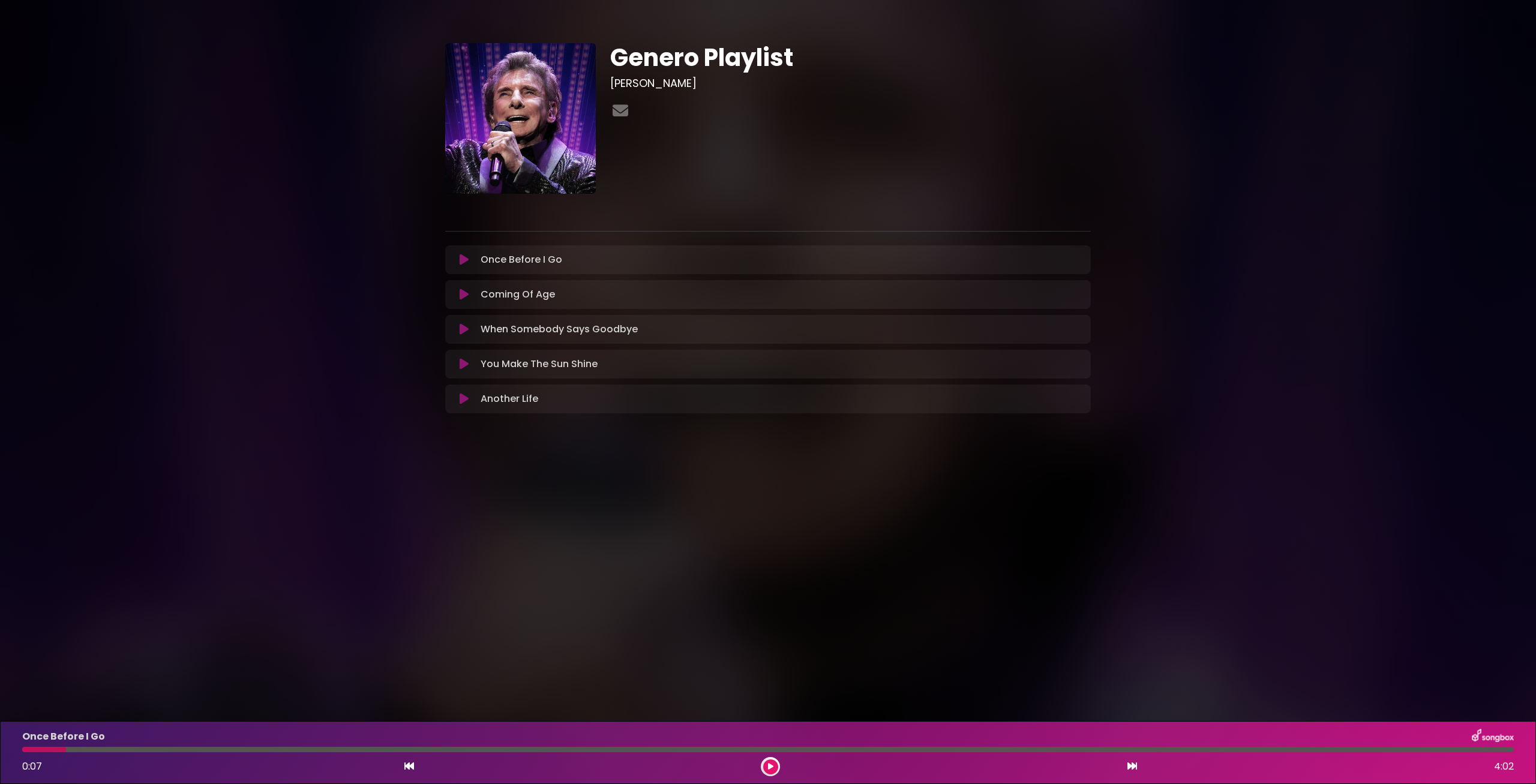
click at [771, 765] on icon at bounding box center [771, 767] width 6 height 7
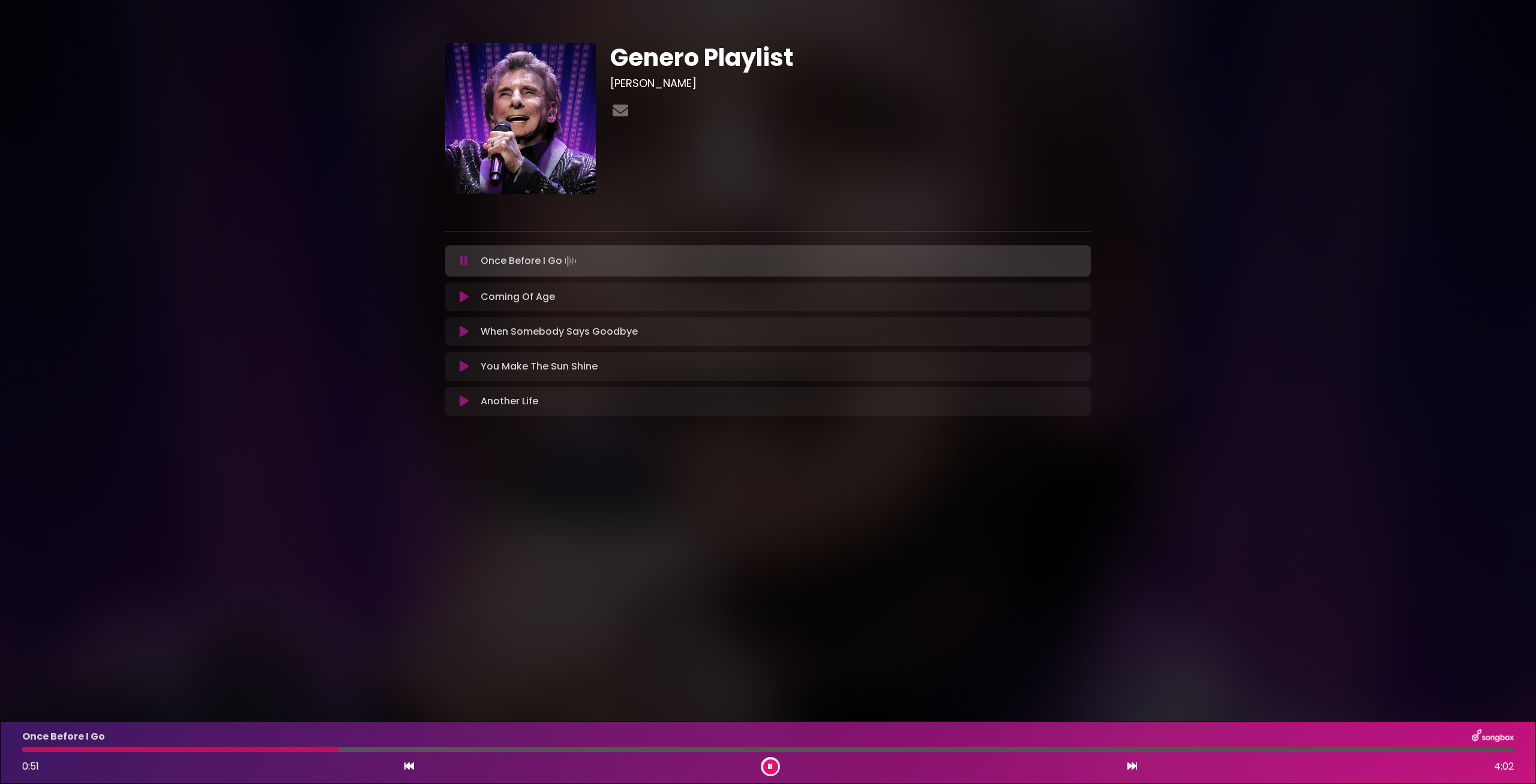
click at [308, 747] on div at bounding box center [768, 750] width 1492 height 6
click at [295, 750] on div at bounding box center [176, 750] width 307 height 6
click at [342, 748] on div at bounding box center [206, 750] width 368 height 6
click at [311, 750] on div at bounding box center [189, 750] width 333 height 6
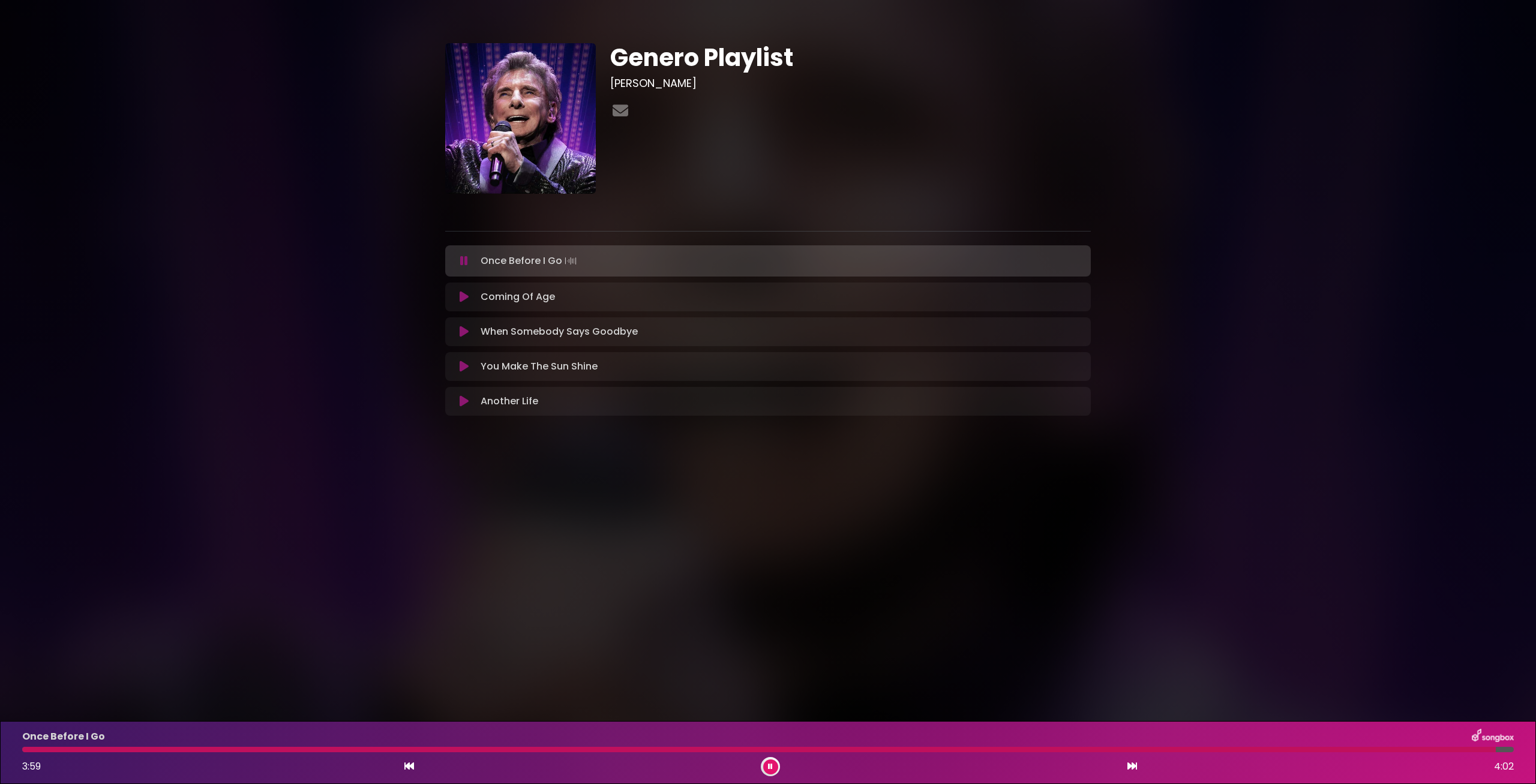
click at [33, 745] on div "Once Before I Go 3:59 4:02" at bounding box center [768, 752] width 1506 height 47
click at [32, 750] on div at bounding box center [760, 750] width 1477 height 6
click at [27, 748] on div at bounding box center [750, 750] width 1455 height 6
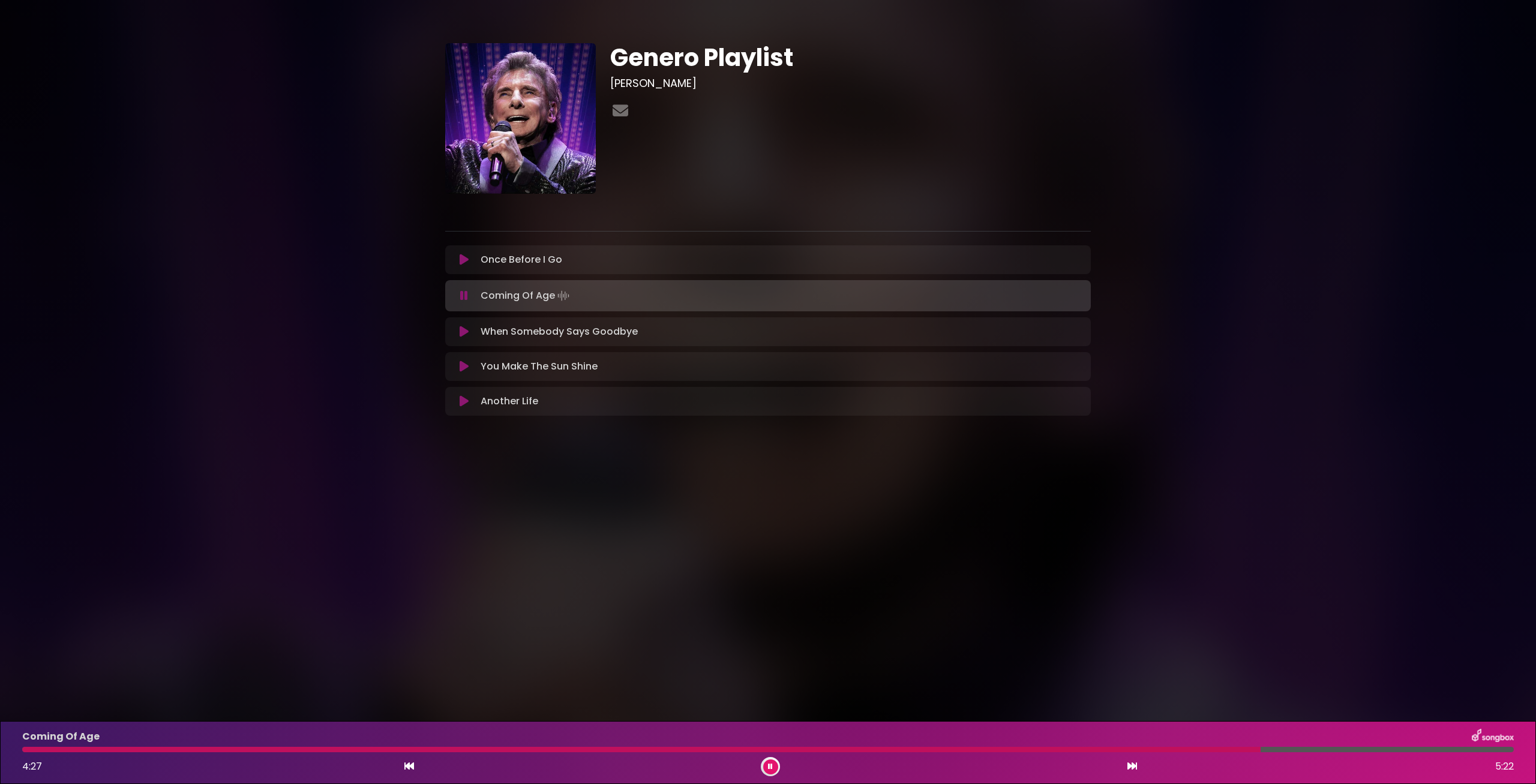
click at [801, 578] on body "× Genero Playlist [PERSON_NAME]" at bounding box center [768, 392] width 1536 height 784
click at [772, 770] on button at bounding box center [771, 767] width 15 height 15
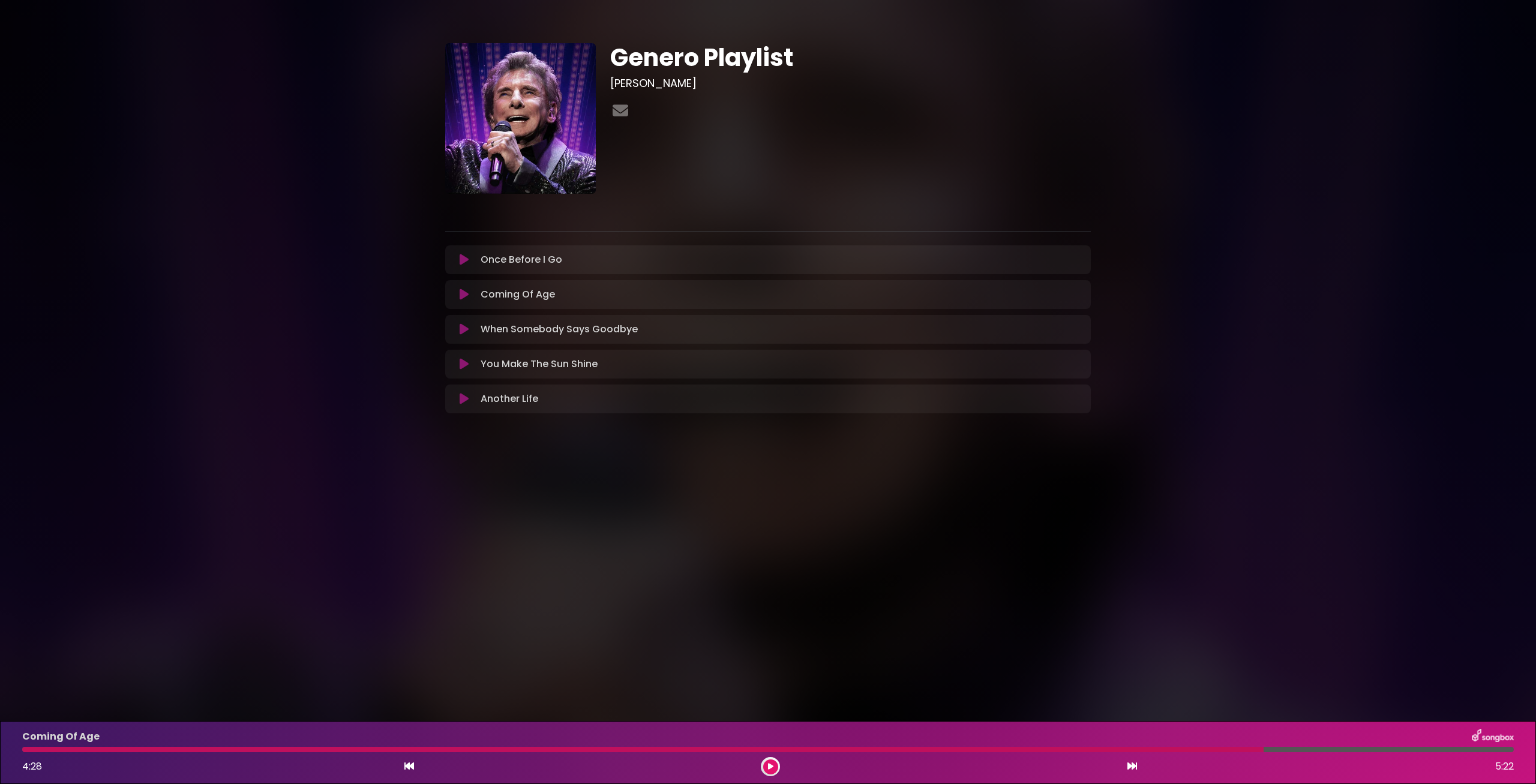
drag, startPoint x: 30, startPoint y: 747, endPoint x: 20, endPoint y: 750, distance: 10.4
click at [22, 749] on div at bounding box center [768, 750] width 1492 height 6
click at [32, 752] on div "Coming Of Age 4:28 5:22" at bounding box center [768, 752] width 1506 height 47
click at [22, 752] on div at bounding box center [768, 750] width 1492 height 6
drag, startPoint x: 1264, startPoint y: 752, endPoint x: 760, endPoint y: 754, distance: 504.0
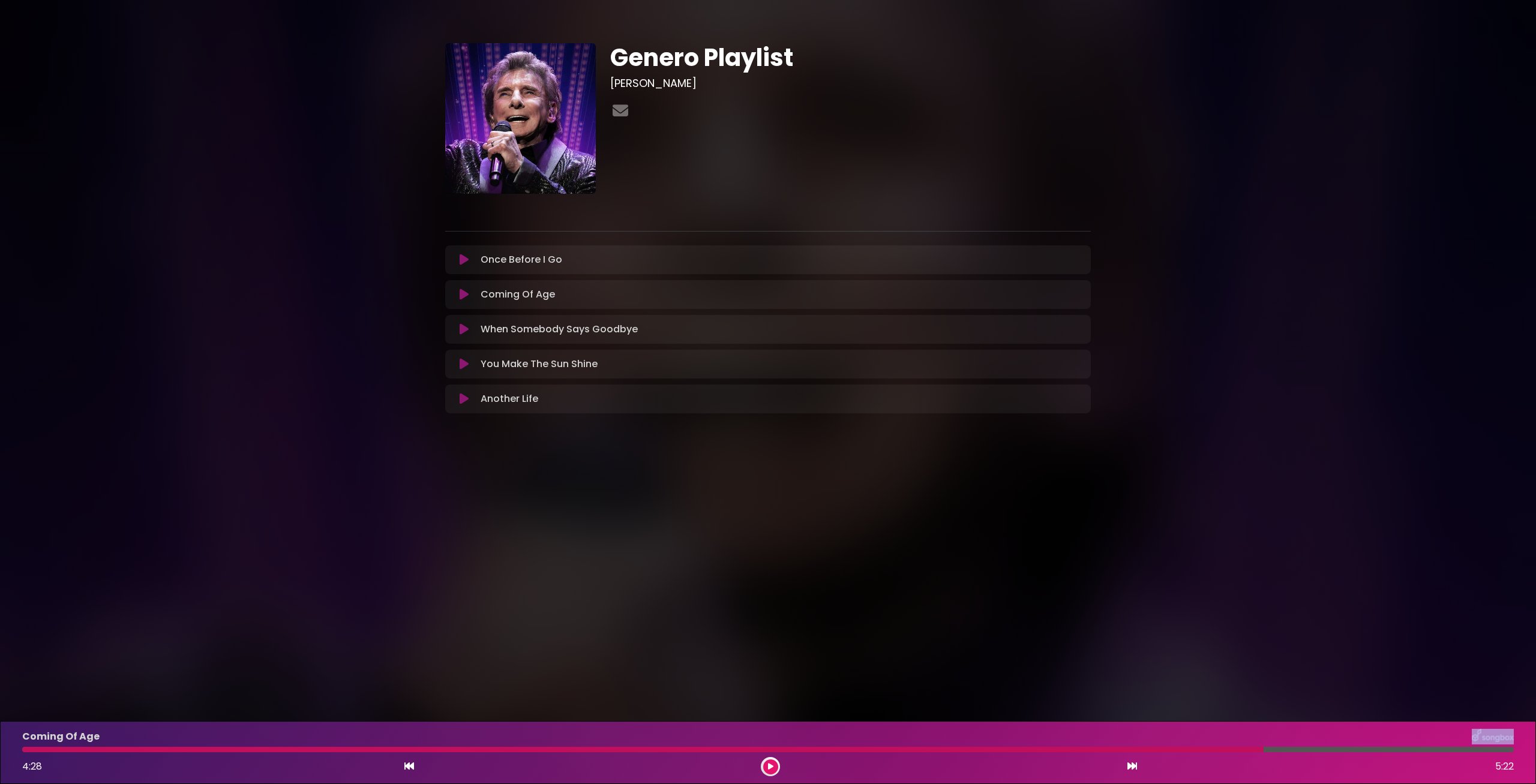
click at [768, 737] on div "Coming Of Age 4:28 5:22" at bounding box center [768, 752] width 1506 height 47
click at [783, 770] on div "4:28 5:22" at bounding box center [768, 766] width 1506 height 19
click at [774, 768] on button at bounding box center [771, 767] width 15 height 15
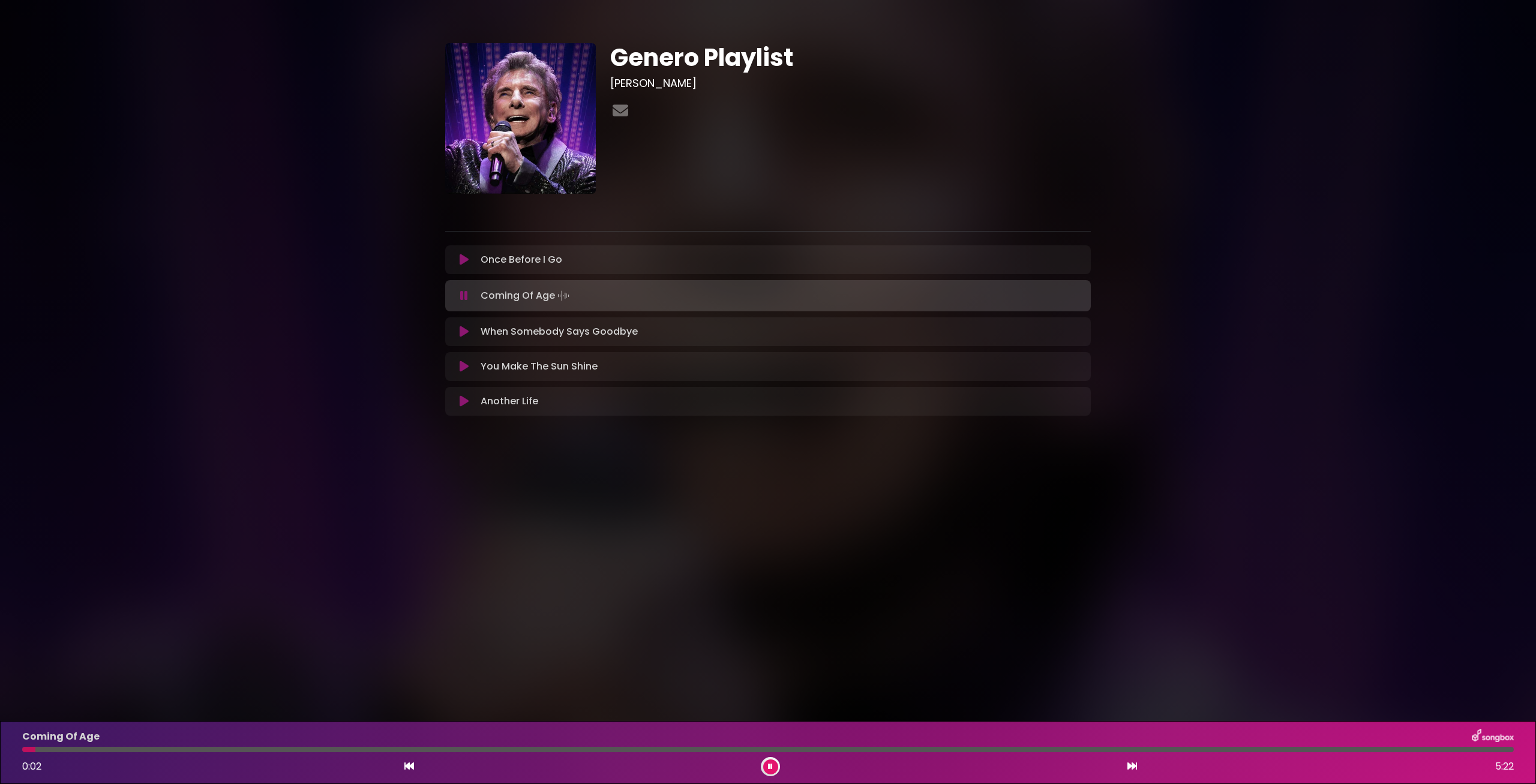
click at [475, 259] on button at bounding box center [464, 259] width 24 height 12
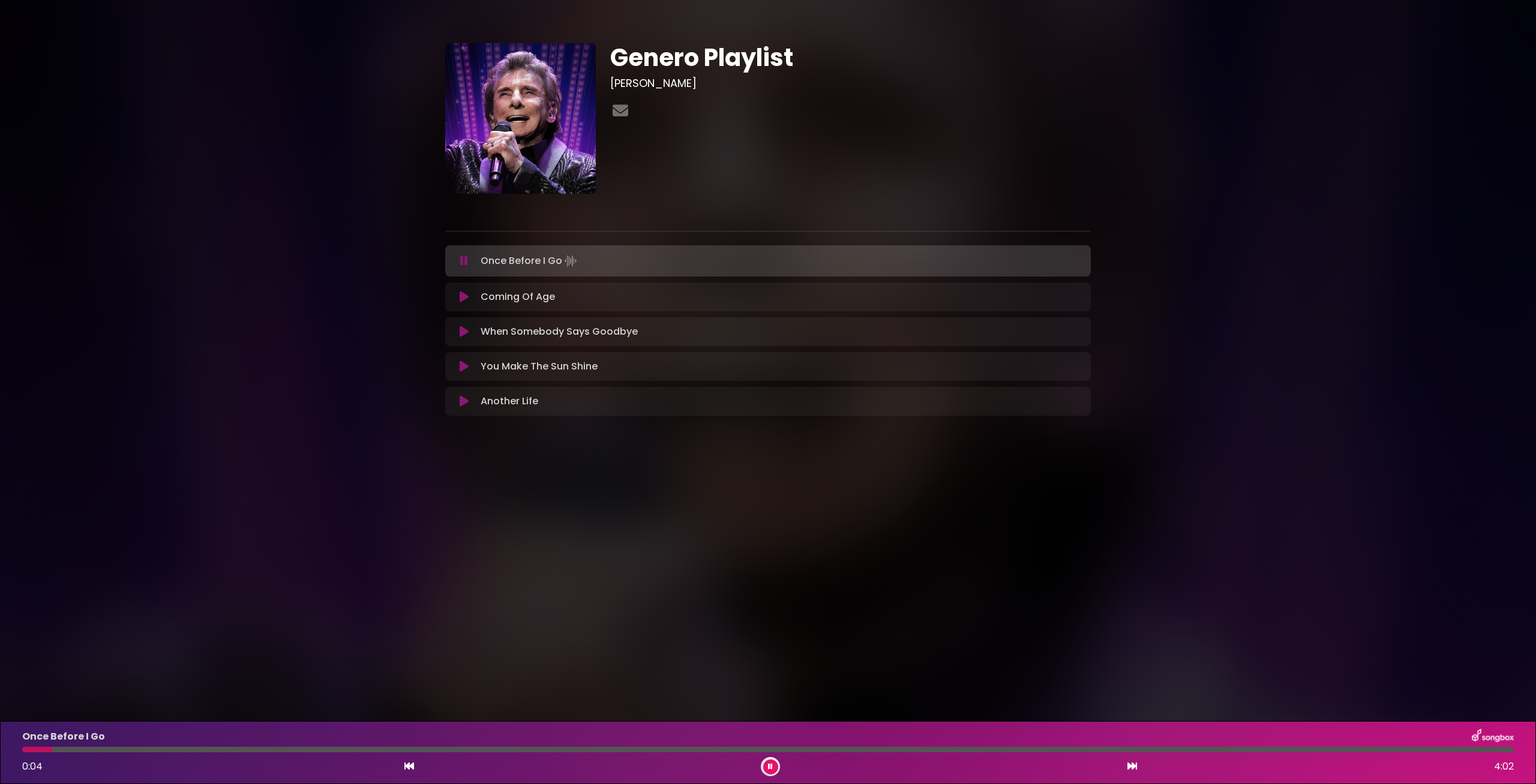
click at [25, 753] on div "Once Before I Go 0:04 4:02" at bounding box center [768, 752] width 1506 height 47
click at [25, 750] on div at bounding box center [39, 750] width 33 height 6
click at [769, 766] on icon at bounding box center [770, 767] width 5 height 7
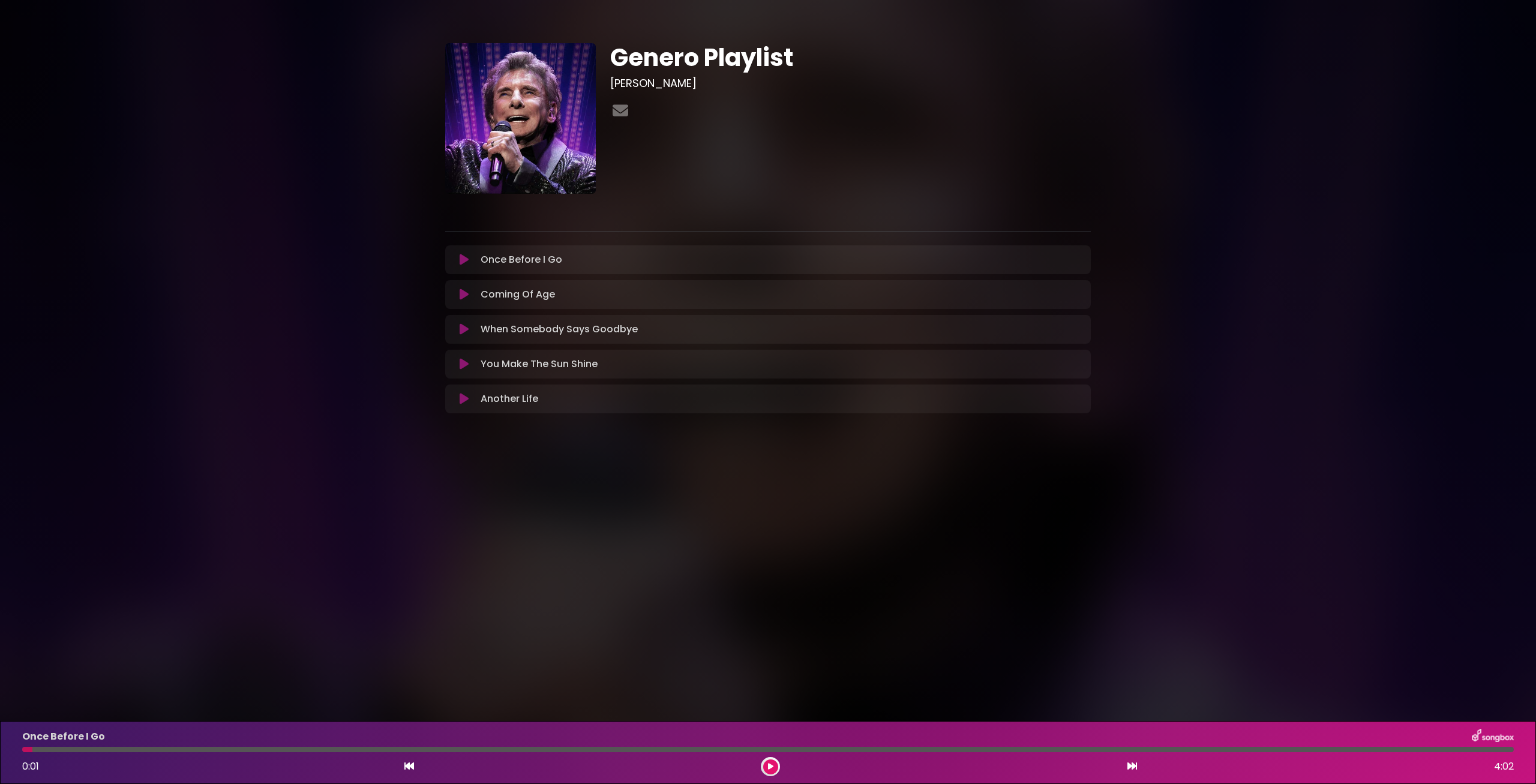
click at [829, 145] on div "Genero Playlist [PERSON_NAME]" at bounding box center [850, 118] width 495 height 150
drag, startPoint x: 29, startPoint y: 752, endPoint x: 13, endPoint y: 751, distance: 16.0
click at [22, 751] on div at bounding box center [768, 750] width 1492 height 6
drag, startPoint x: 24, startPoint y: 750, endPoint x: 868, endPoint y: 357, distance: 931.0
click at [26, 747] on div at bounding box center [768, 750] width 1492 height 6
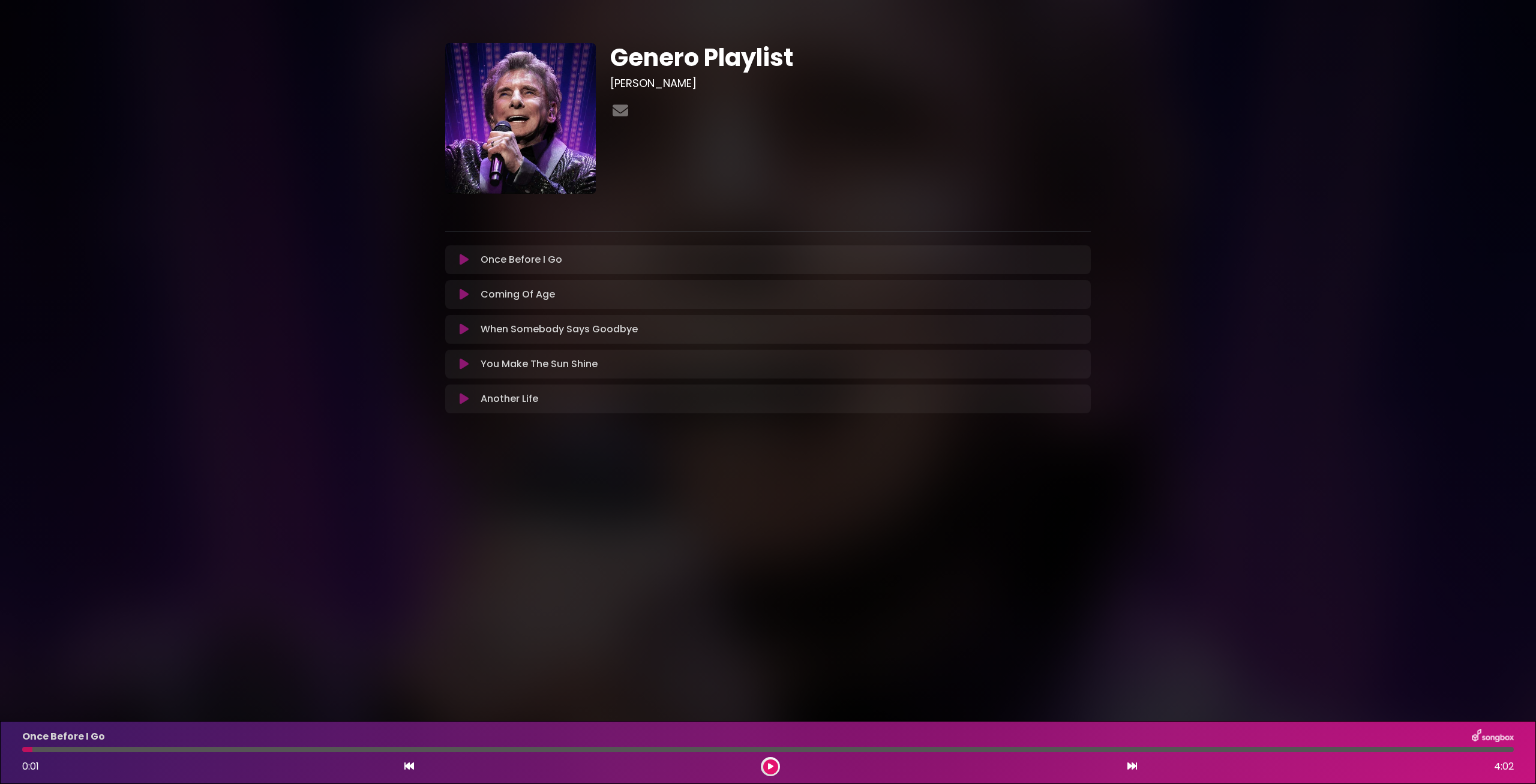
click at [760, 766] on div "0:01 4:02" at bounding box center [768, 766] width 1506 height 19
click at [768, 766] on button at bounding box center [771, 767] width 15 height 15
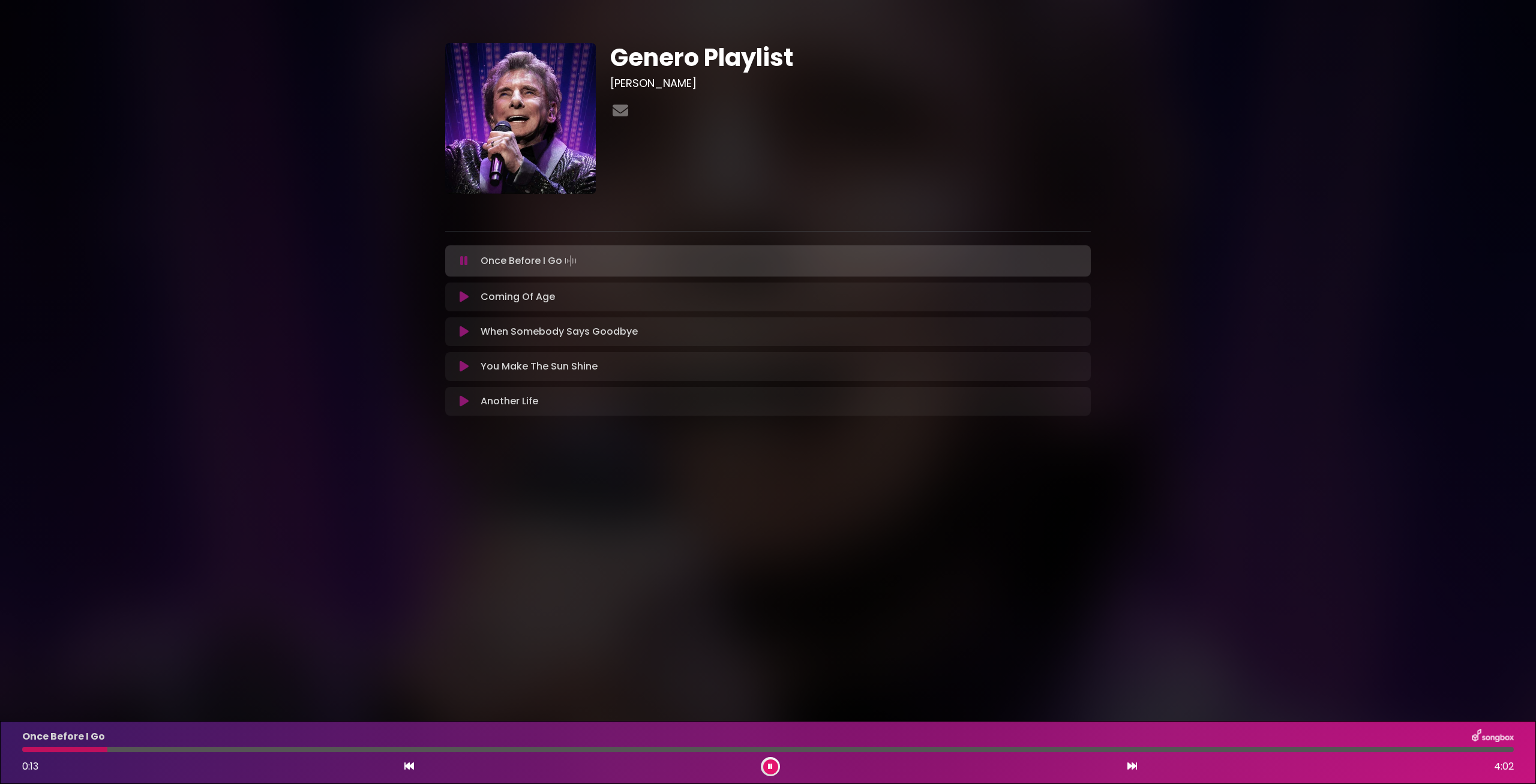
click at [776, 765] on button at bounding box center [771, 767] width 15 height 15
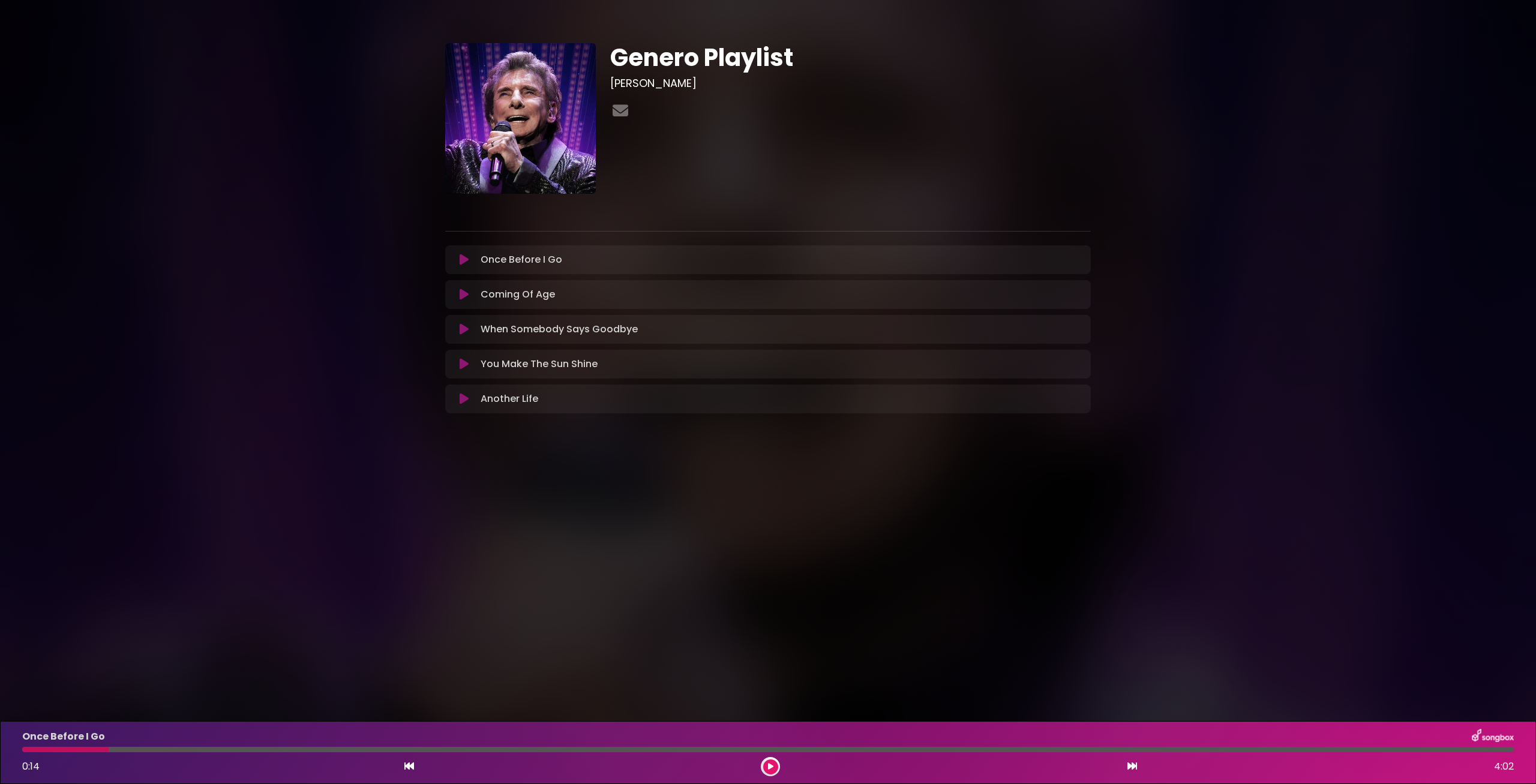
click at [772, 767] on icon at bounding box center [771, 767] width 6 height 7
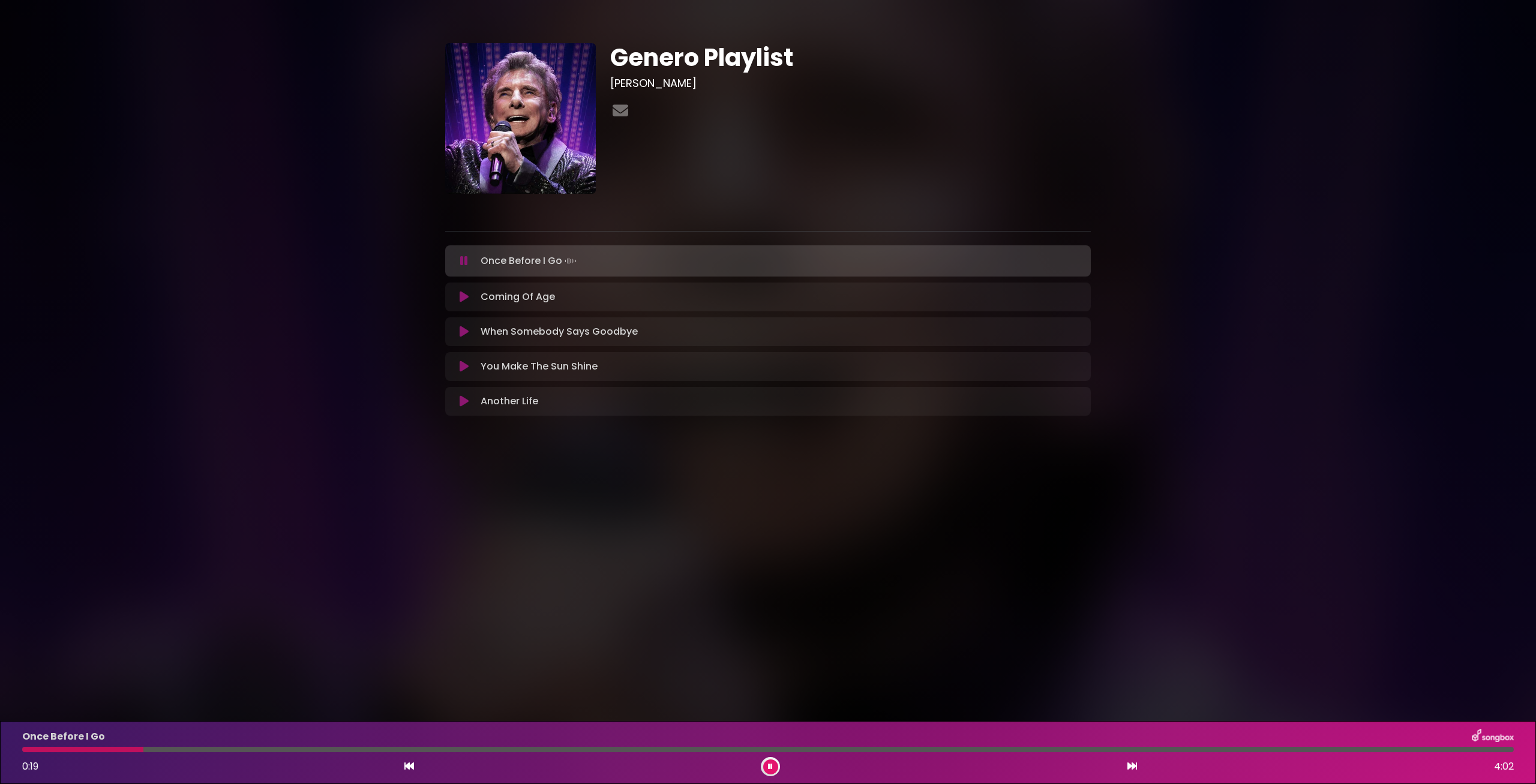
click at [773, 768] on button at bounding box center [771, 767] width 15 height 15
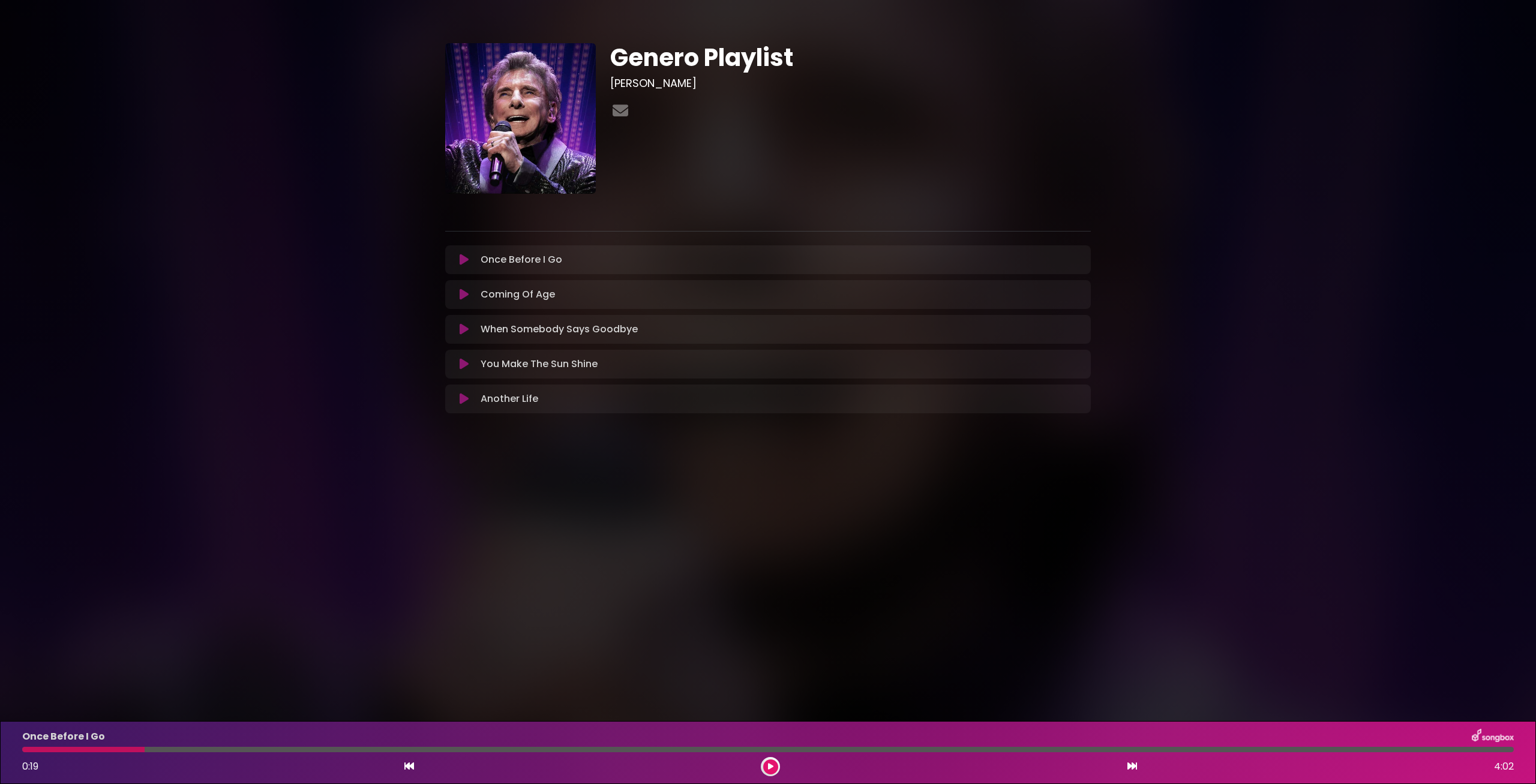
click at [763, 768] on div at bounding box center [770, 766] width 19 height 19
click at [765, 768] on button at bounding box center [771, 767] width 15 height 15
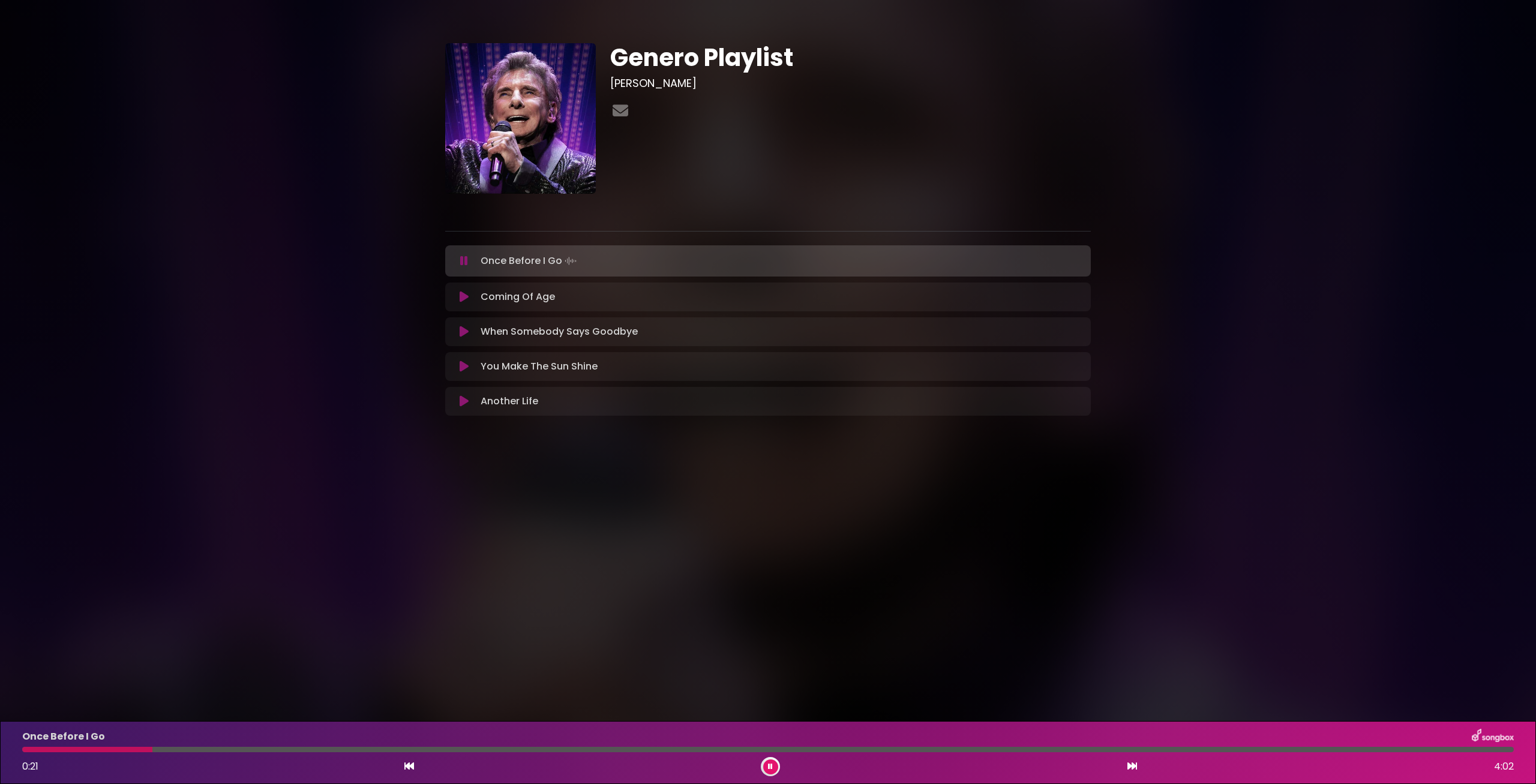
click at [768, 768] on icon at bounding box center [770, 767] width 5 height 7
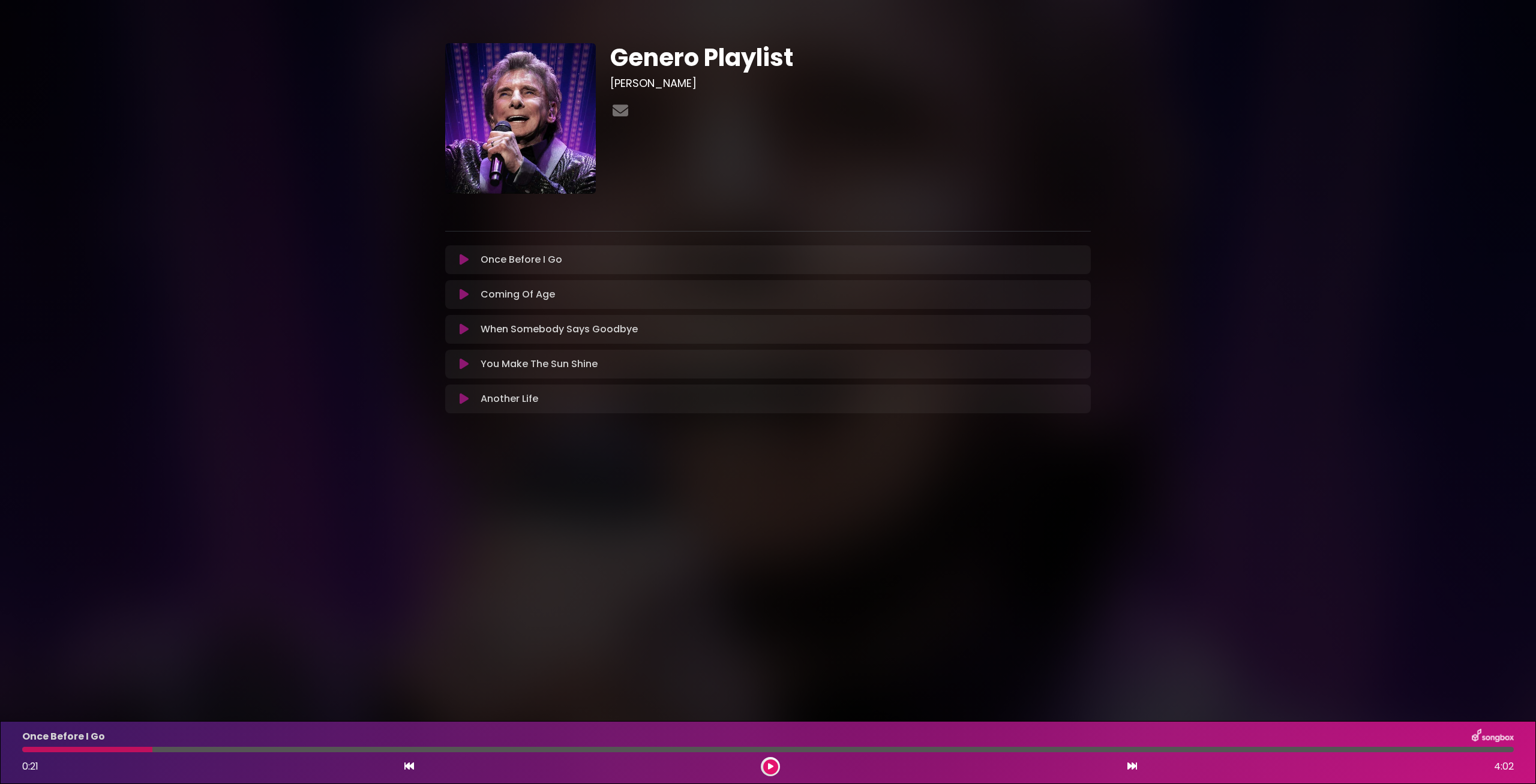
click at [763, 760] on button at bounding box center [771, 767] width 15 height 15
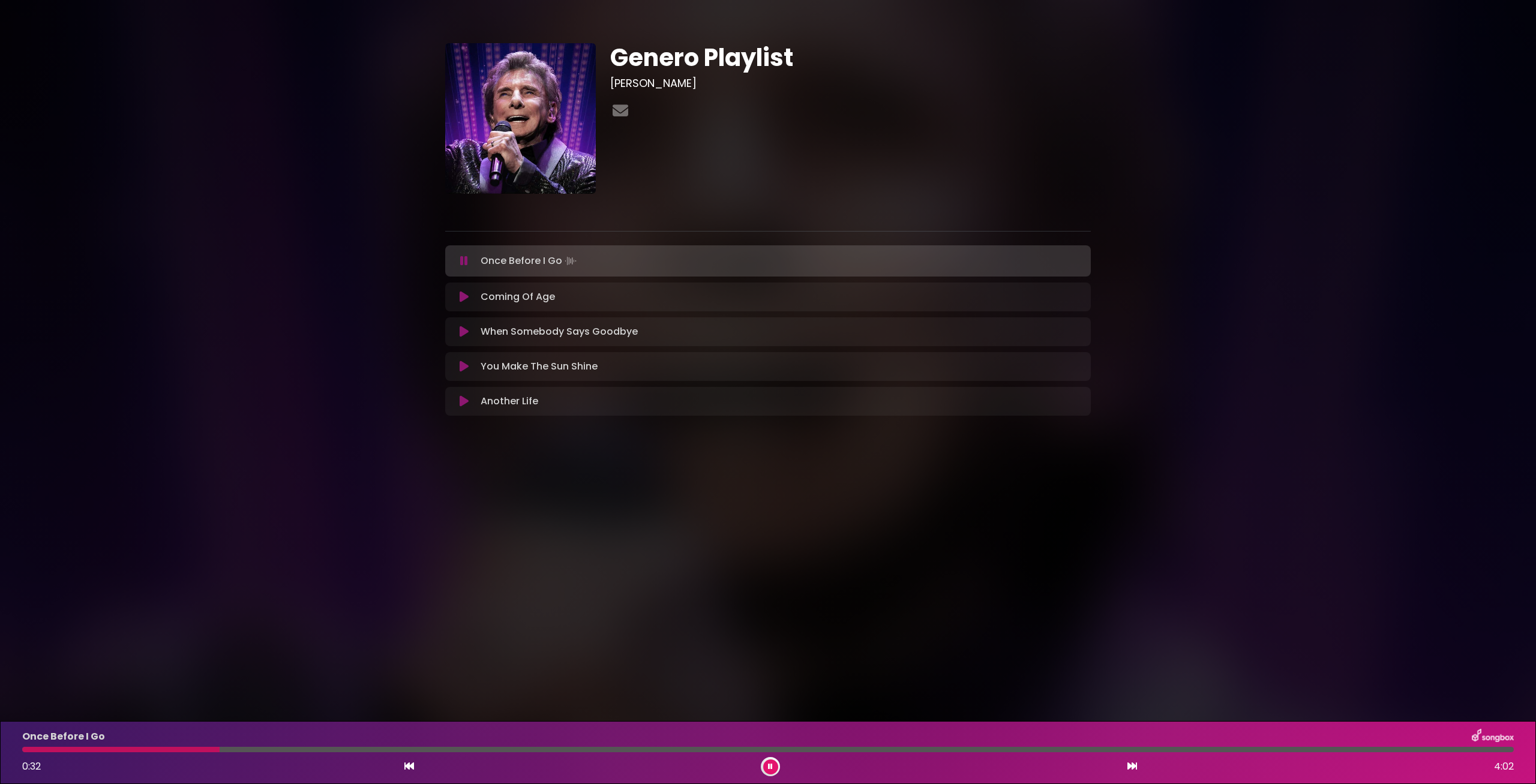
click at [772, 762] on button at bounding box center [771, 767] width 15 height 15
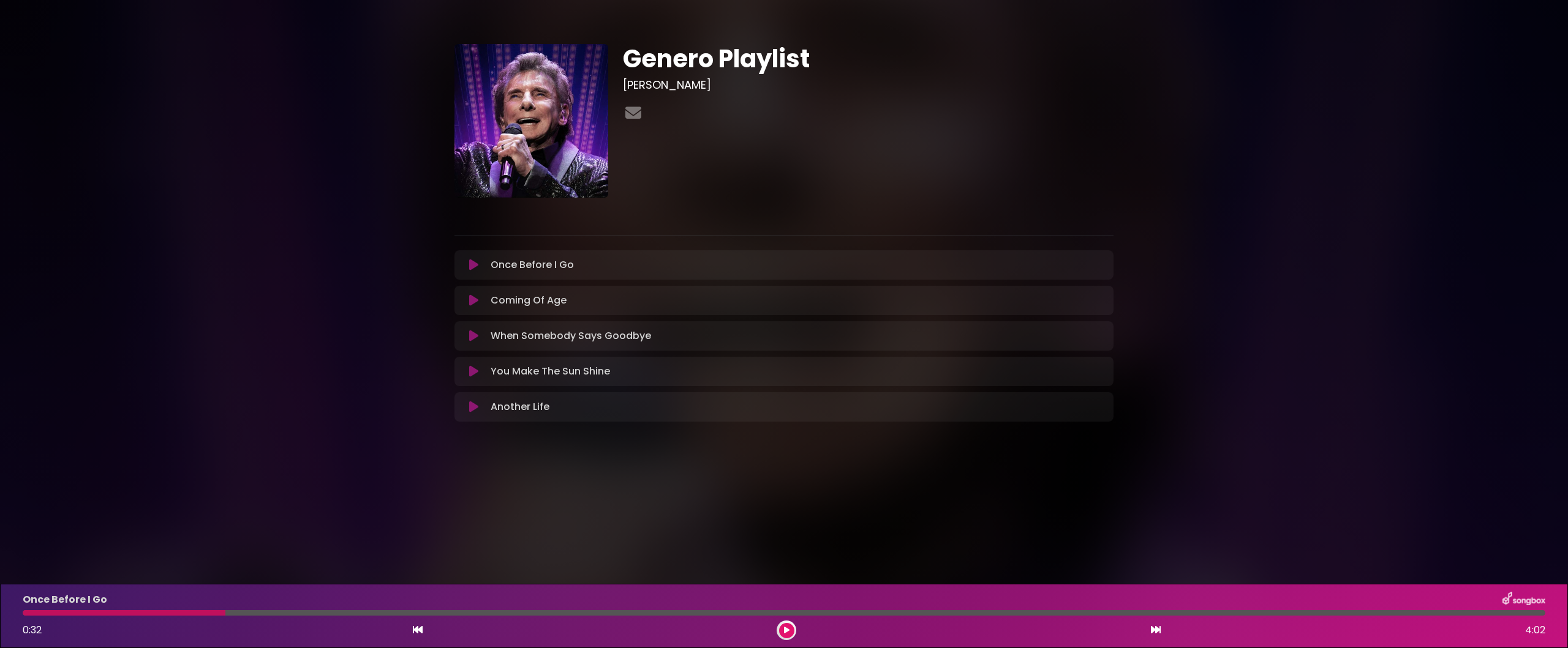
click at [792, 632] on button at bounding box center [787, 630] width 15 height 15
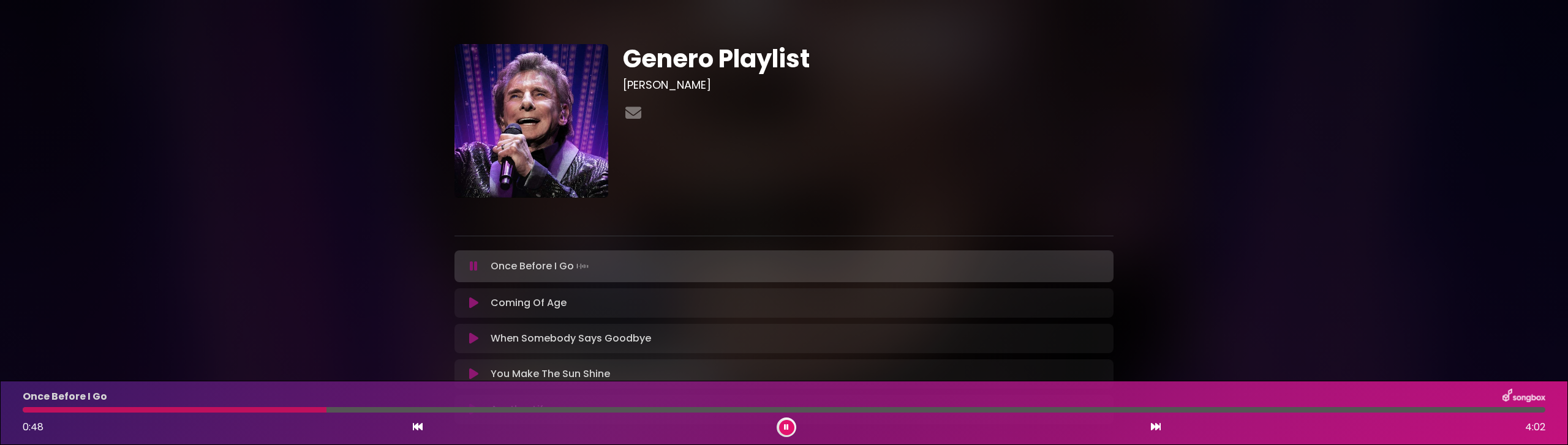
click at [479, 266] on button at bounding box center [473, 266] width 24 height 12
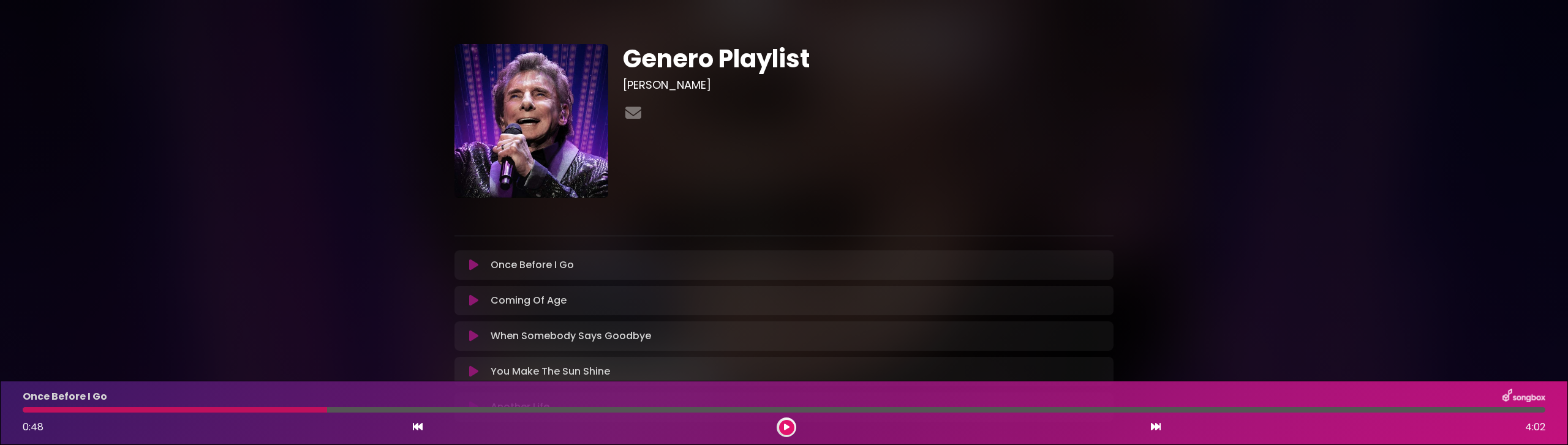
click at [795, 423] on div "0:48 4:02" at bounding box center [784, 427] width 1537 height 20
click at [792, 424] on button at bounding box center [787, 427] width 15 height 15
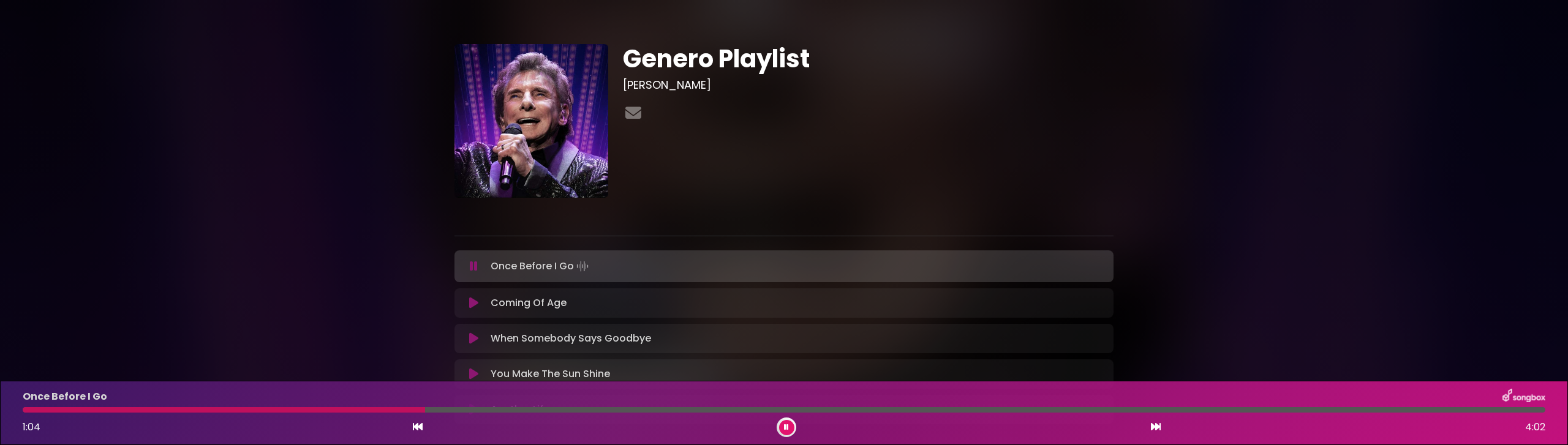
click at [783, 433] on button at bounding box center [787, 427] width 15 height 15
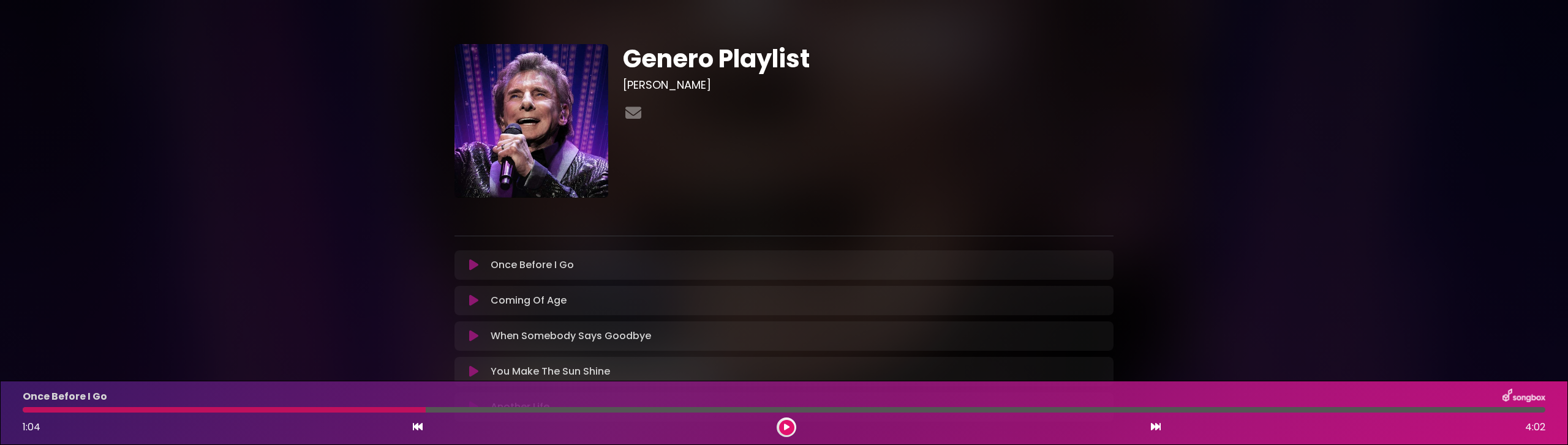
click at [1260, 289] on div "Genero Playlist [PERSON_NAME]" at bounding box center [784, 228] width 1568 height 428
click at [827, 164] on div "Genero Playlist [PERSON_NAME]" at bounding box center [868, 121] width 505 height 154
